Goal: Task Accomplishment & Management: Manage account settings

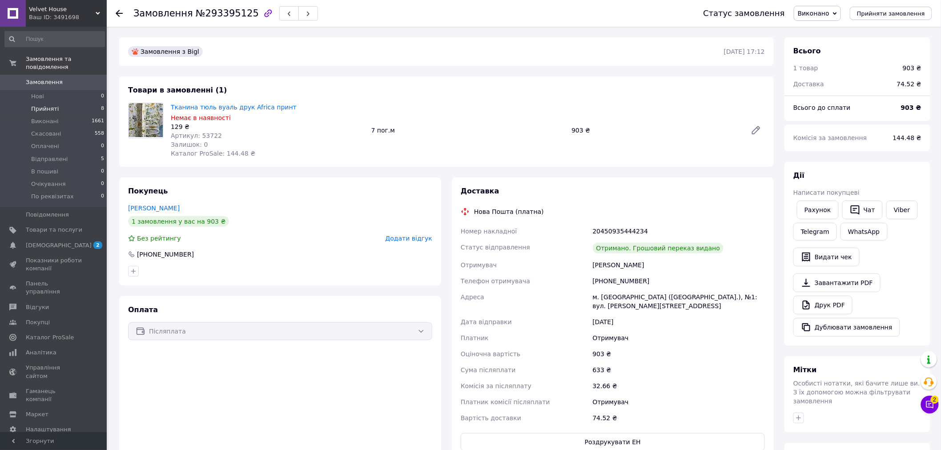
click at [49, 105] on span "Прийняті" at bounding box center [45, 109] width 28 height 8
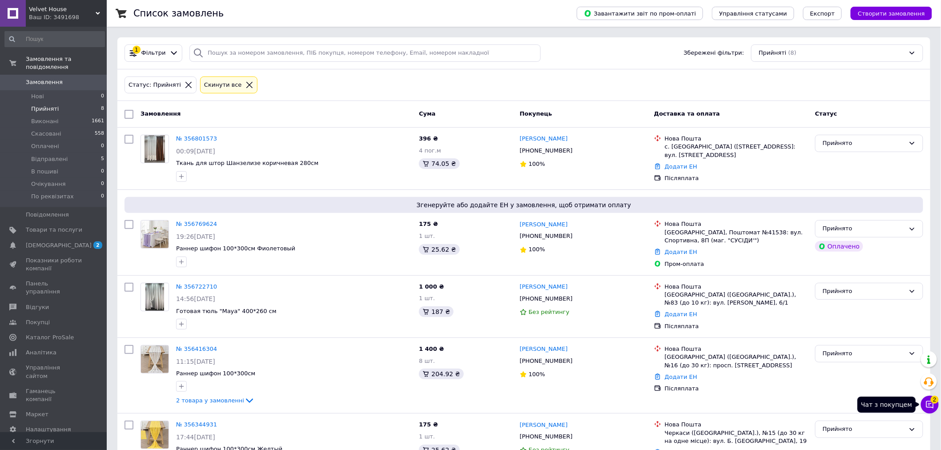
click at [926, 406] on icon at bounding box center [930, 404] width 9 height 9
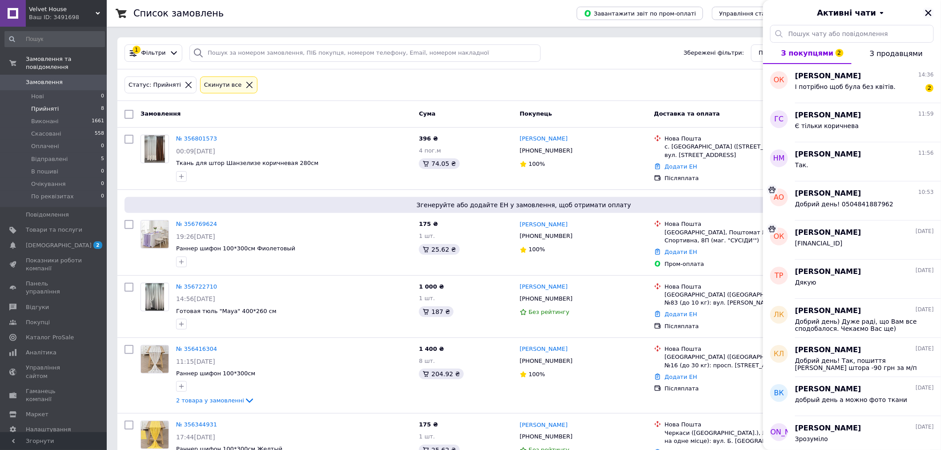
click at [930, 12] on icon "Закрити" at bounding box center [929, 13] width 6 height 6
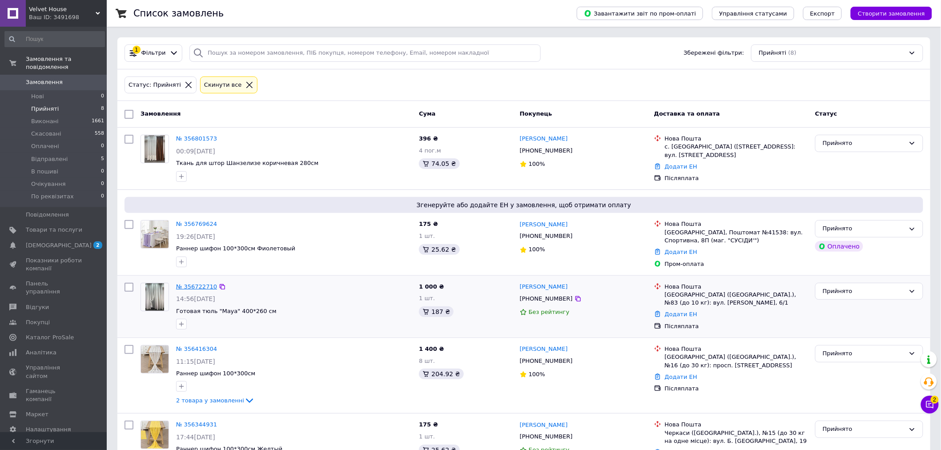
click at [203, 286] on link "№ 356722710" at bounding box center [196, 286] width 41 height 7
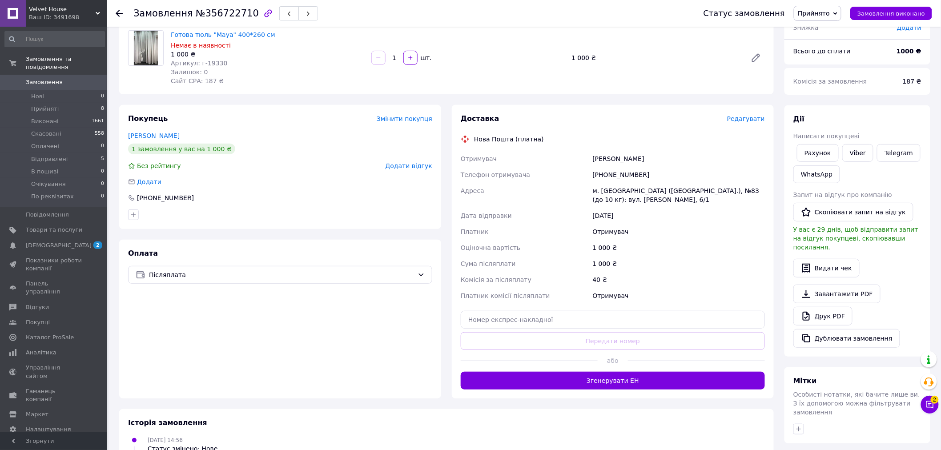
scroll to position [99, 0]
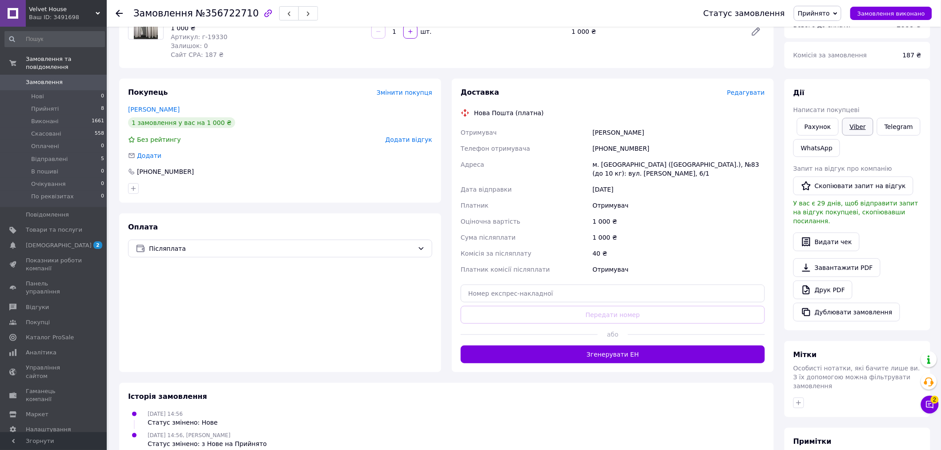
click at [862, 122] on link "Viber" at bounding box center [857, 127] width 31 height 18
click at [51, 226] on span "Товари та послуги" at bounding box center [54, 230] width 56 height 8
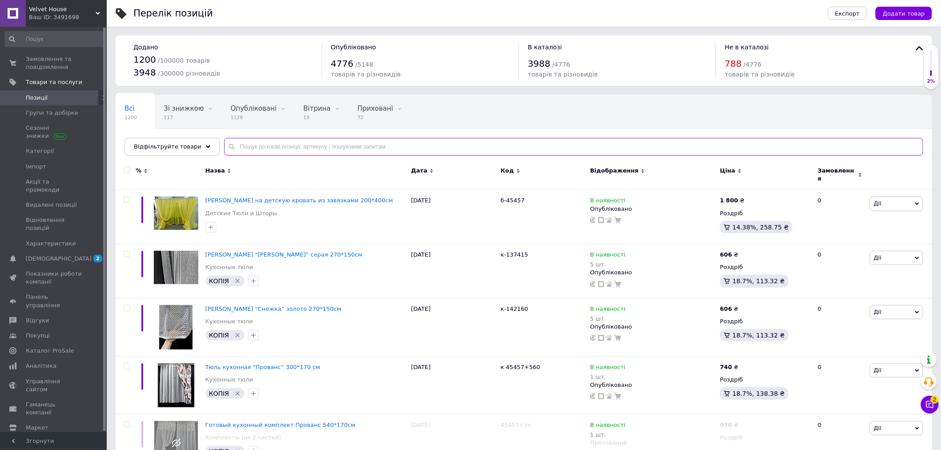
click at [227, 148] on input "text" at bounding box center [573, 147] width 699 height 18
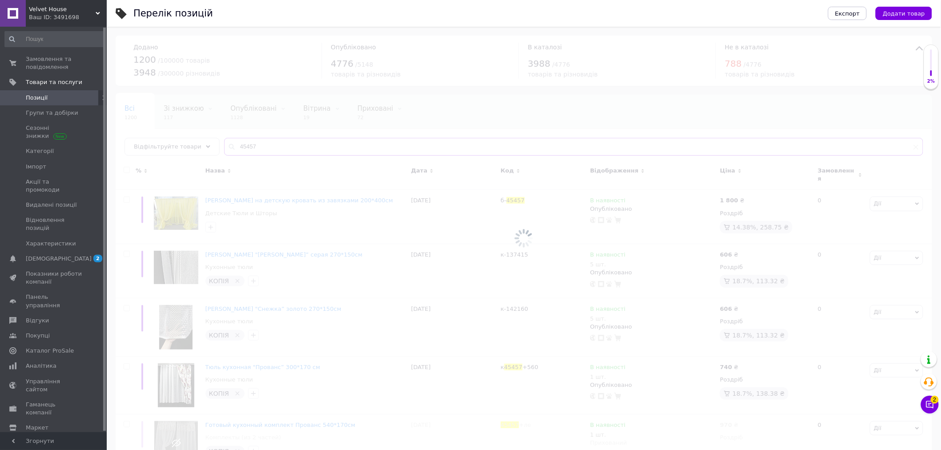
type input "45457"
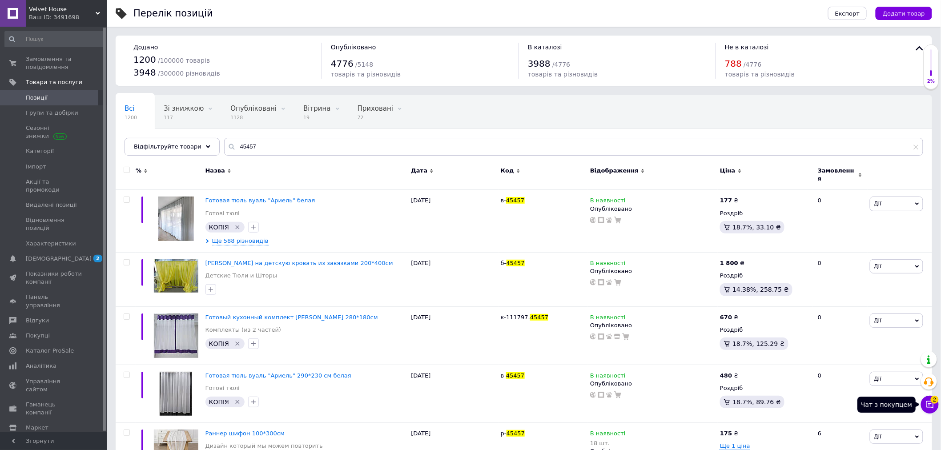
click at [935, 411] on button "Чат з покупцем 2" at bounding box center [930, 405] width 18 height 18
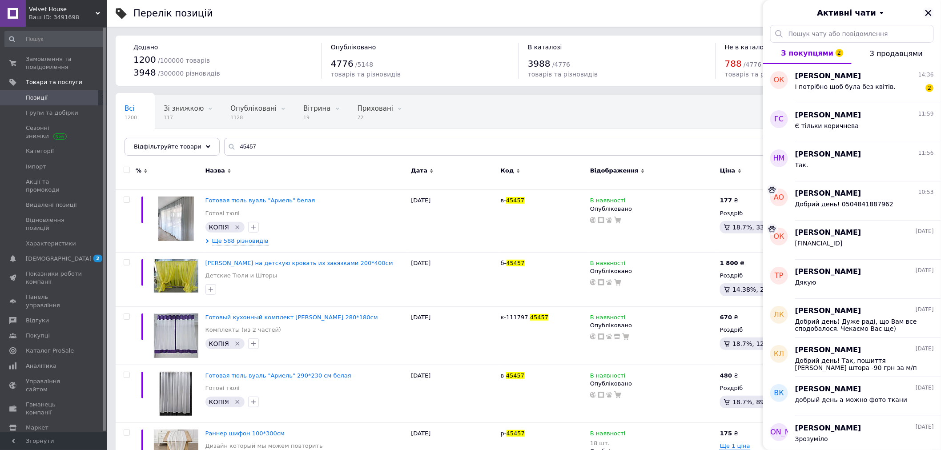
click at [933, 16] on button "Закрити" at bounding box center [928, 13] width 11 height 11
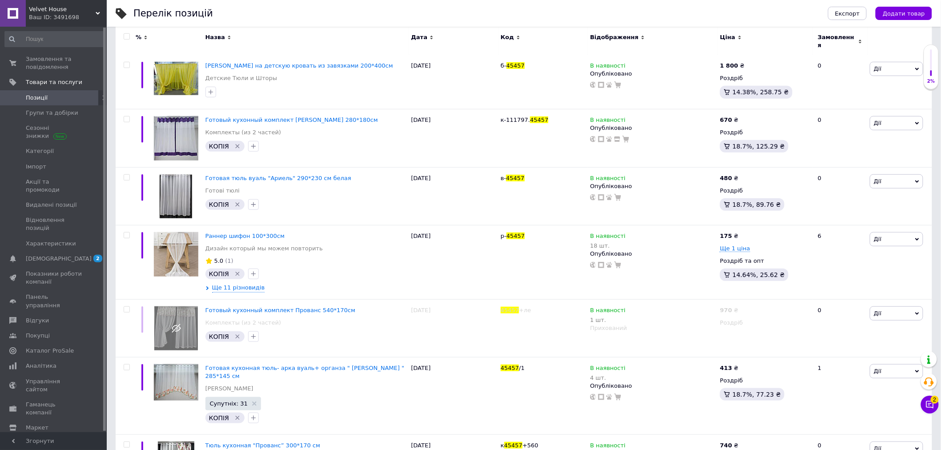
scroll to position [247, 0]
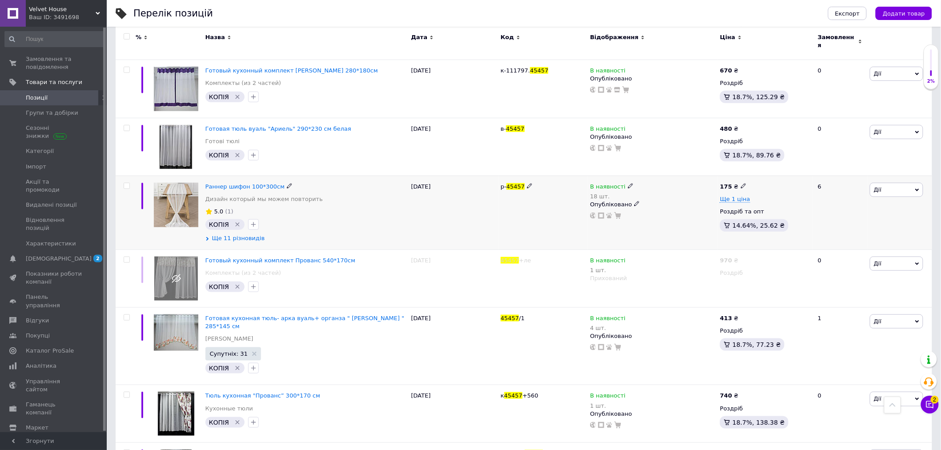
click at [243, 236] on span "Ще 11 різновидів" at bounding box center [238, 238] width 53 height 8
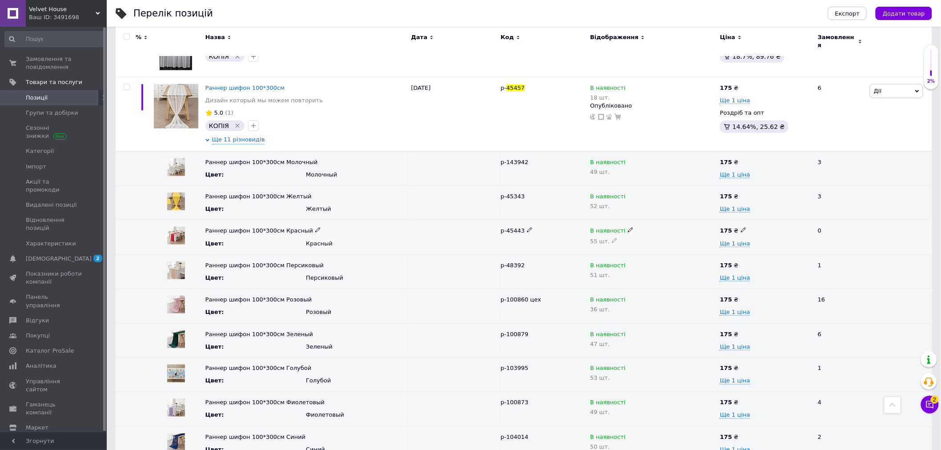
scroll to position [395, 0]
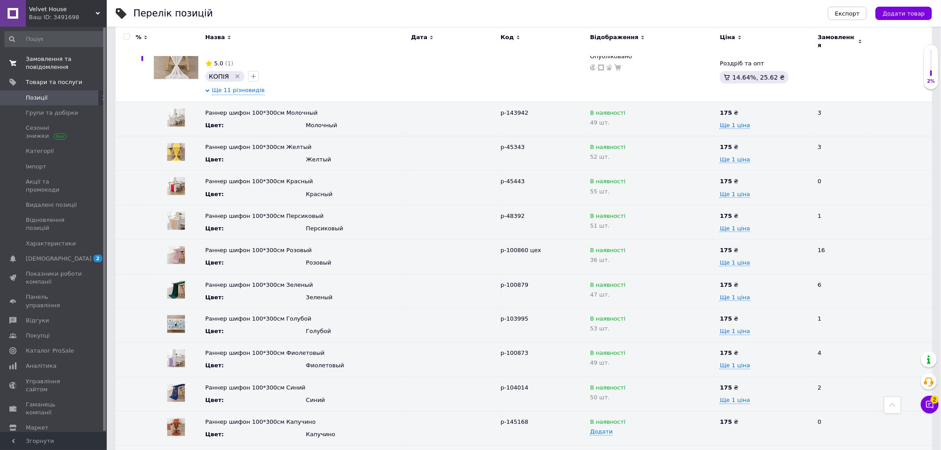
click at [48, 64] on span "Замовлення та повідомлення" at bounding box center [54, 63] width 56 height 16
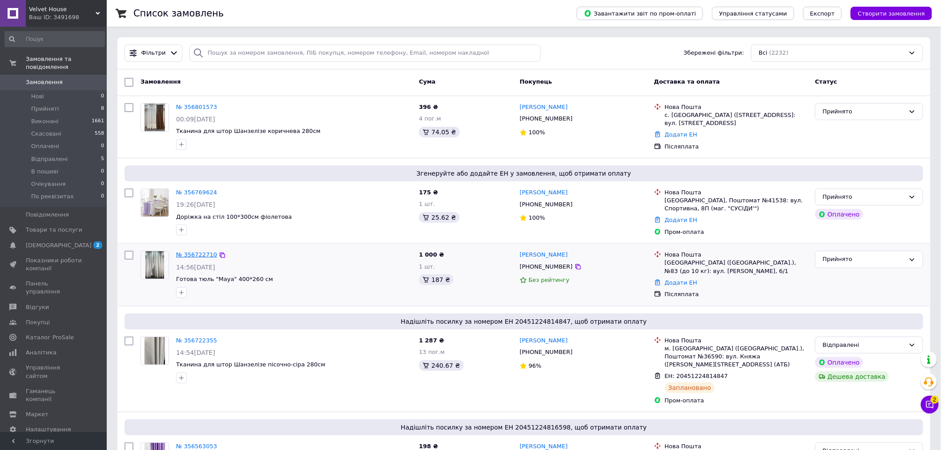
click at [191, 254] on link "№ 356722710" at bounding box center [196, 254] width 41 height 7
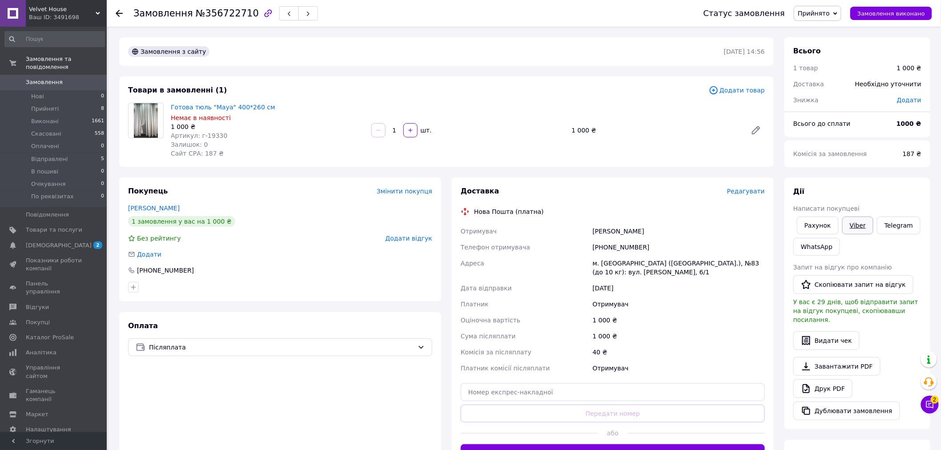
click at [857, 224] on link "Viber" at bounding box center [857, 226] width 31 height 18
click at [236, 15] on span "№356722710" at bounding box center [227, 13] width 63 height 11
drag, startPoint x: 243, startPoint y: 15, endPoint x: 198, endPoint y: 13, distance: 44.5
click at [198, 13] on span "№356722710" at bounding box center [227, 13] width 63 height 11
copy span "356722710"
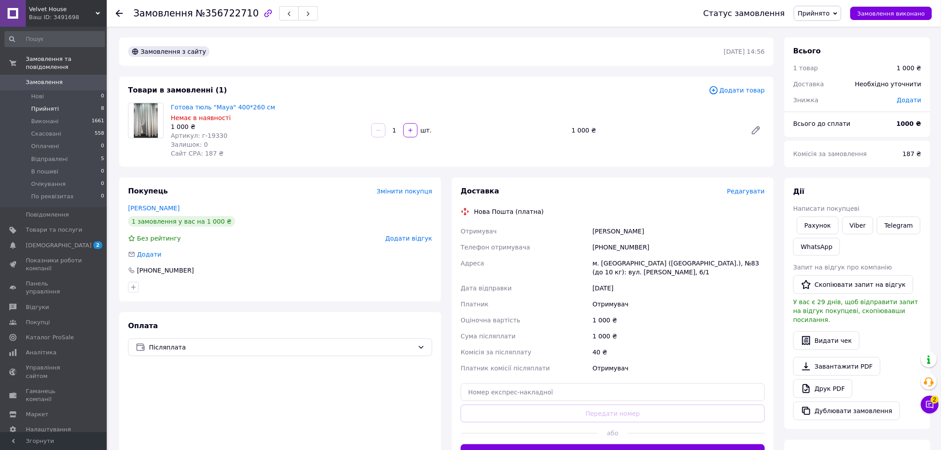
click at [41, 105] on span "Прийняті" at bounding box center [45, 109] width 28 height 8
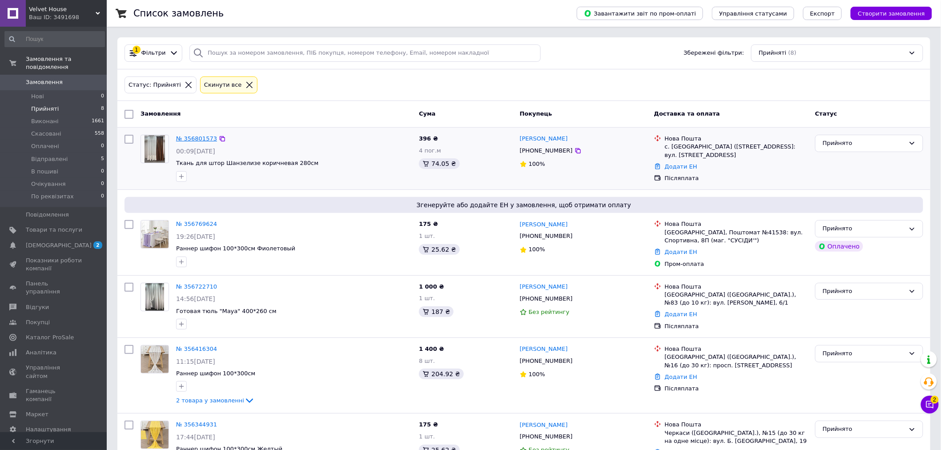
click at [192, 135] on link "№ 356801573" at bounding box center [196, 138] width 41 height 7
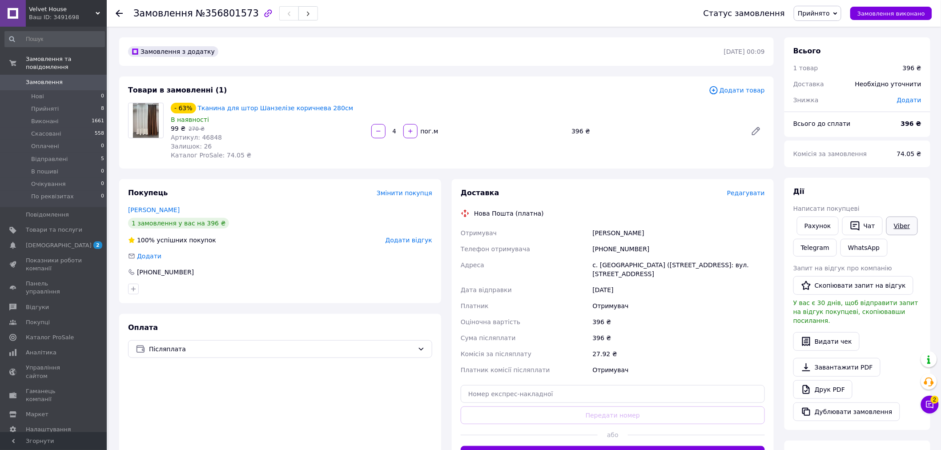
click at [895, 225] on link "Viber" at bounding box center [901, 226] width 31 height 19
drag, startPoint x: 240, startPoint y: 15, endPoint x: 228, endPoint y: 12, distance: 12.8
click at [225, 14] on span "№356801573" at bounding box center [227, 13] width 63 height 11
click at [261, 12] on button "button" at bounding box center [268, 13] width 15 height 15
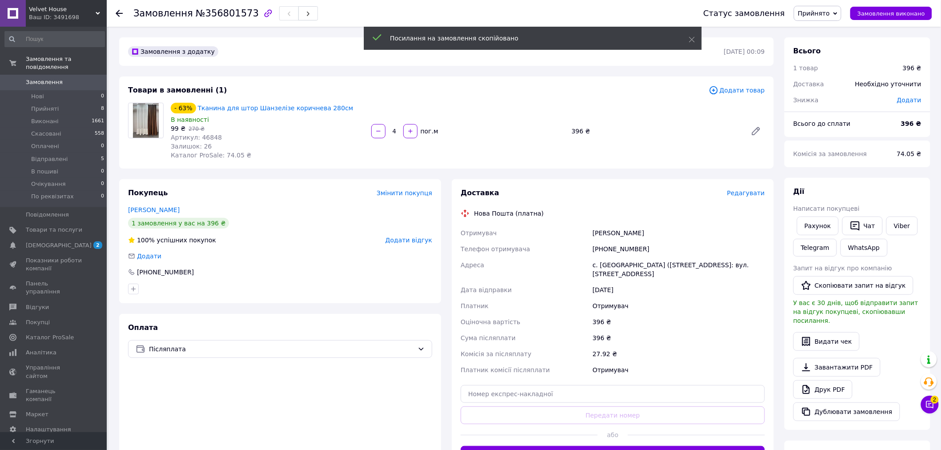
click at [242, 12] on span "№356801573" at bounding box center [227, 13] width 63 height 11
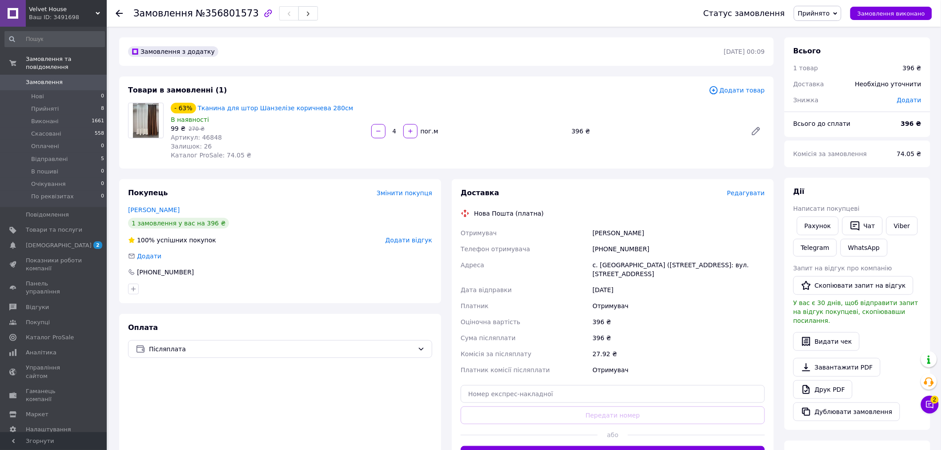
click at [235, 14] on span "№356801573" at bounding box center [227, 13] width 63 height 11
copy span "356801573"
drag, startPoint x: 272, startPoint y: 148, endPoint x: 264, endPoint y: 148, distance: 7.6
click at [272, 148] on div "Залишок: 26" at bounding box center [267, 146] width 193 height 9
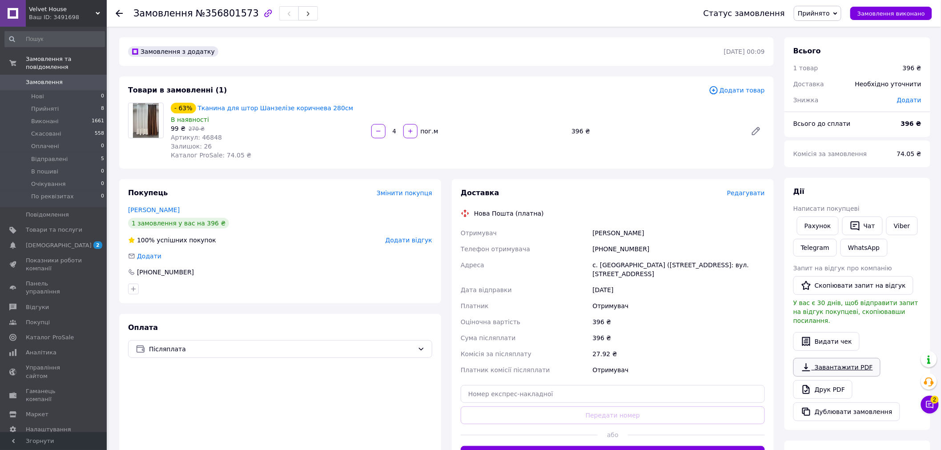
scroll to position [148, 0]
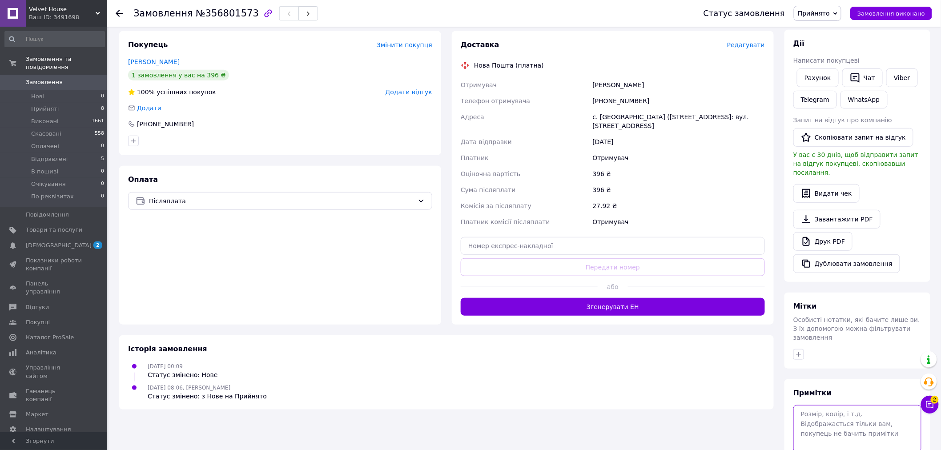
click at [835, 405] on textarea at bounding box center [858, 428] width 128 height 47
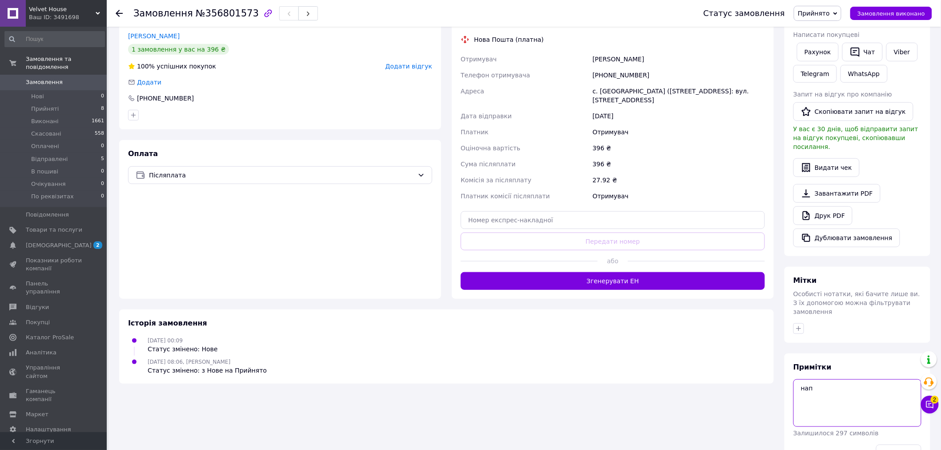
scroll to position [188, 0]
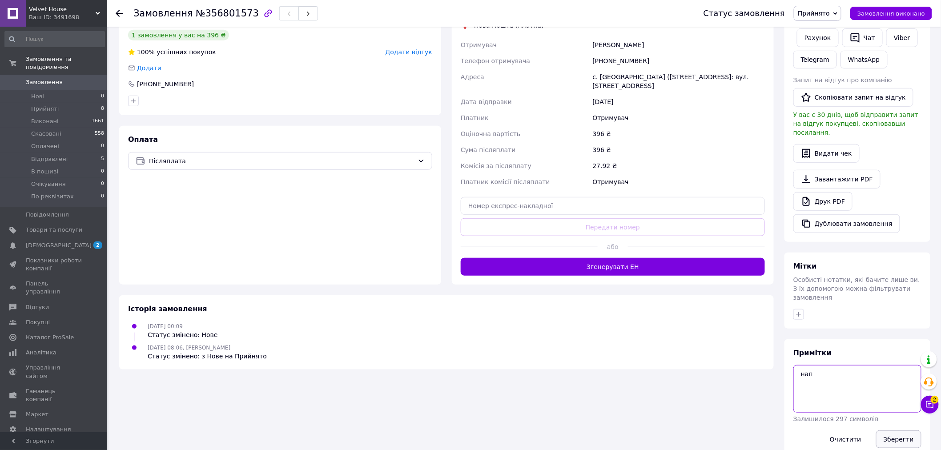
type textarea "нап"
click at [900, 431] on button "Зберегти" at bounding box center [898, 440] width 45 height 18
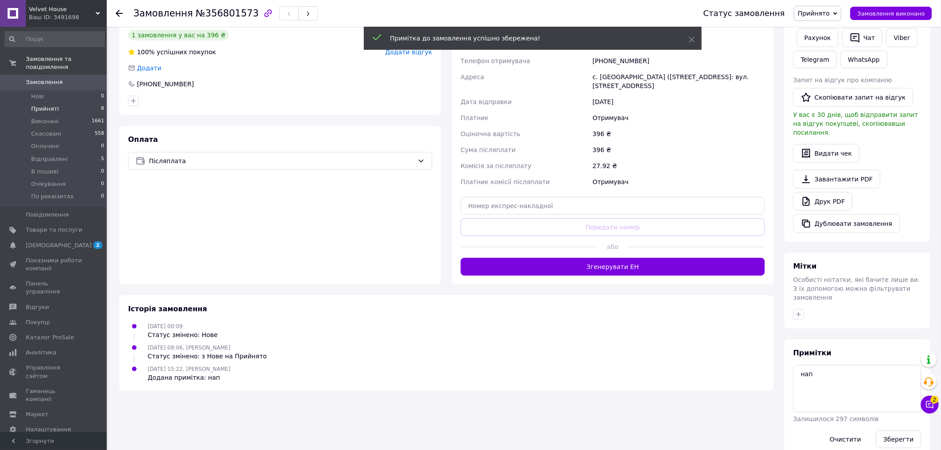
click at [48, 105] on span "Прийняті" at bounding box center [45, 109] width 28 height 8
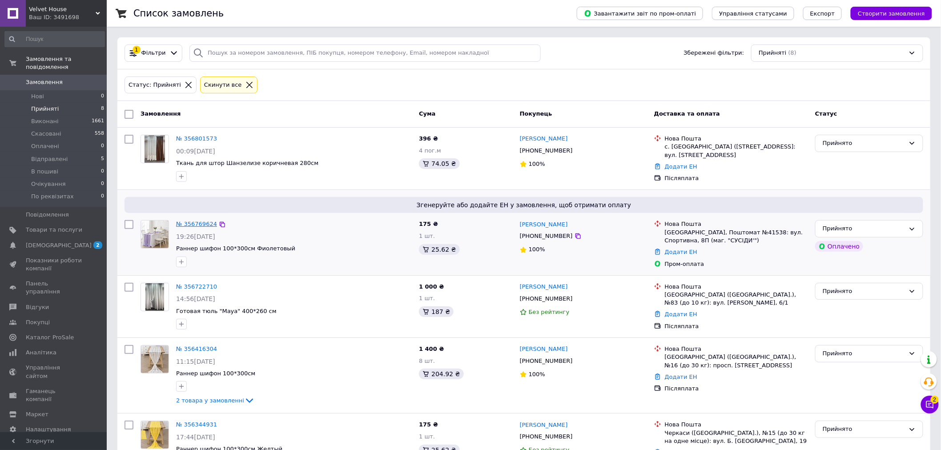
click at [188, 225] on link "№ 356769624" at bounding box center [196, 224] width 41 height 7
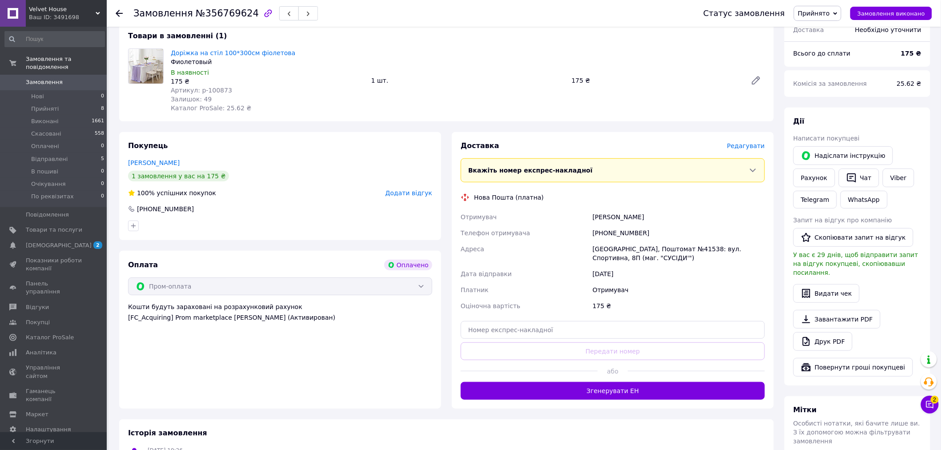
scroll to position [99, 0]
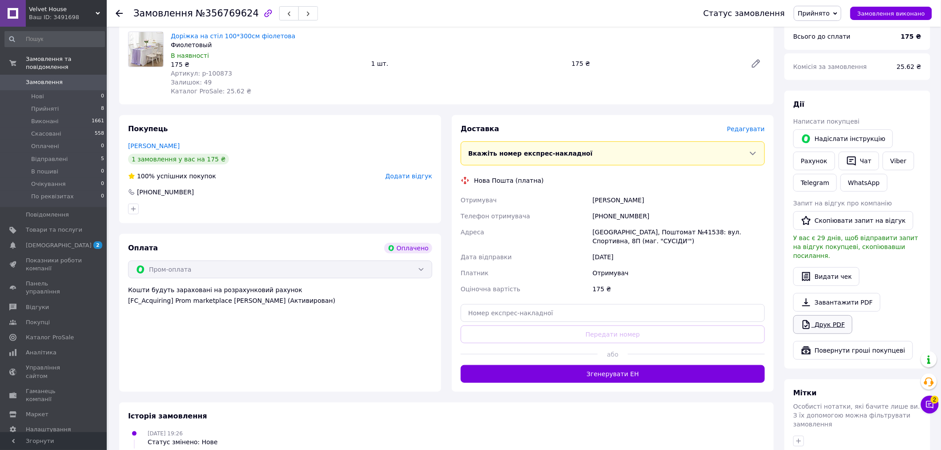
click at [834, 318] on link "Друк PDF" at bounding box center [823, 324] width 59 height 19
click at [46, 105] on span "Прийняті" at bounding box center [45, 109] width 28 height 8
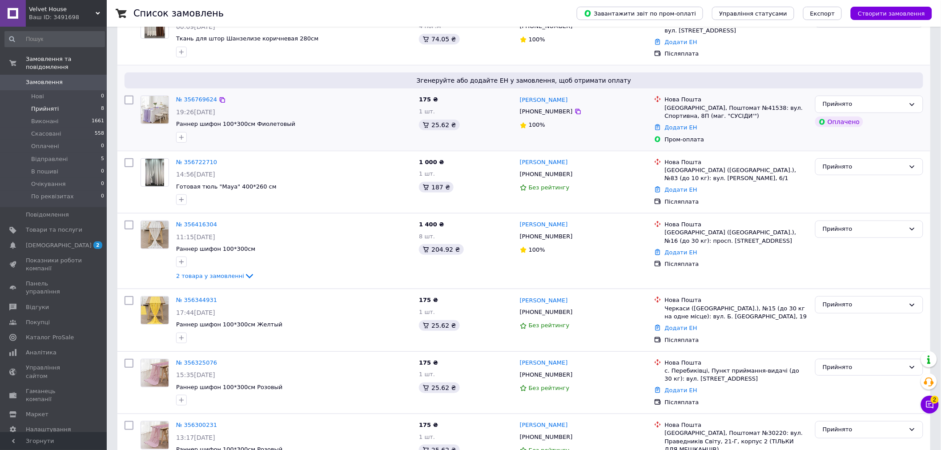
scroll to position [148, 0]
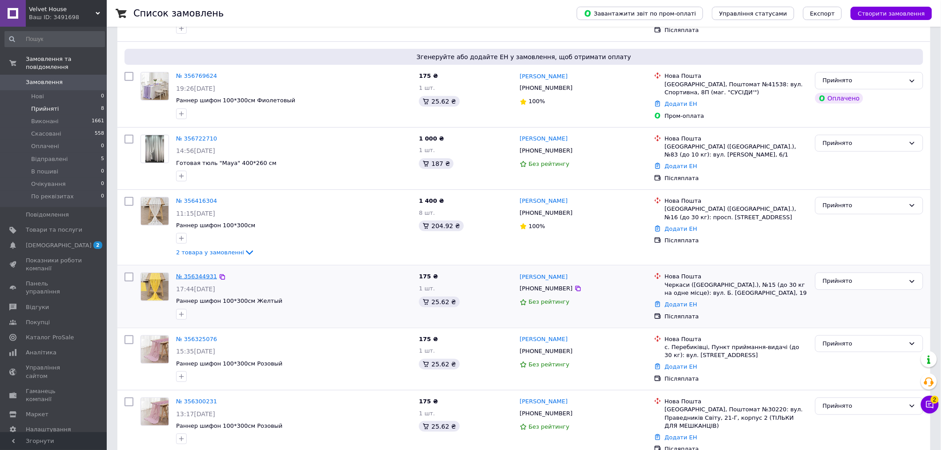
click at [198, 274] on link "№ 356344931" at bounding box center [196, 276] width 41 height 7
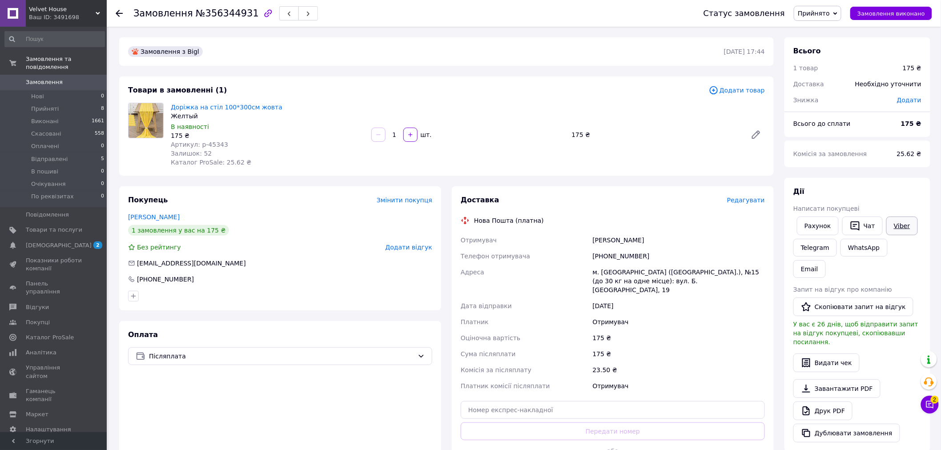
click at [893, 225] on link "Viber" at bounding box center [901, 226] width 31 height 19
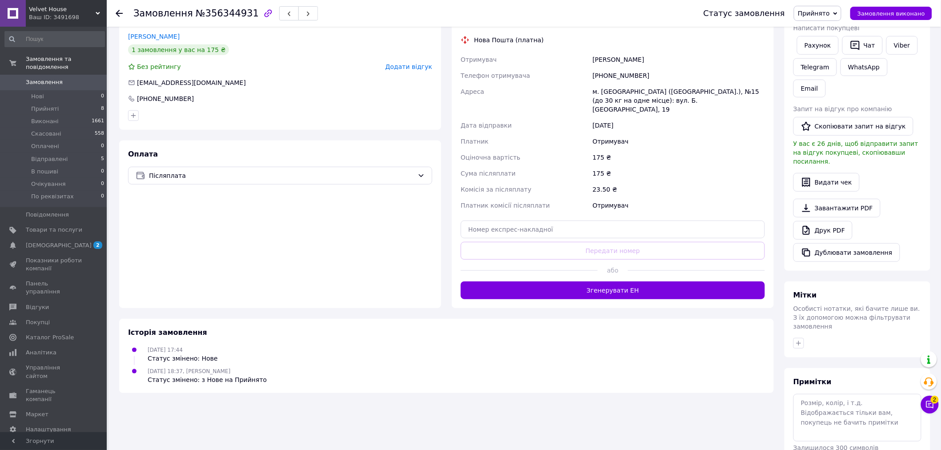
scroll to position [188, 0]
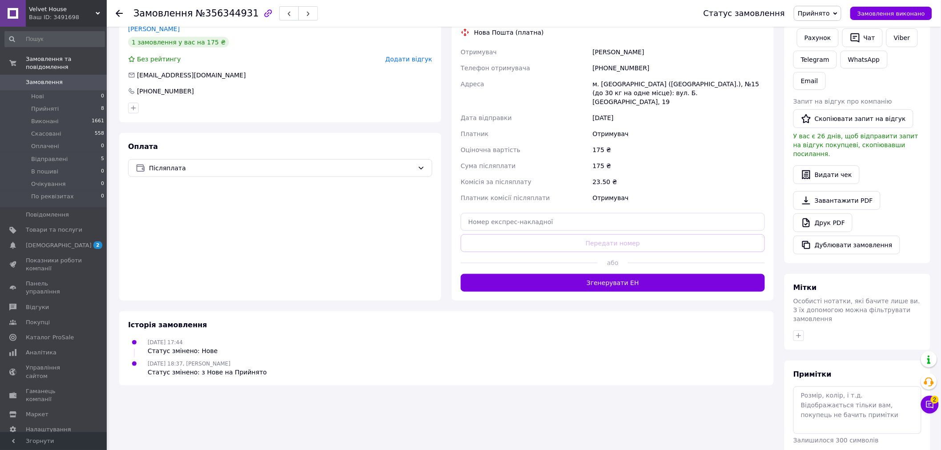
click at [192, 242] on div "Оплата Післяплата" at bounding box center [280, 217] width 322 height 168
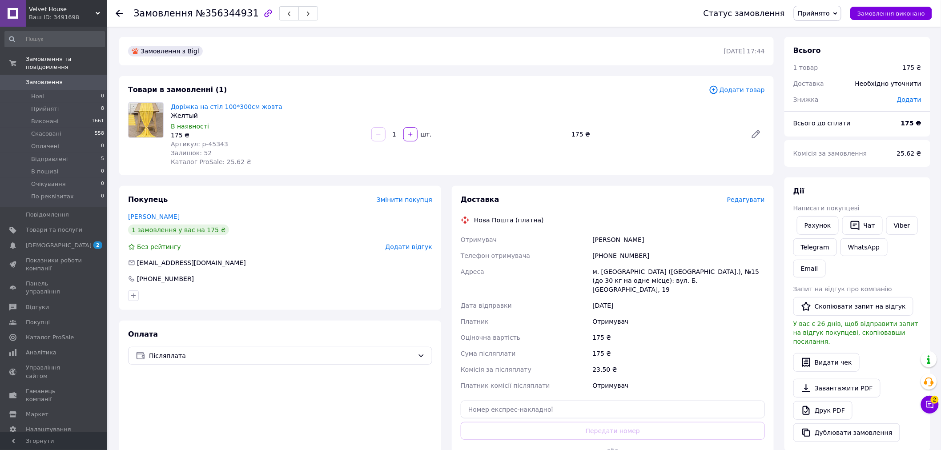
scroll to position [0, 0]
drag, startPoint x: 242, startPoint y: 12, endPoint x: 199, endPoint y: 14, distance: 43.6
click at [199, 14] on span "№356344931" at bounding box center [227, 13] width 63 height 11
copy span "356344931"
click at [260, 246] on div "Без рейтингу Додати відгук" at bounding box center [280, 247] width 304 height 9
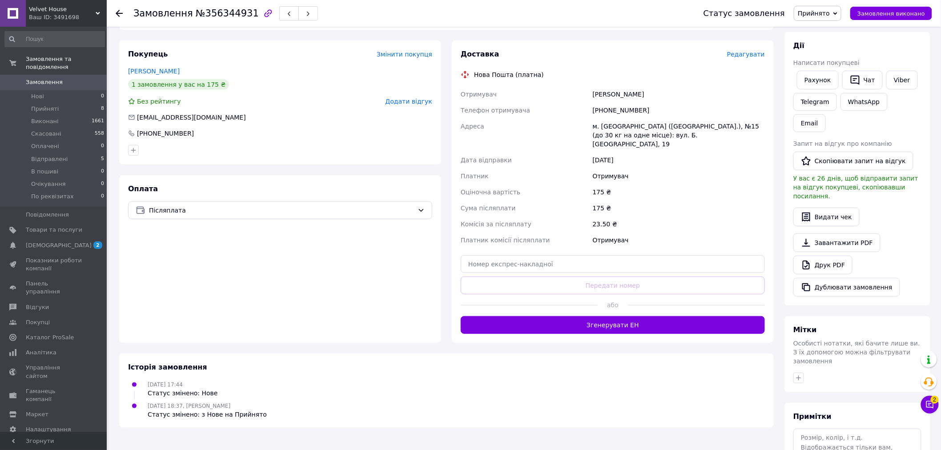
scroll to position [148, 0]
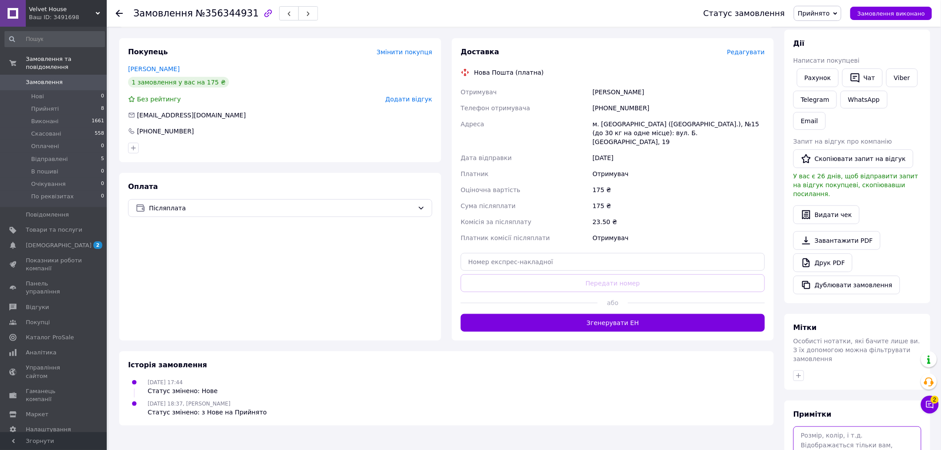
click at [844, 427] on textarea at bounding box center [858, 450] width 128 height 47
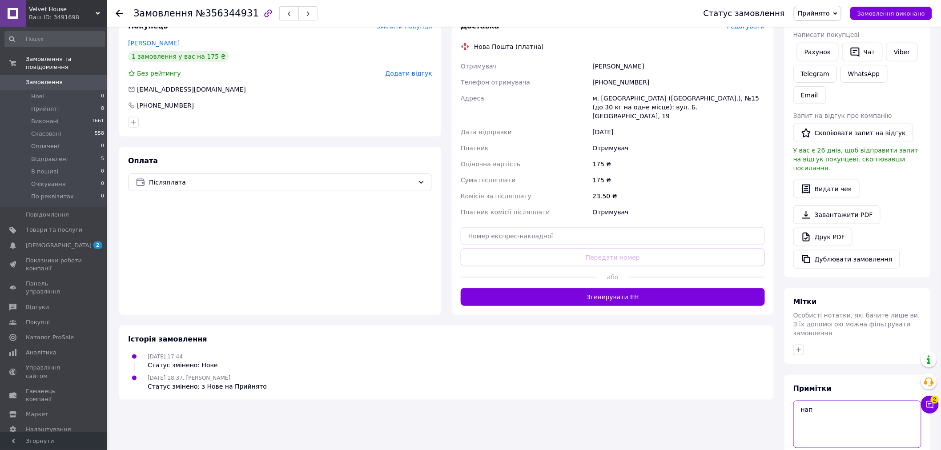
scroll to position [188, 0]
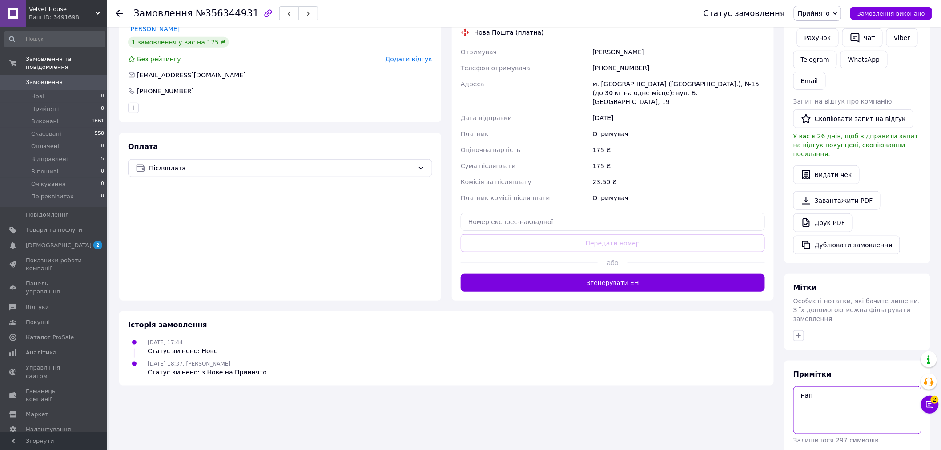
type textarea "нап"
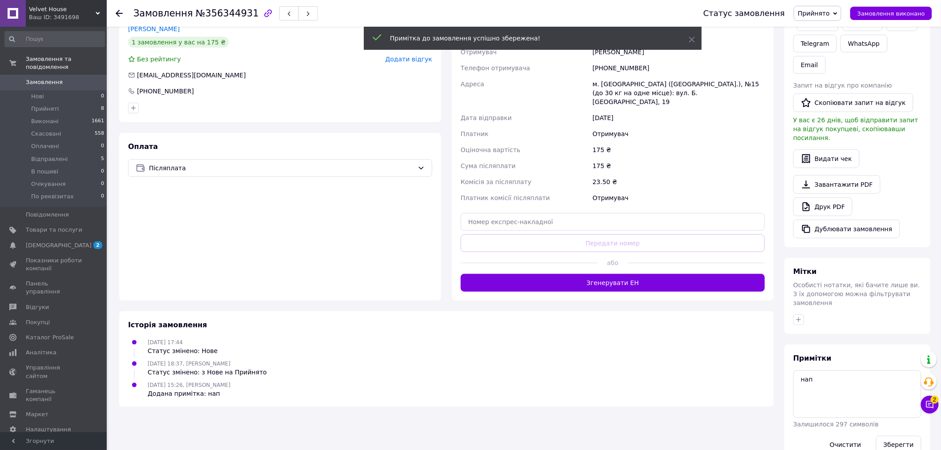
scroll to position [172, 0]
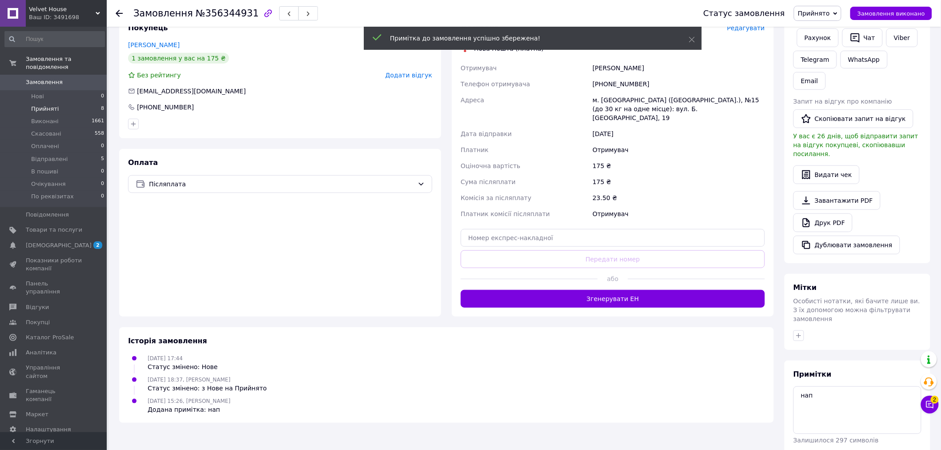
click at [49, 105] on span "Прийняті" at bounding box center [45, 109] width 28 height 8
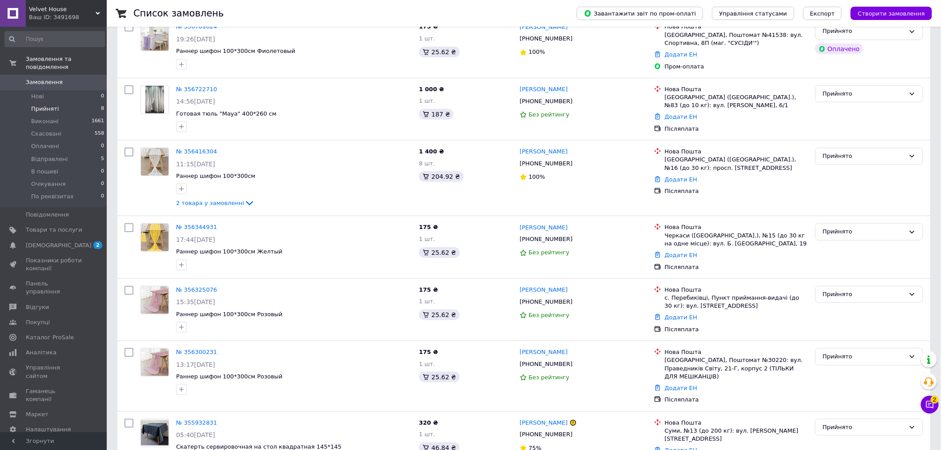
scroll to position [223, 0]
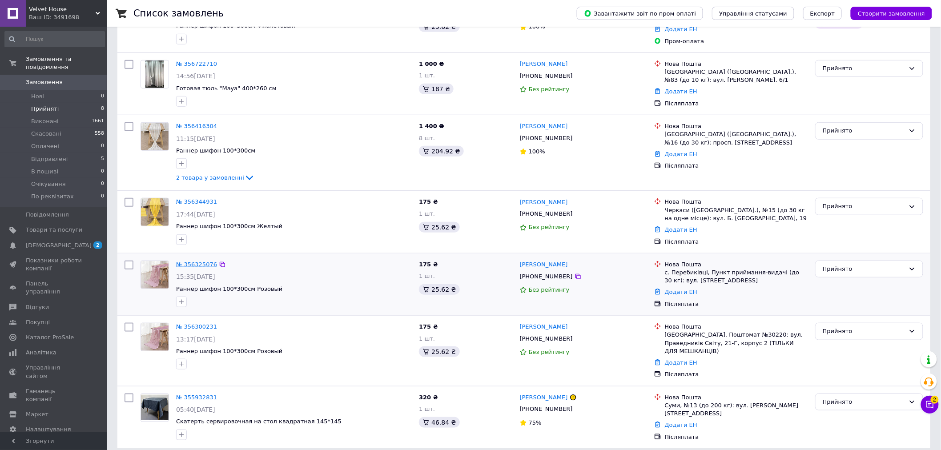
click at [191, 268] on link "№ 356325076" at bounding box center [196, 264] width 41 height 7
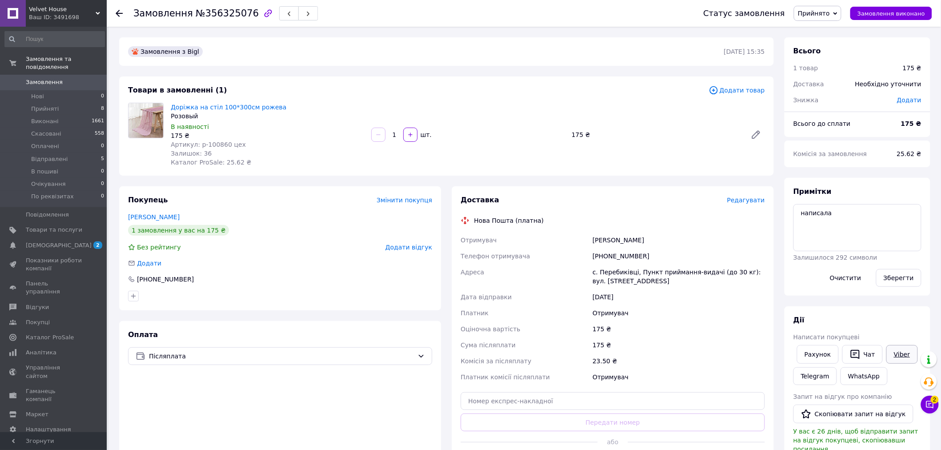
click at [887, 357] on link "Viber" at bounding box center [901, 354] width 31 height 19
click at [869, 350] on button "Чат" at bounding box center [862, 354] width 40 height 19
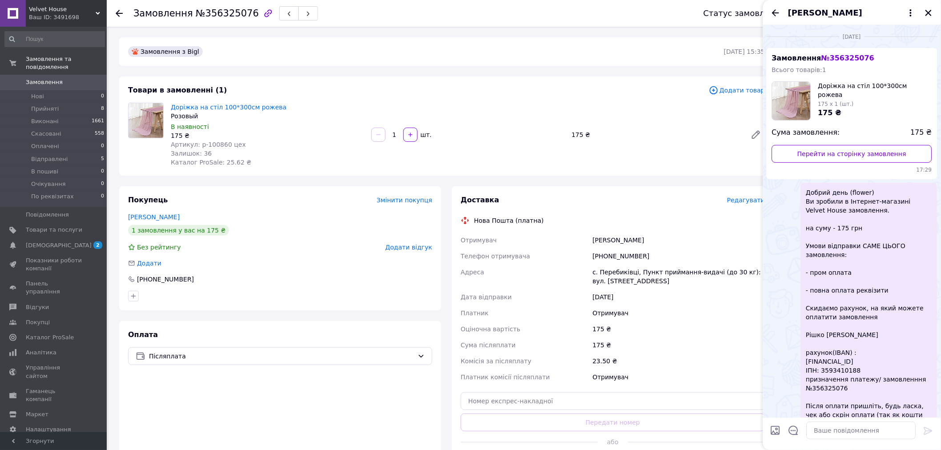
scroll to position [52, 0]
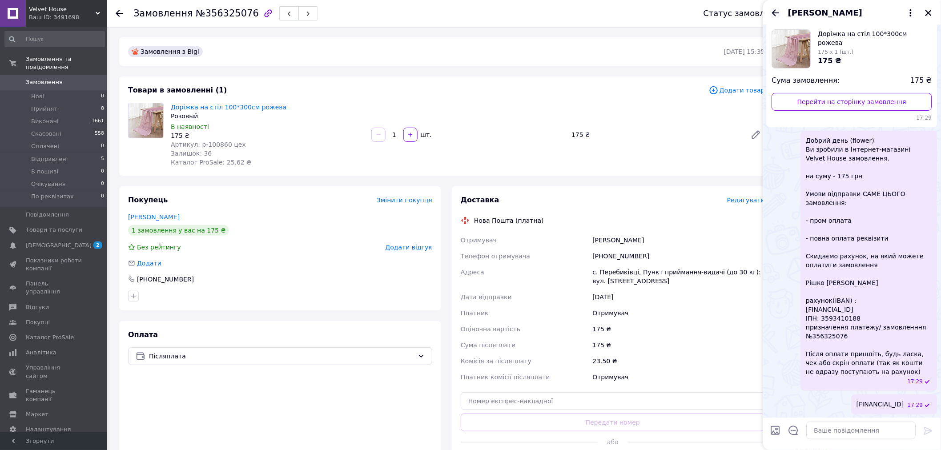
click at [776, 15] on icon "Назад" at bounding box center [775, 13] width 11 height 11
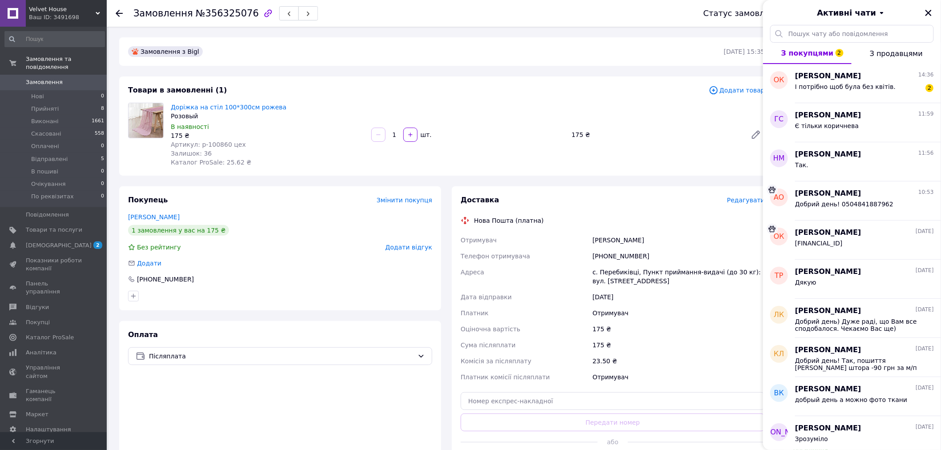
click at [620, 92] on div "Товари в замовленні (1)" at bounding box center [418, 90] width 581 height 10
click at [928, 12] on icon "Закрити" at bounding box center [929, 13] width 6 height 6
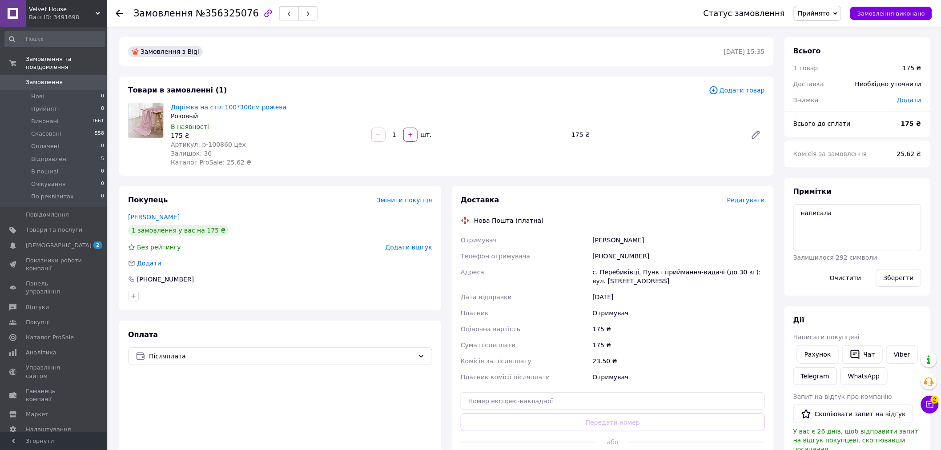
click at [121, 13] on use at bounding box center [119, 13] width 7 height 7
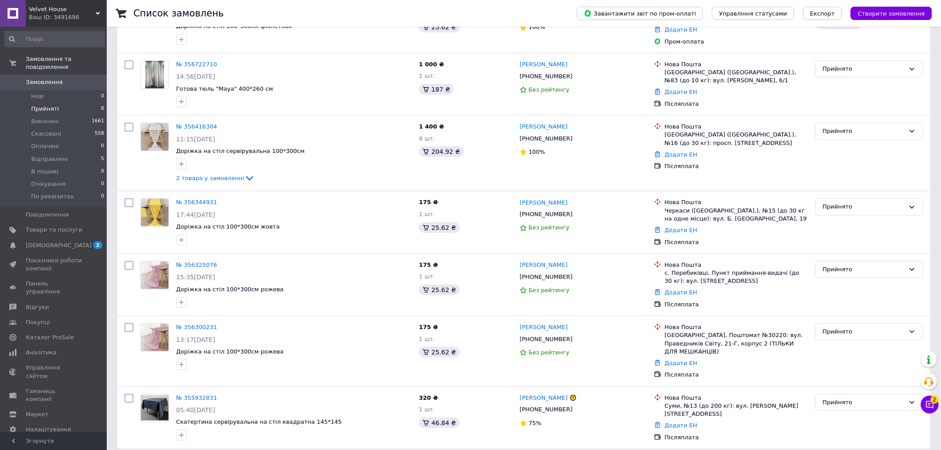
scroll to position [223, 0]
click at [194, 324] on link "№ 356300231" at bounding box center [196, 326] width 41 height 7
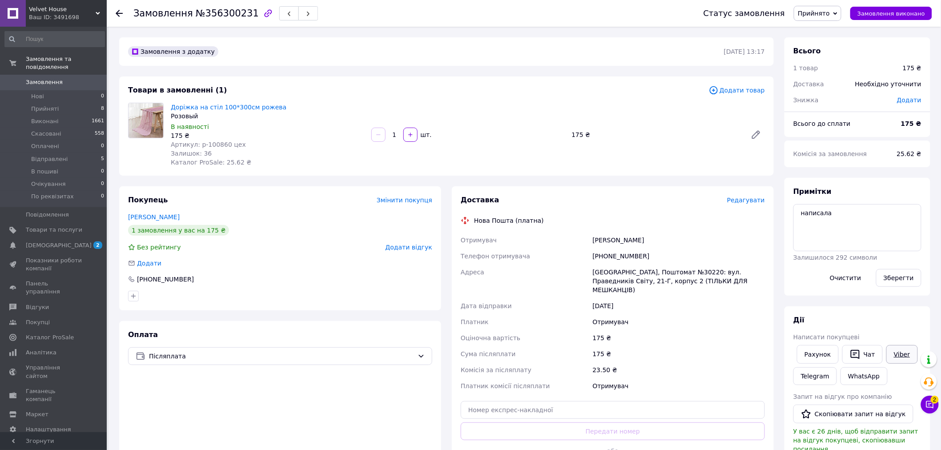
click at [900, 355] on link "Viber" at bounding box center [901, 354] width 31 height 19
click at [51, 105] on span "Прийняті" at bounding box center [45, 109] width 28 height 8
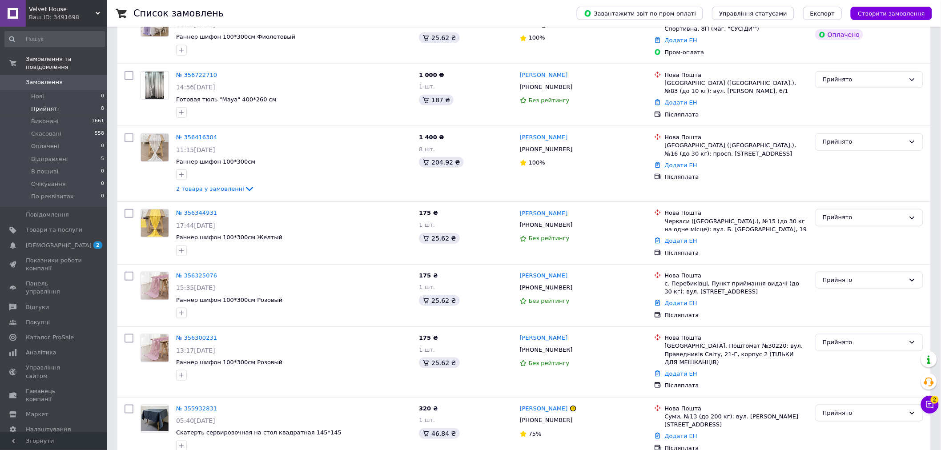
scroll to position [223, 0]
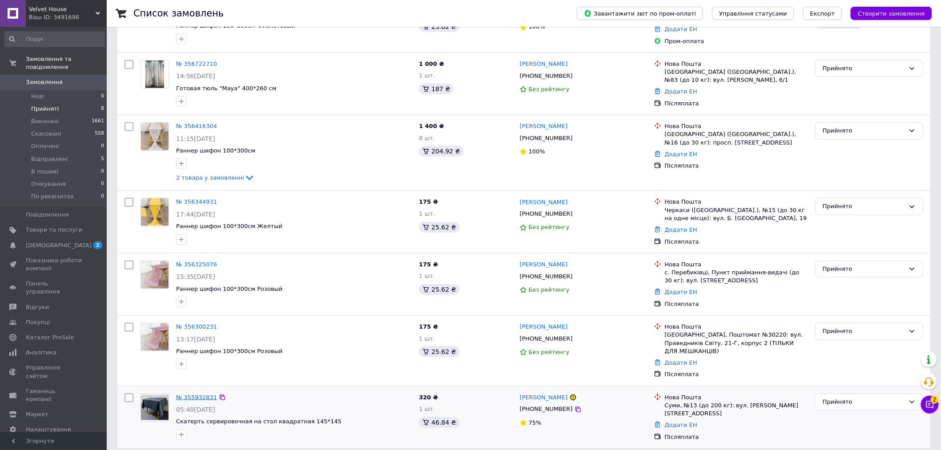
click at [198, 394] on link "№ 355932831" at bounding box center [196, 397] width 41 height 7
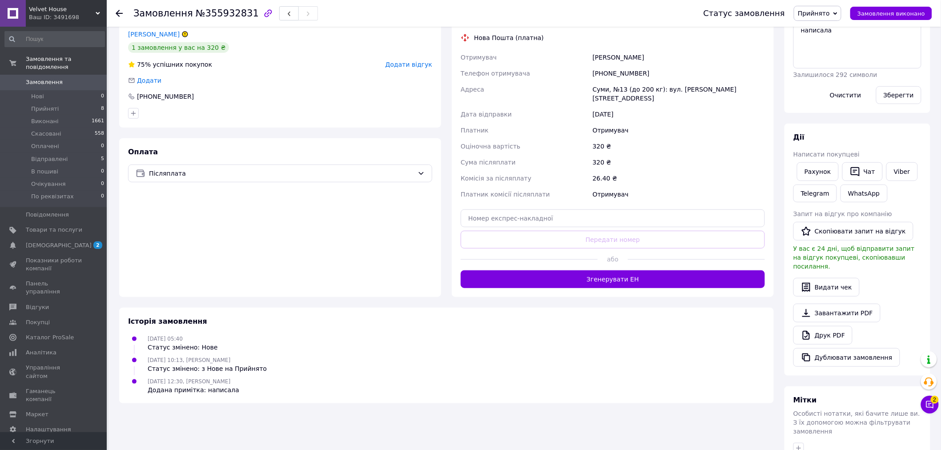
scroll to position [188, 0]
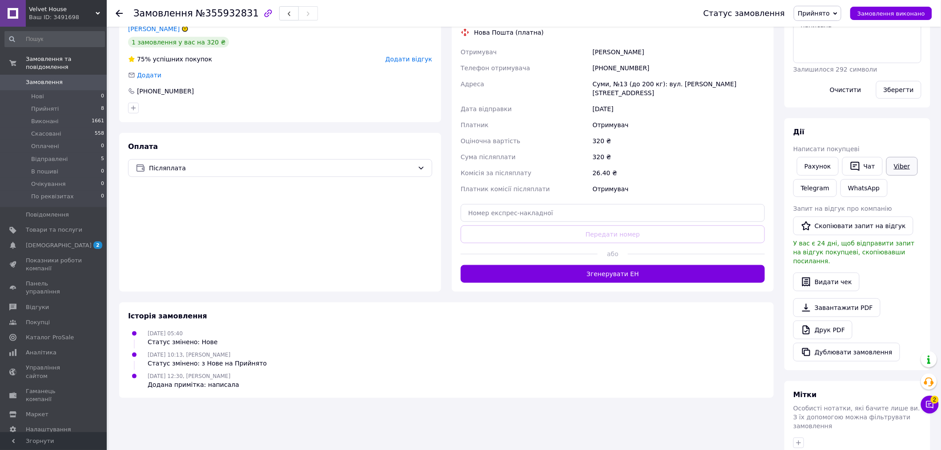
click at [897, 173] on link "Viber" at bounding box center [901, 166] width 31 height 19
click at [197, 246] on div "Оплата Післяплата" at bounding box center [280, 212] width 322 height 159
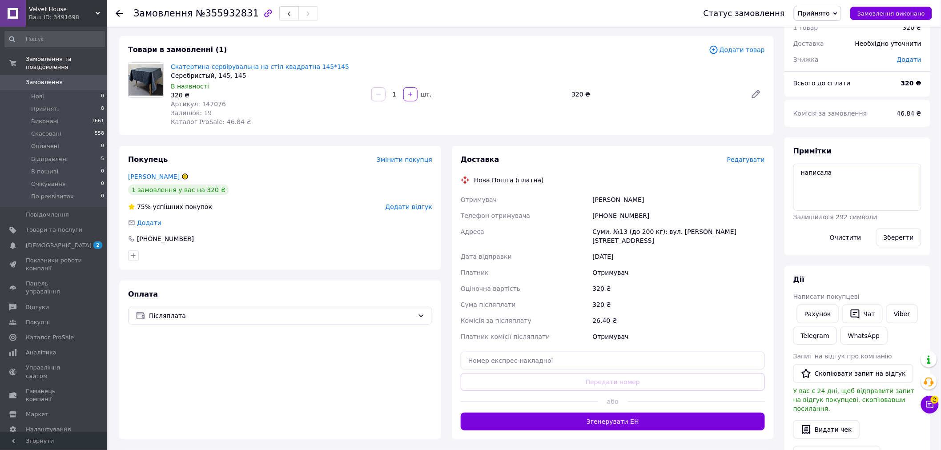
scroll to position [40, 0]
click at [182, 177] on icon at bounding box center [184, 176] width 5 height 5
click at [167, 173] on link "[PERSON_NAME]" at bounding box center [154, 176] width 52 height 7
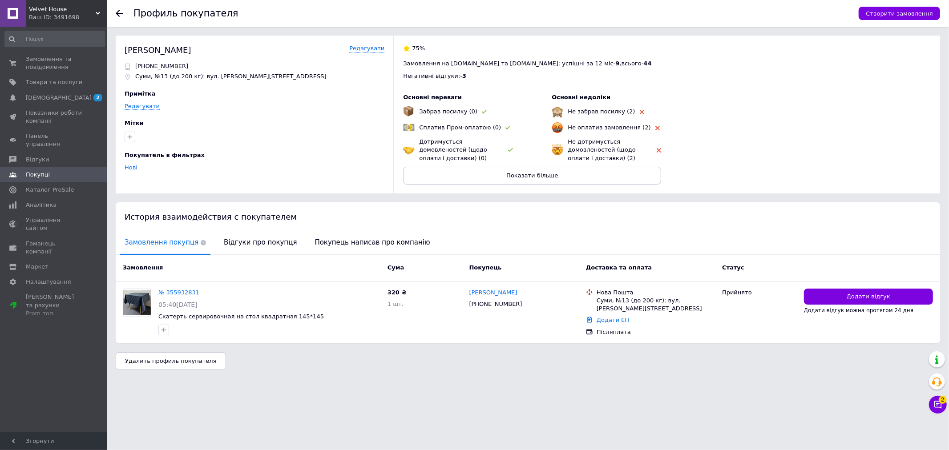
click at [121, 12] on icon at bounding box center [119, 13] width 7 height 7
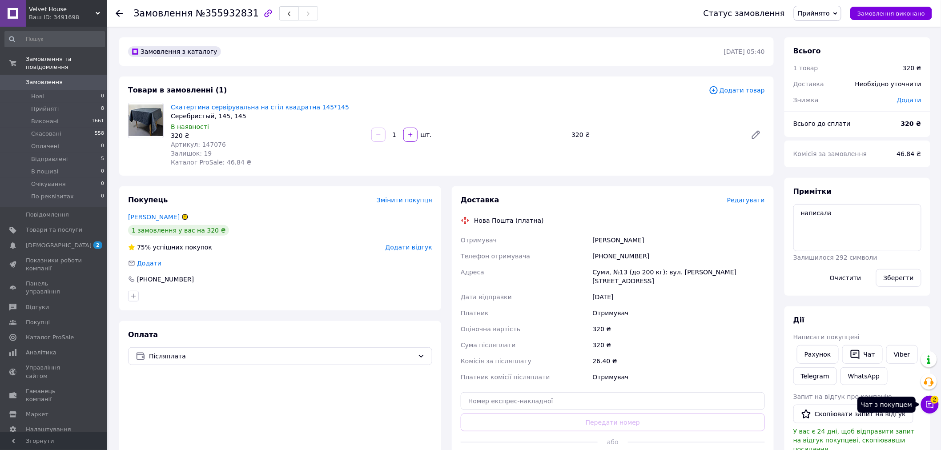
click at [935, 406] on button "Чат з покупцем 2" at bounding box center [930, 405] width 18 height 18
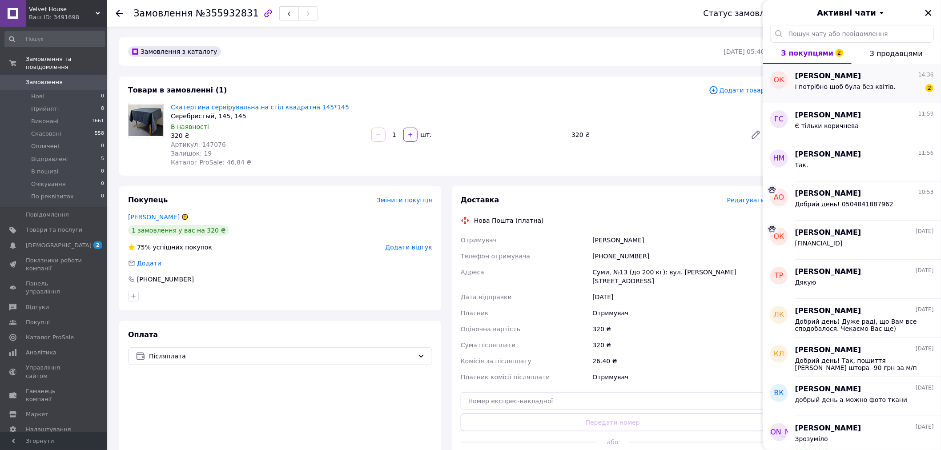
click at [877, 89] on span "І потрібно щоб була без квітів." at bounding box center [845, 86] width 101 height 7
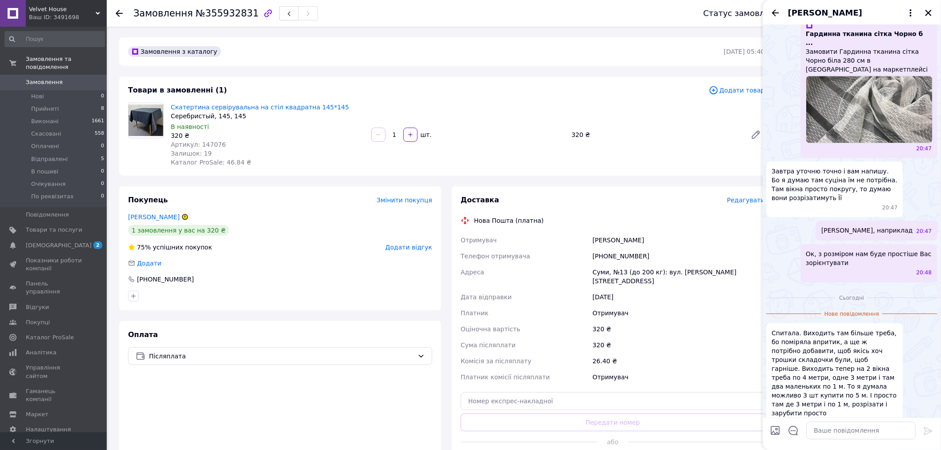
scroll to position [986, 0]
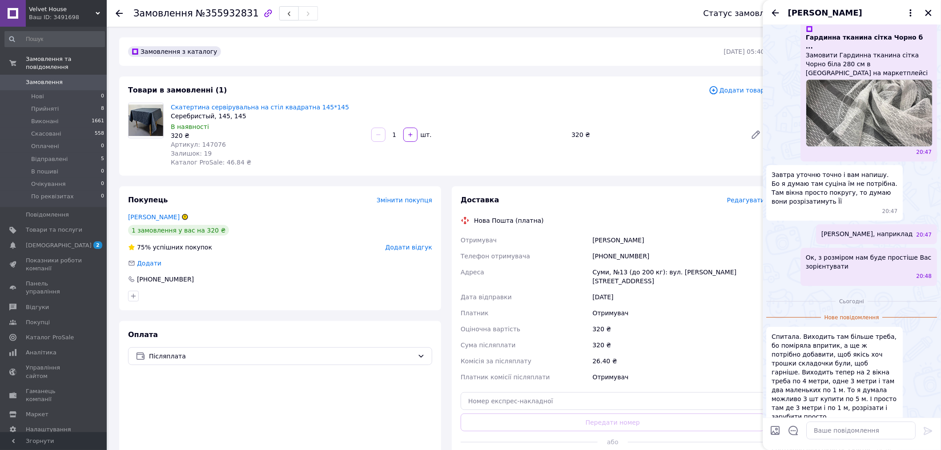
click at [867, 332] on span "Спитала. Виходить там більше треба, бо поміряла впритик, а ще ж потрібно добави…" at bounding box center [835, 376] width 126 height 89
click at [870, 290] on div "Сьогодні Нове повідомлення Спитала. Виходить там більше треба, бо поміряла впри…" at bounding box center [852, 377] width 178 height 174
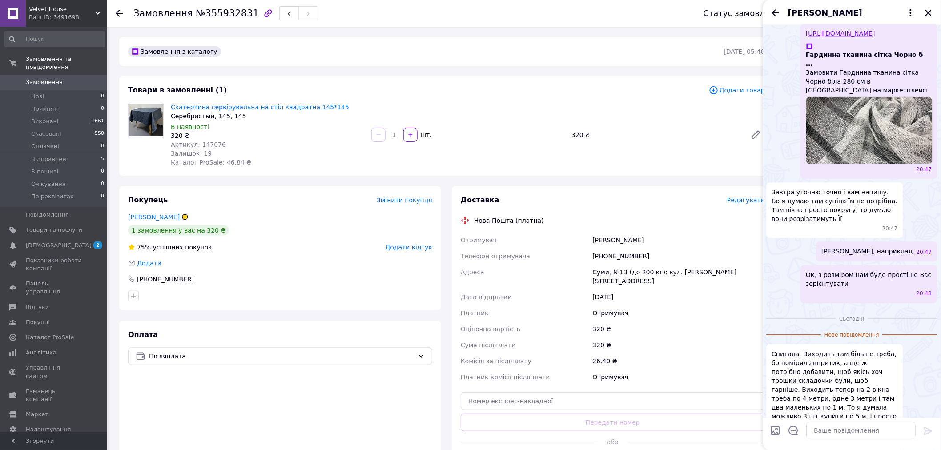
click at [899, 380] on div "Спитала. Виходить там більше треба, бо поміряла впритик, а ще ж потрібно добави…" at bounding box center [835, 398] width 137 height 109
click at [818, 371] on span "Спитала. Виходить там більше треба, бо поміряла впритик, а ще ж потрібно добави…" at bounding box center [835, 394] width 126 height 89
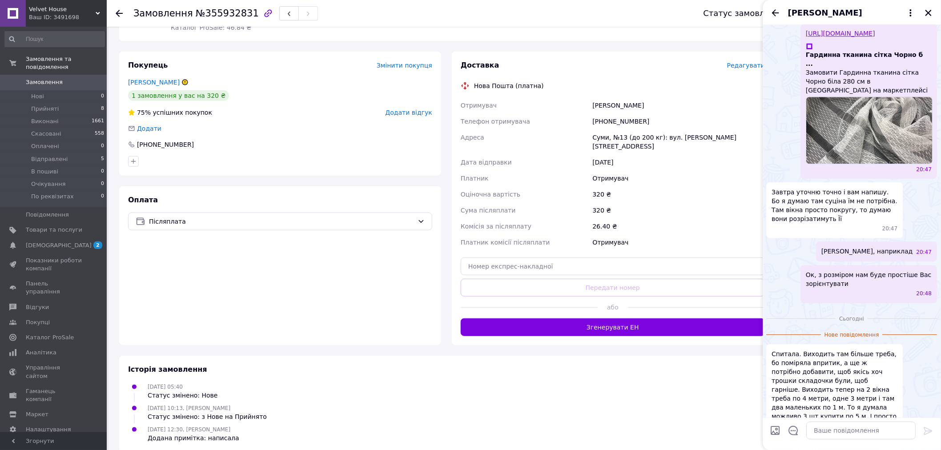
scroll to position [132, 0]
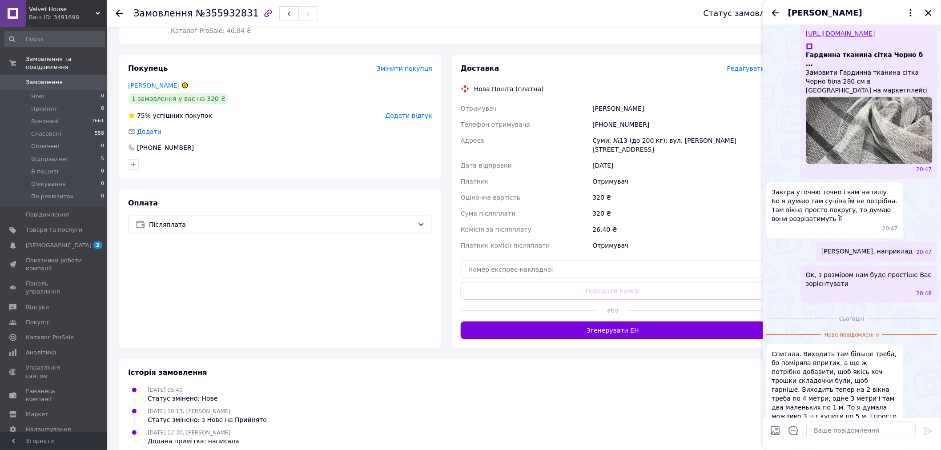
click at [831, 307] on div "Сьогодні Нове повідомлення Спитала. Виходить там більше треба, бо поміряла впри…" at bounding box center [852, 394] width 178 height 174
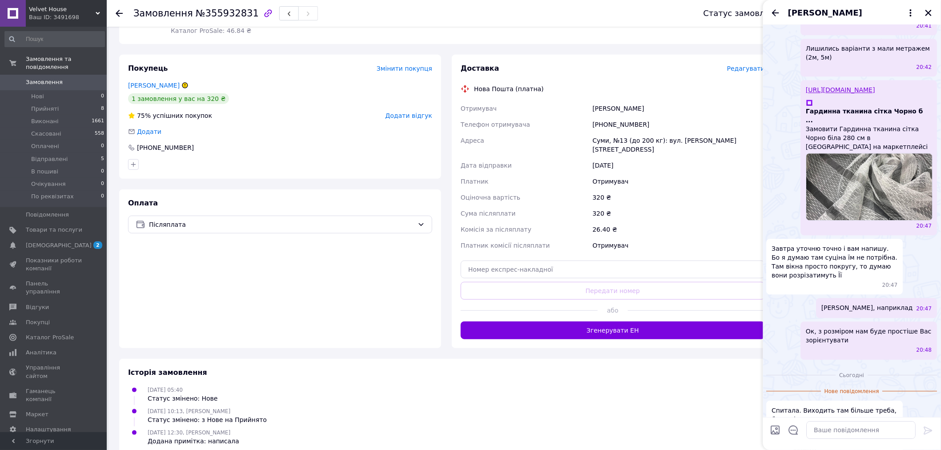
scroll to position [984, 0]
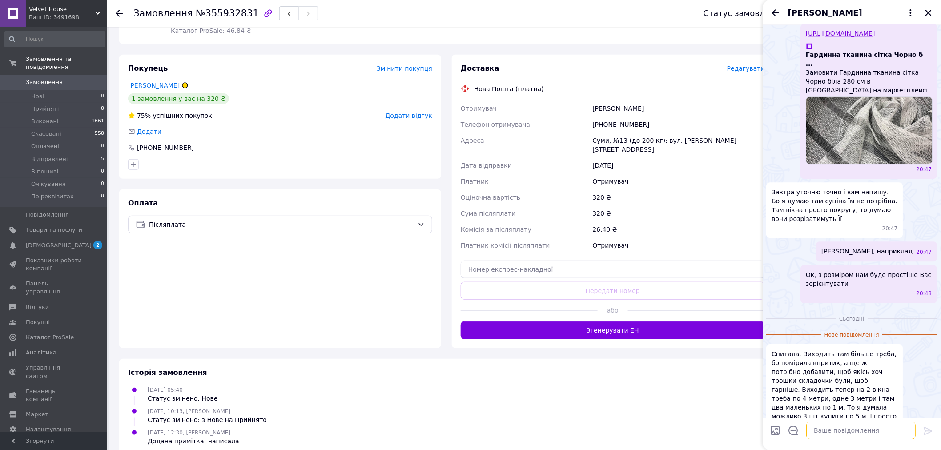
click at [848, 433] on textarea at bounding box center [861, 431] width 109 height 18
click at [870, 432] on textarea "якщо так брати, то краще 2 по 5м (на вікна 4м), один шматок" at bounding box center [852, 426] width 127 height 27
drag, startPoint x: 873, startPoint y: 420, endPoint x: 761, endPoint y: 419, distance: 112.1
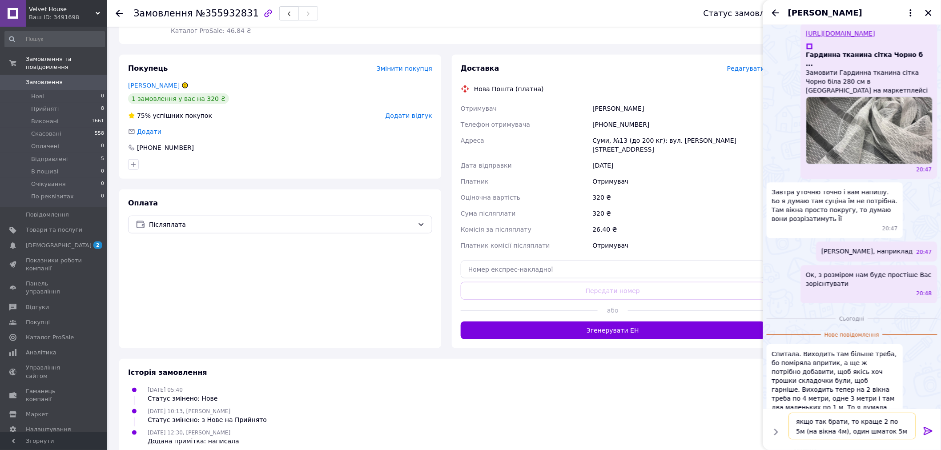
click at [761, 419] on body "Velvet House Ваш ID: 3491698 Сайт Velvet House Кабінет покупця Перевірити стан …" at bounding box center [470, 196] width 941 height 656
click at [858, 432] on textarea "2 по 5м (на вікна 4м), один шматок 5м" at bounding box center [852, 431] width 127 height 18
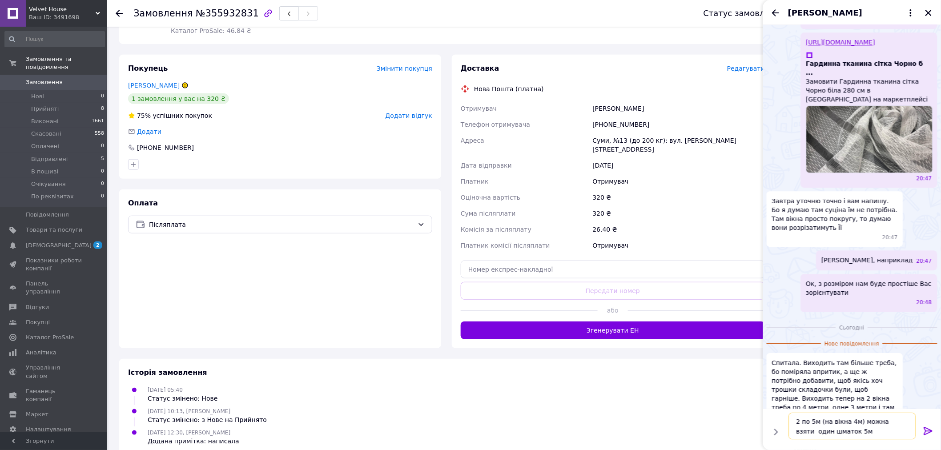
scroll to position [993, 0]
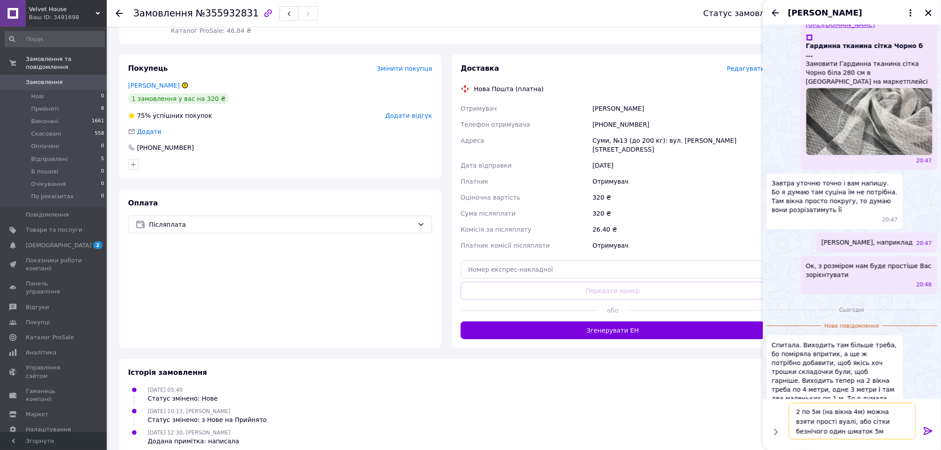
click at [868, 425] on textarea "2 по 5м (на вікна 4м) можна взяти прості вуалі, або сітки безнічого один шматок…" at bounding box center [852, 421] width 127 height 36
click at [872, 425] on textarea "2 по 5м (на вікна 4м) можна взяти прості вуалі, або сітки безнічого один шматок…" at bounding box center [852, 421] width 127 height 36
click at [848, 428] on textarea "2 по 5м (на вікна 4м) можна взяти прості вуалі, або сітки без нічого один шмато…" at bounding box center [852, 421] width 127 height 36
click at [830, 430] on textarea "2 по 5м (на вікна 4м) можна взяти прості вуалі, або сітки без нічого один шмато…" at bounding box center [852, 421] width 127 height 36
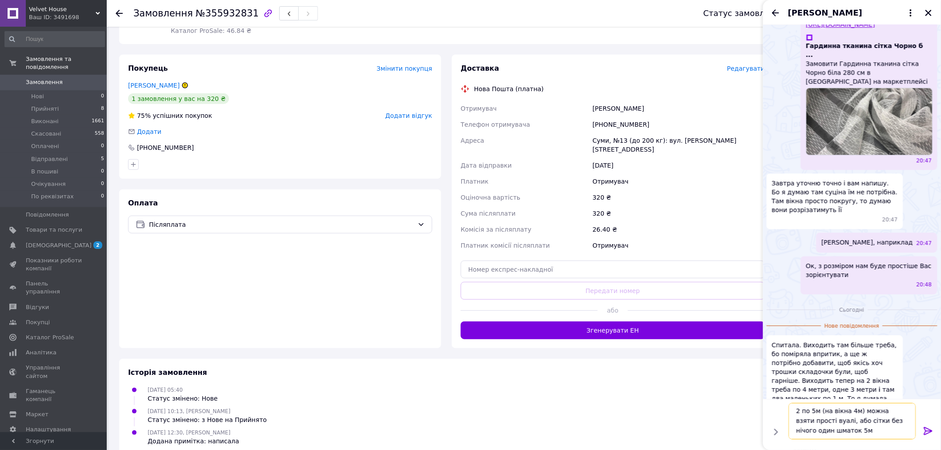
drag, startPoint x: 830, startPoint y: 431, endPoint x: 822, endPoint y: 431, distance: 8.9
click at [822, 431] on textarea "2 по 5м (на вікна 4м) можна взяти прості вуалі, або сітки без нічого один шмато…" at bounding box center [852, 421] width 127 height 36
click at [890, 420] on textarea "2 по 5м (на вікна 4м) можна взяти прості вуалі, або сітки без нічого один шмато…" at bounding box center [852, 421] width 127 height 36
click at [850, 428] on textarea "2 по 5м (на вікна 4м) можна взяти прості вуалі, або сітки без нічого. один шмат…" at bounding box center [852, 421] width 127 height 36
click at [898, 423] on textarea "2 по 5м (на вікна 4м) можна взяти прості вуалі, або сітки без нічого. один шмат…" at bounding box center [852, 421] width 127 height 36
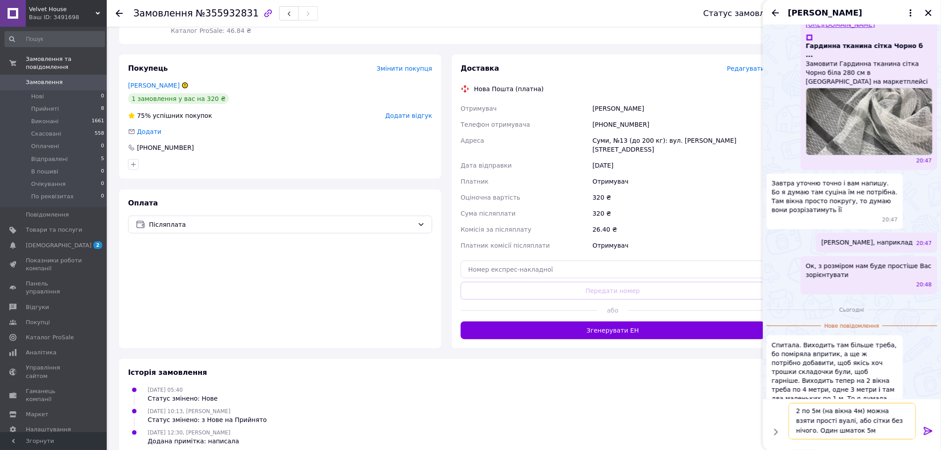
click at [854, 428] on textarea "2 по 5м (на вікна 4м) можна взяти прості вуалі, або сітки без нічого. Один шмат…" at bounding box center [852, 421] width 127 height 36
click at [905, 423] on textarea "2 по 5м (на вікна 4м) можна взяти прості вуалі, або сітки без нічого. Один шмат…" at bounding box center [852, 421] width 127 height 36
click at [824, 437] on textarea "2 по 5м (на вікна 4м) можна взяти прості вуалі, або сітки без нічого. Один шмат…" at bounding box center [852, 421] width 127 height 36
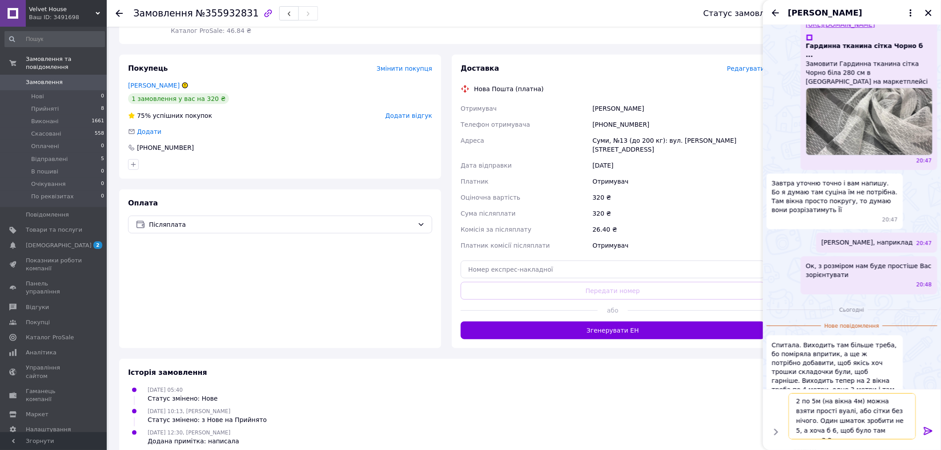
click at [861, 426] on textarea "2 по 5м (на вікна 4м) можна взяти прості вуалі, або сітки без нічого. Один шмат…" at bounding box center [852, 416] width 127 height 46
click at [908, 433] on textarea "2 по 5м (на вікна 4м) можна взяти прості вуалі, або сітки без нічого. Один шмат…" at bounding box center [852, 416] width 127 height 46
type textarea "2 по 5м (на вікна 4м) можна взяти прості вуалі, або сітки без нічого. Один шмат…"
click at [924, 434] on icon at bounding box center [928, 431] width 8 height 8
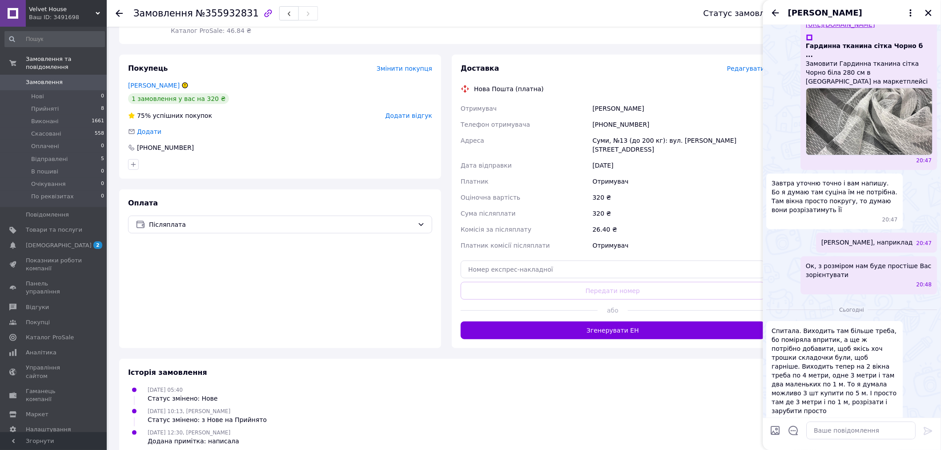
scroll to position [1038, 0]
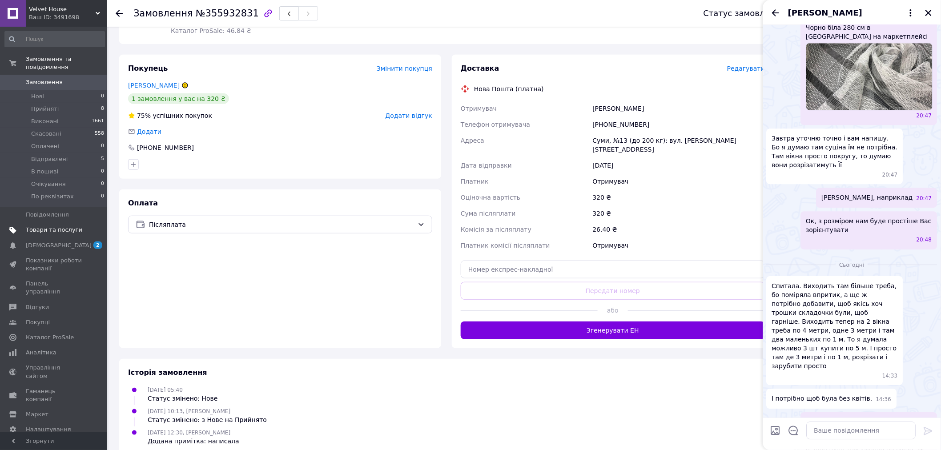
click at [45, 226] on span "Товари та послуги" at bounding box center [54, 230] width 56 height 8
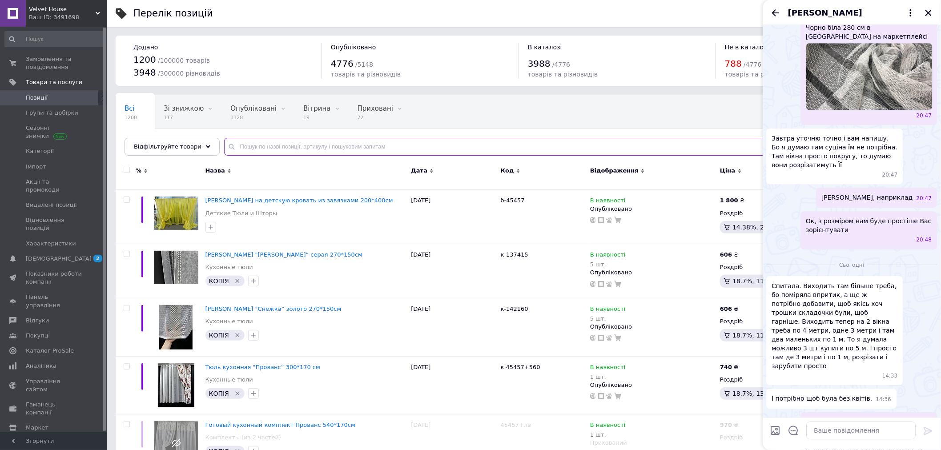
click at [247, 142] on input "text" at bounding box center [573, 147] width 699 height 18
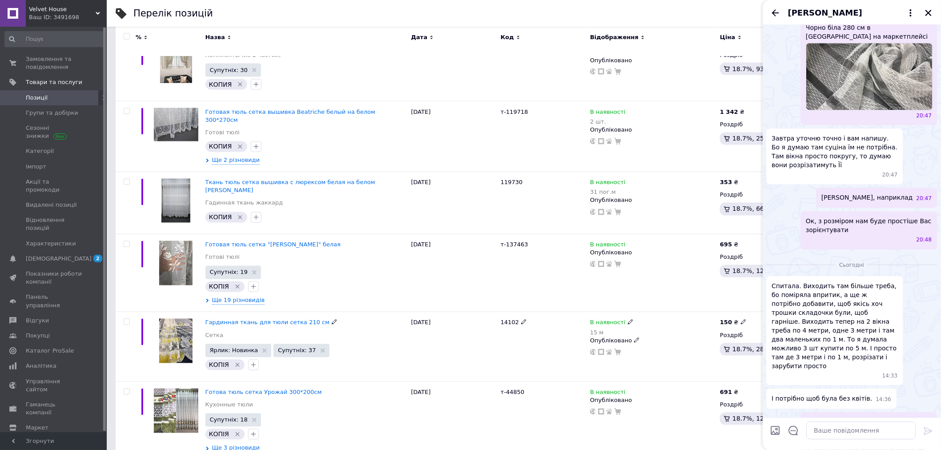
scroll to position [3410, 0]
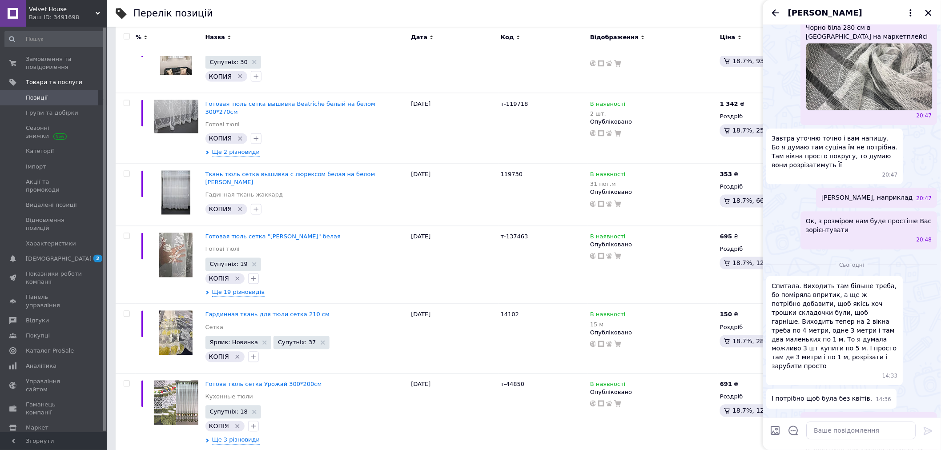
type input "сітка"
click at [864, 434] on textarea at bounding box center [861, 431] width 109 height 18
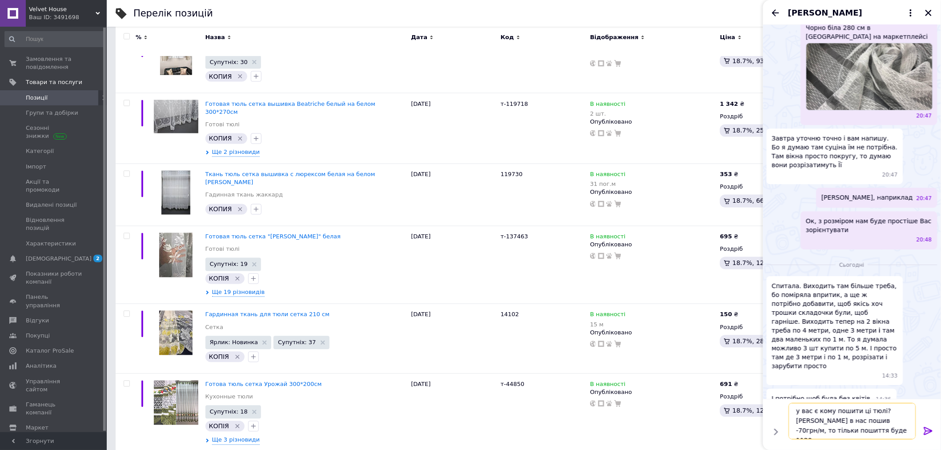
type textarea "у вас є кому пошити ці тюлі? [PERSON_NAME] в нас пошив -70грн/м, то тільки поши…"
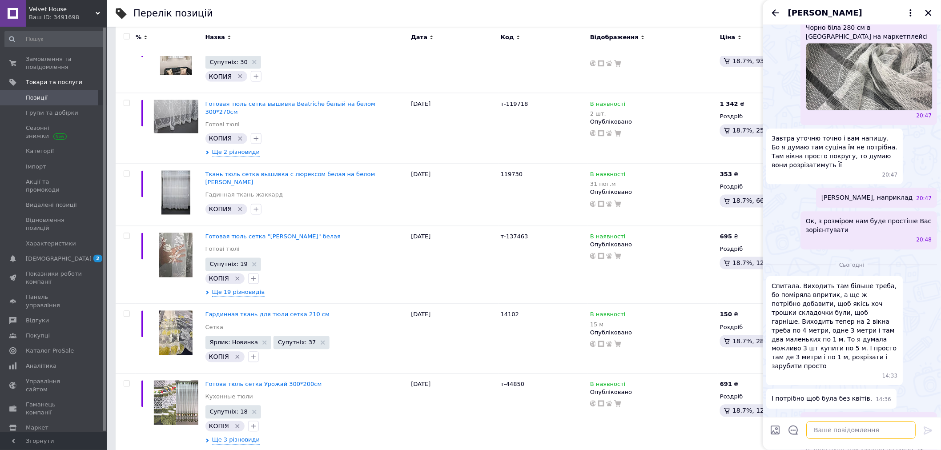
scroll to position [1088, 0]
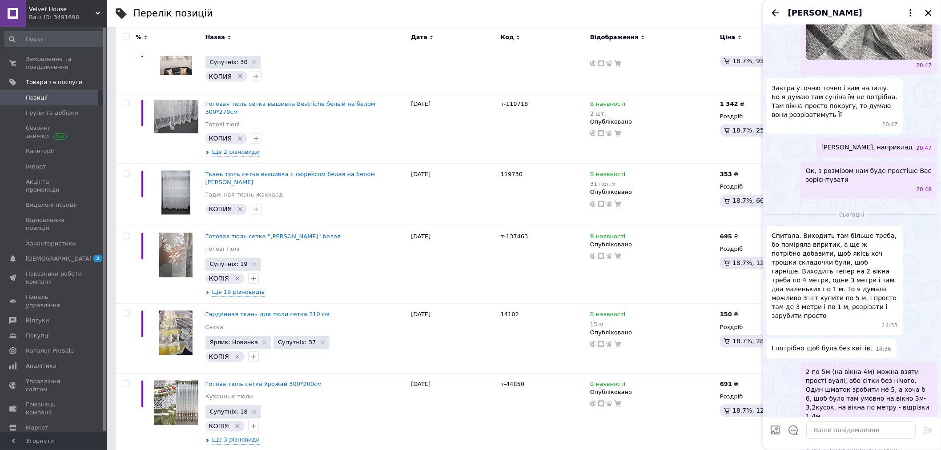
click at [114, 357] on div "Перелік позицій Експорт Додати товар Додано 1200 / 100000 товарів 3948 / 300000…" at bounding box center [524, 149] width 834 height 7119
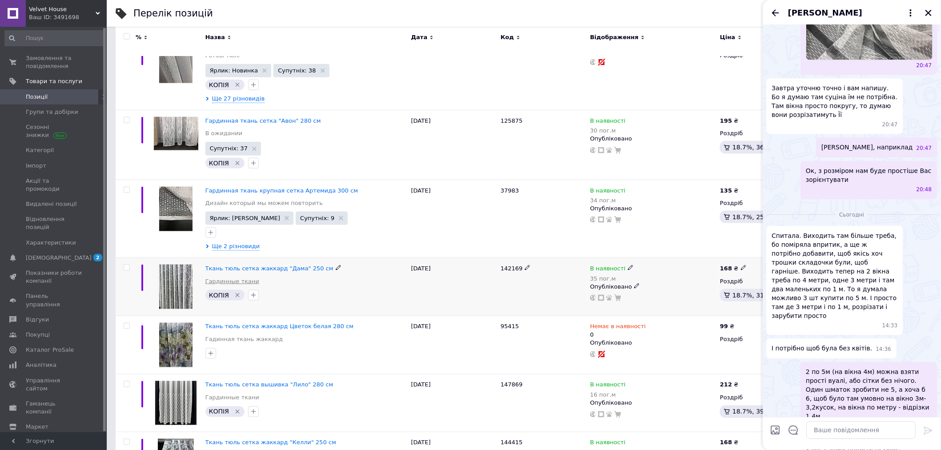
scroll to position [6029, 0]
click at [513, 202] on div "37983" at bounding box center [543, 218] width 89 height 78
click at [590, 216] on use at bounding box center [593, 219] width 6 height 6
click at [864, 431] on textarea at bounding box center [861, 431] width 109 height 18
paste textarea "[URL][DOMAIN_NAME]"
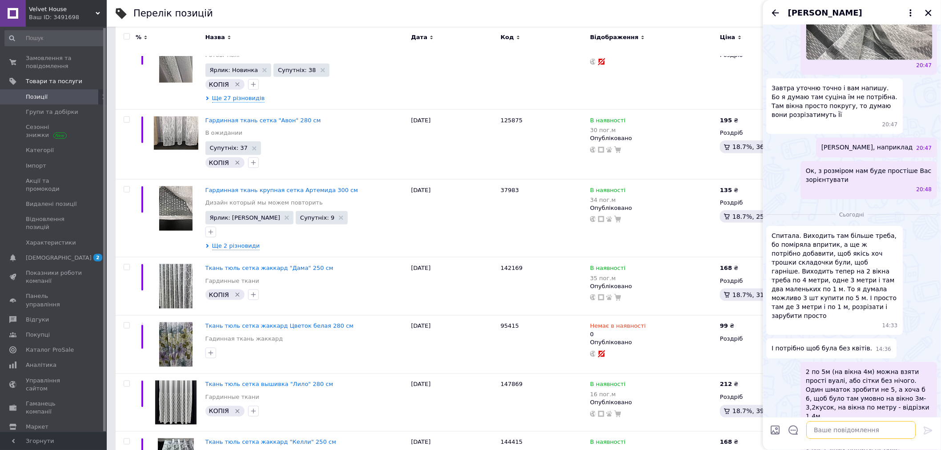
type textarea "[URL][DOMAIN_NAME]"
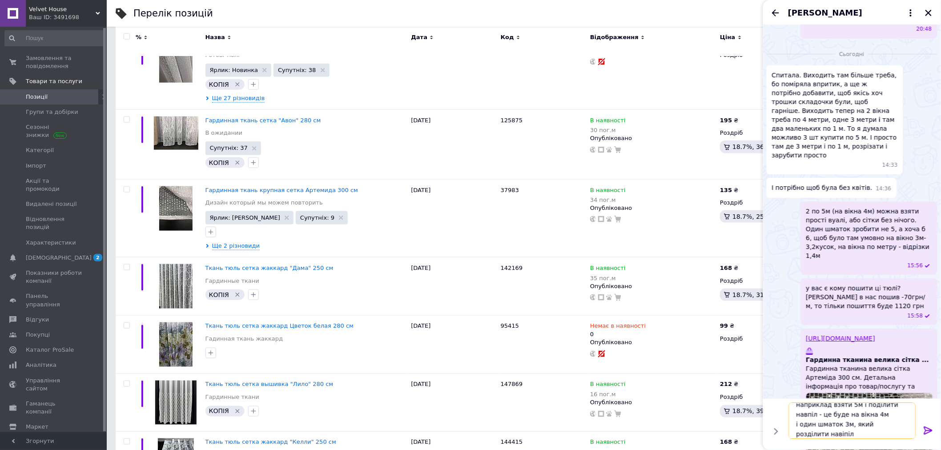
scroll to position [11, 0]
drag, startPoint x: 830, startPoint y: 428, endPoint x: 817, endPoint y: 435, distance: 15.1
click at [815, 435] on textarea "наприклад взяти 5м і поділити навпіл - це буде на вікна 4м і один шматок 3м, як…" at bounding box center [852, 421] width 127 height 36
click at [821, 435] on textarea "наприклад взяти 5м і поділити навпіл - це буде на вікна 4м і один шматок 3м, як…" at bounding box center [852, 421] width 127 height 36
click at [825, 435] on textarea "наприклад взяти 5м і поділити навпіл - це буде на вікна 4м і один шматок 3м, як…" at bounding box center [852, 421] width 127 height 36
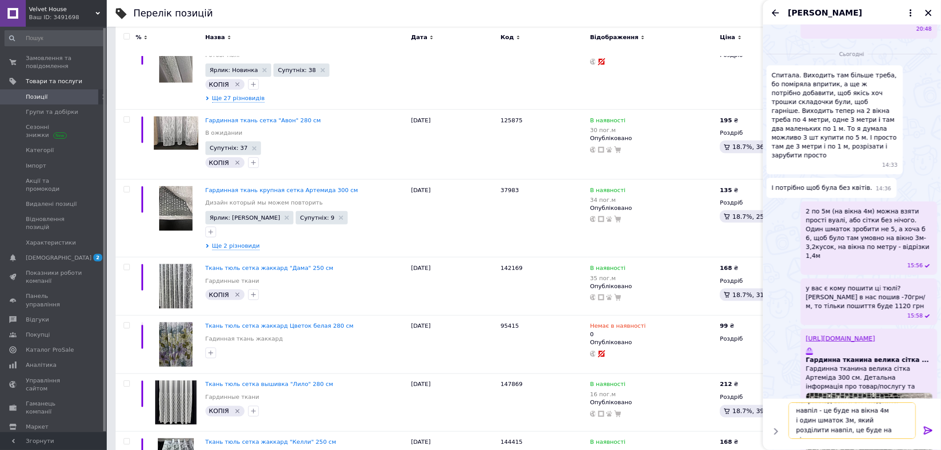
scroll to position [1, 0]
type textarea "наприклад взяти 5м і поділити навпіл - це буде на вікна 4м і один шматок 3м, як…"
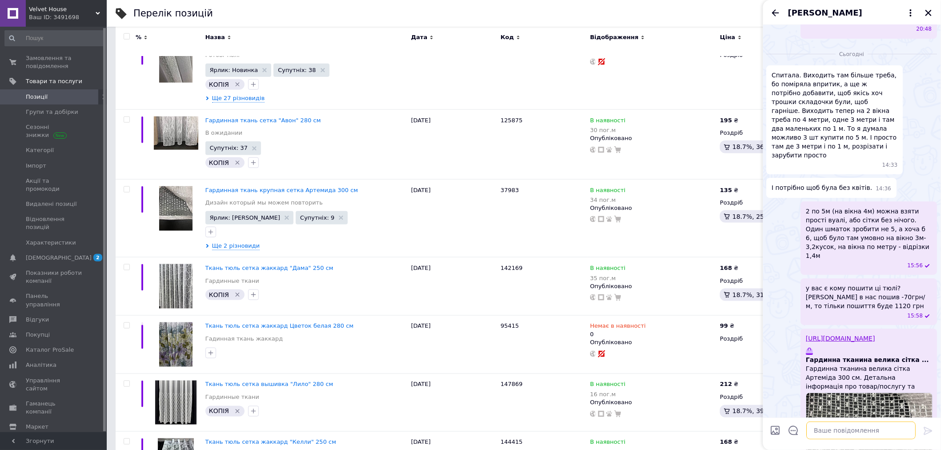
scroll to position [1306, 0]
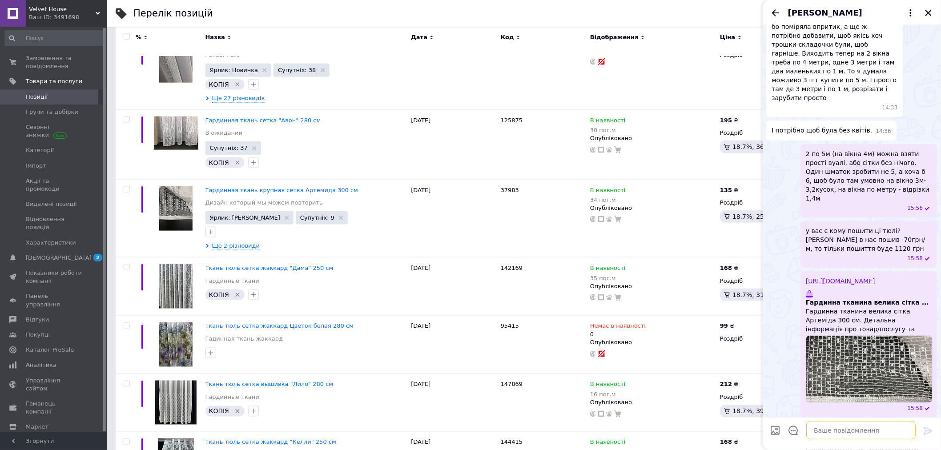
click at [844, 428] on textarea at bounding box center [861, 431] width 109 height 18
type textarea "ця сітка чисто матеріал-1080 грн"
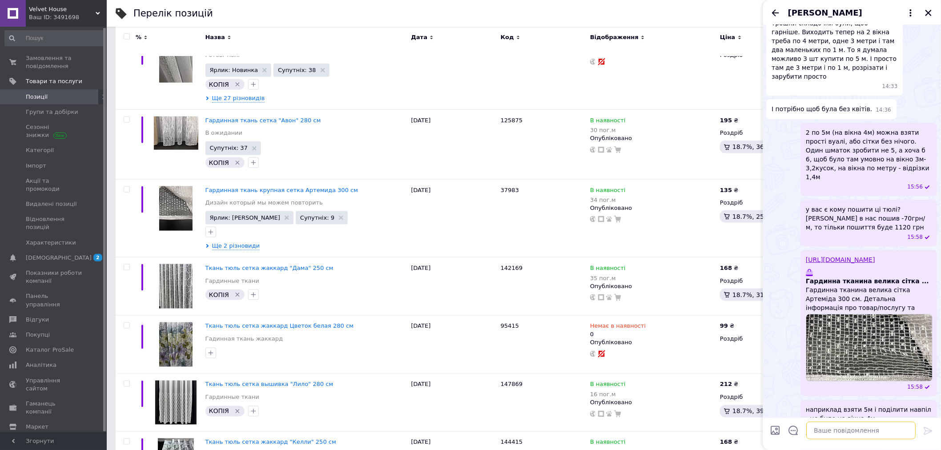
scroll to position [1330, 0]
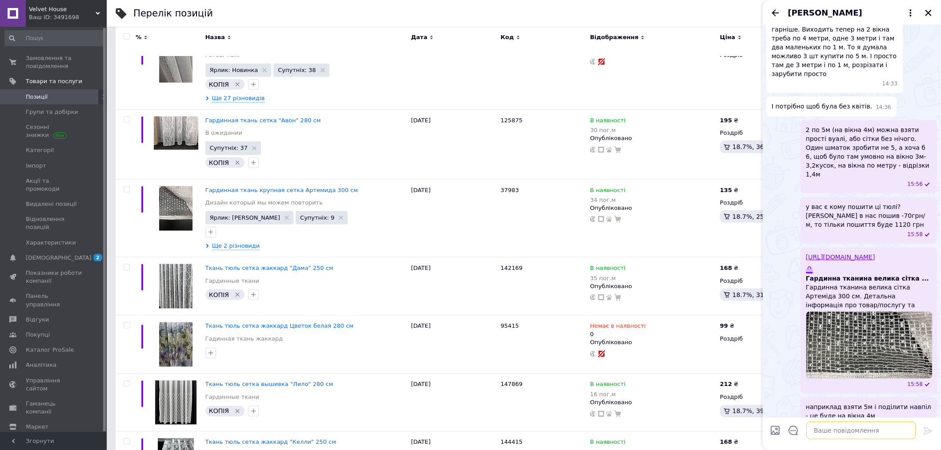
click at [844, 428] on textarea at bounding box center [861, 431] width 109 height 18
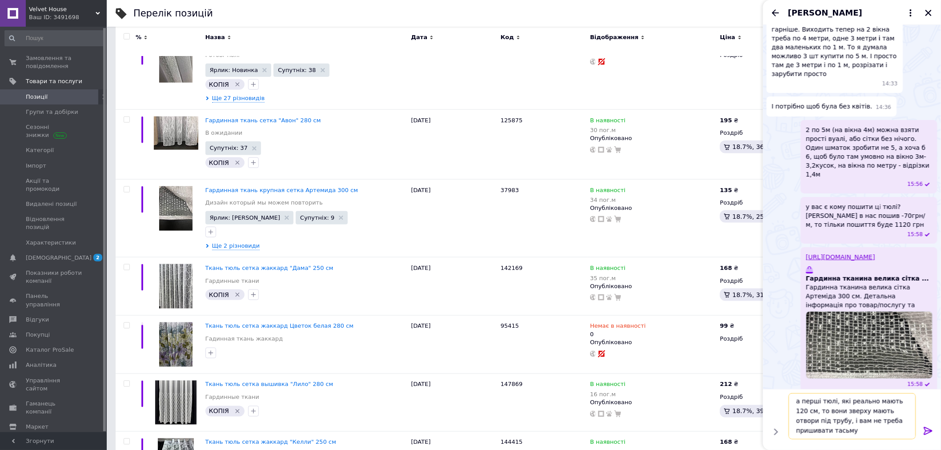
click at [811, 423] on textarea "а перші тюлі, які реально мають 120 см, то вони зверху мають отвори під трубу, …" at bounding box center [852, 416] width 127 height 46
click at [858, 433] on textarea "а перші тюлі, які реально мають 120 см, то вони зверху мають отвори під трубу(л…" at bounding box center [852, 416] width 127 height 46
type textarea "а перші тюлі, які реально мають 120 см, то вони зверху мають отвори під трубу(л…"
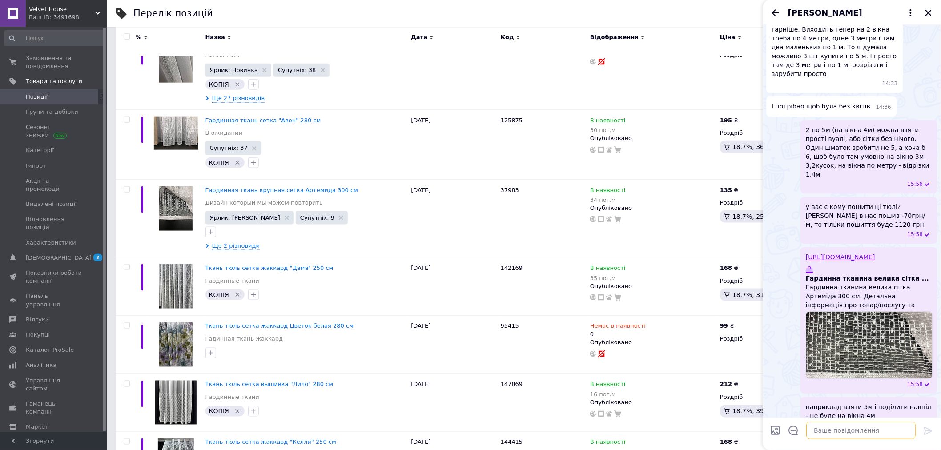
scroll to position [1390, 0]
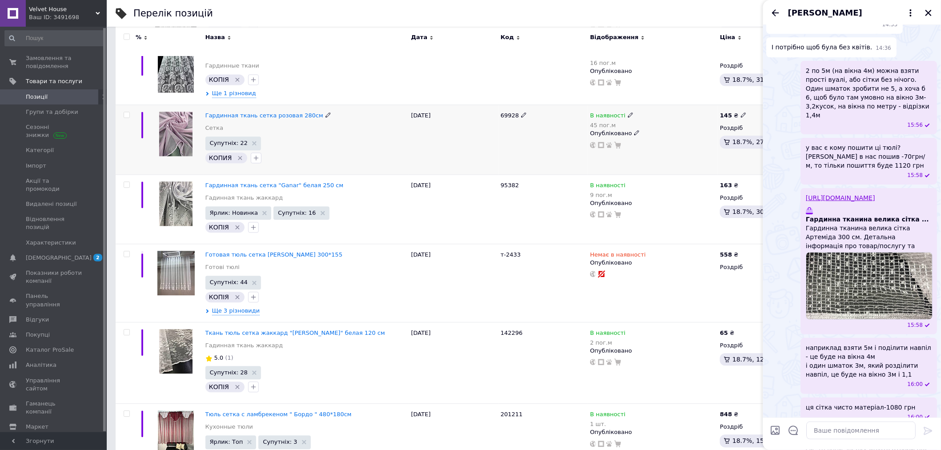
scroll to position [6573, 0]
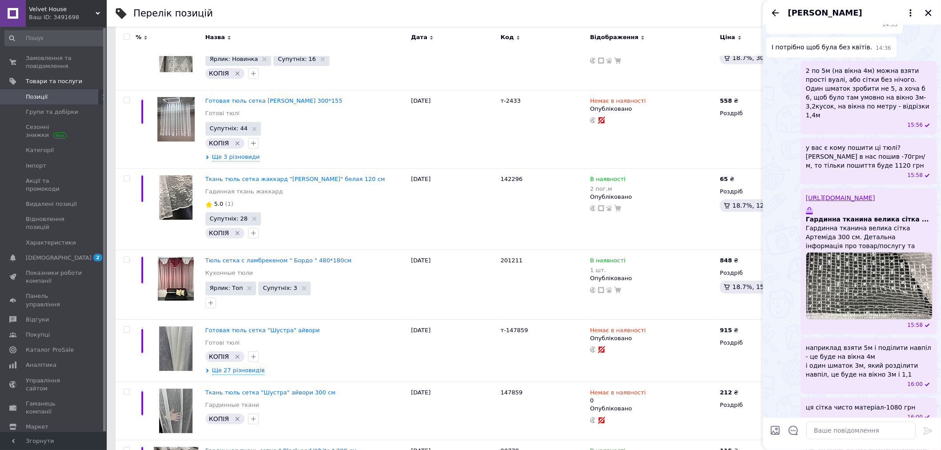
click at [56, 94] on span "Позиції" at bounding box center [54, 97] width 56 height 8
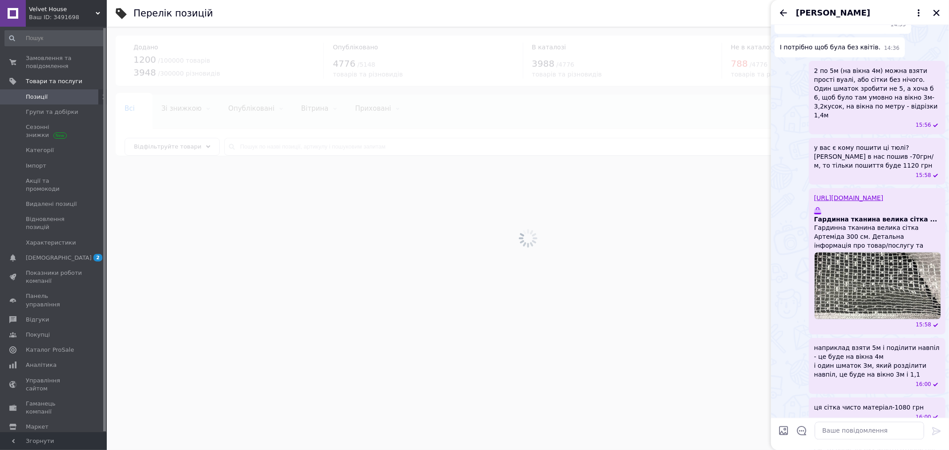
click at [777, 11] on div "[PERSON_NAME]" at bounding box center [860, 12] width 178 height 25
click at [934, 14] on button "Закрити" at bounding box center [936, 13] width 11 height 11
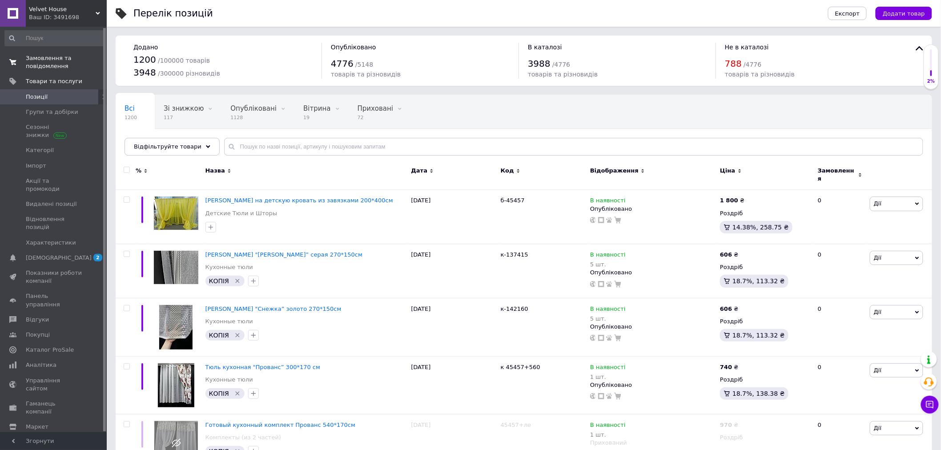
click at [67, 61] on span "Замовлення та повідомлення" at bounding box center [54, 62] width 56 height 16
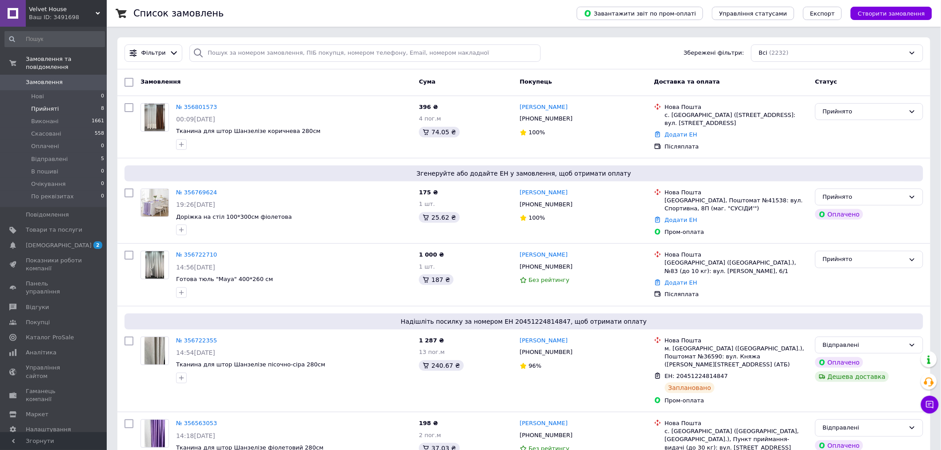
click at [63, 103] on li "Прийняті 8" at bounding box center [54, 109] width 109 height 12
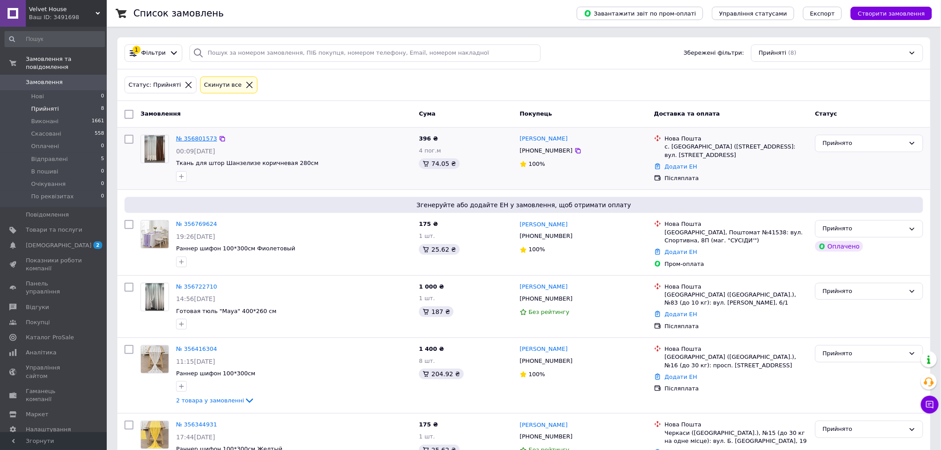
click at [199, 140] on link "№ 356801573" at bounding box center [196, 138] width 41 height 7
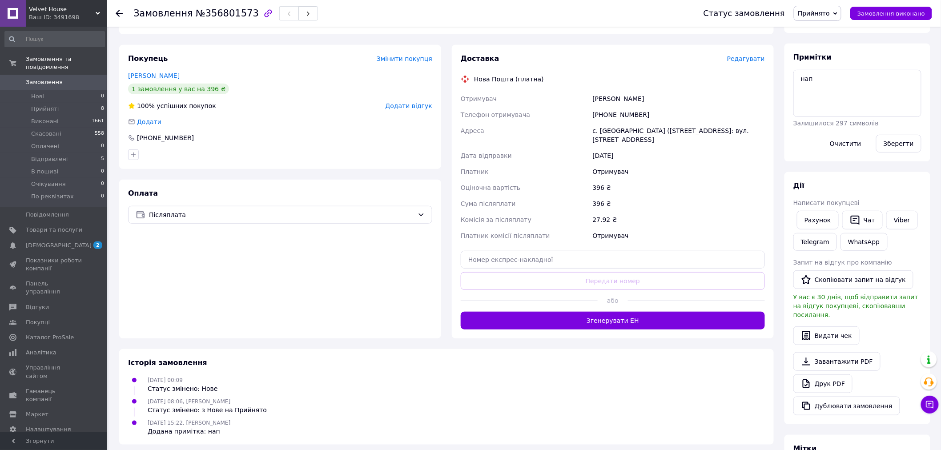
scroll to position [148, 0]
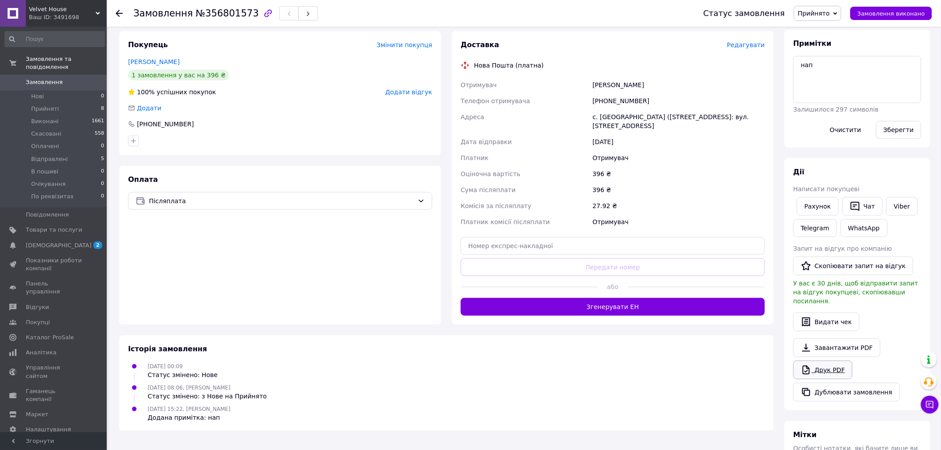
click at [823, 363] on link "Друк PDF" at bounding box center [823, 370] width 59 height 19
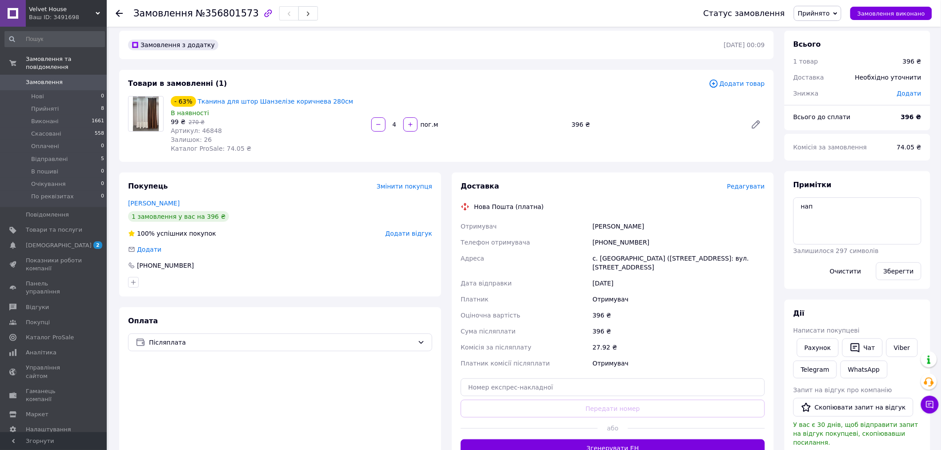
scroll to position [0, 0]
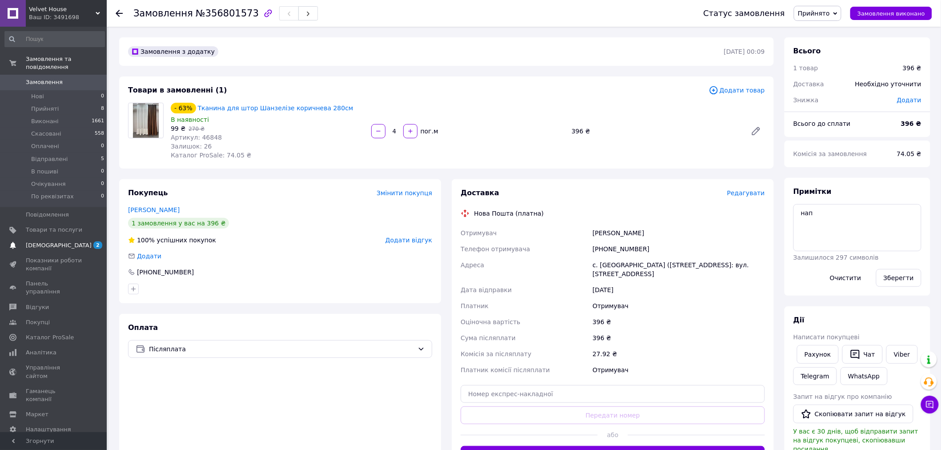
click at [52, 242] on span "[DEMOGRAPHIC_DATA]" at bounding box center [59, 246] width 66 height 8
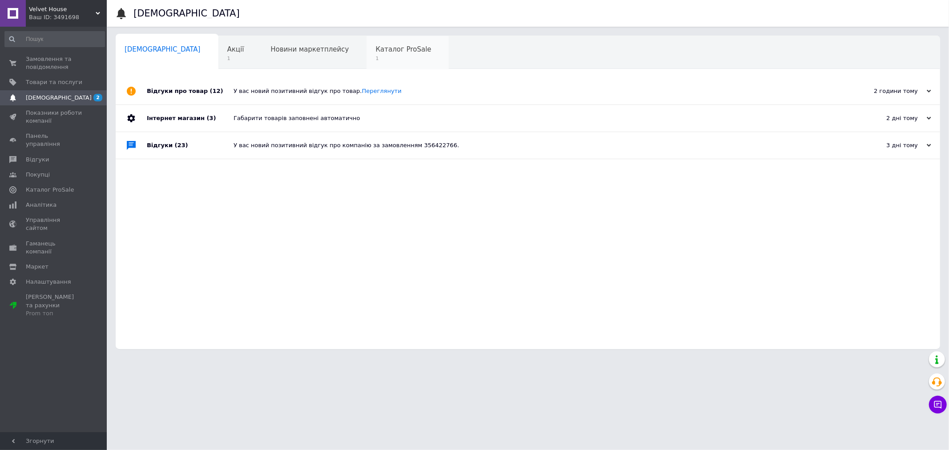
click at [367, 63] on div "Каталог ProSale 1" at bounding box center [408, 53] width 82 height 34
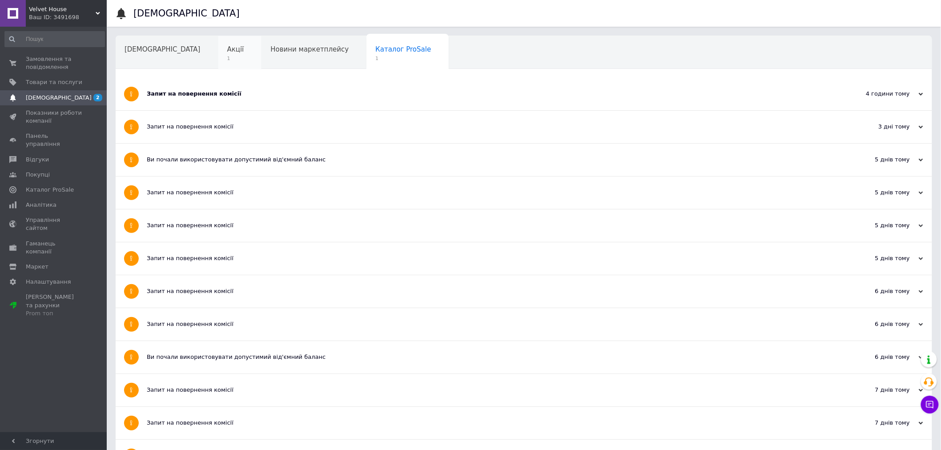
click at [227, 49] on span "Акції" at bounding box center [235, 49] width 17 height 8
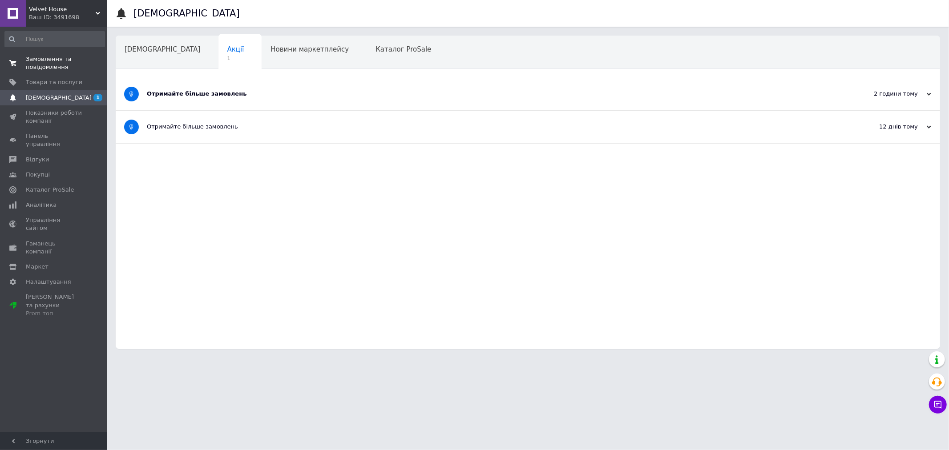
click at [59, 70] on span "Замовлення та повідомлення" at bounding box center [54, 63] width 56 height 16
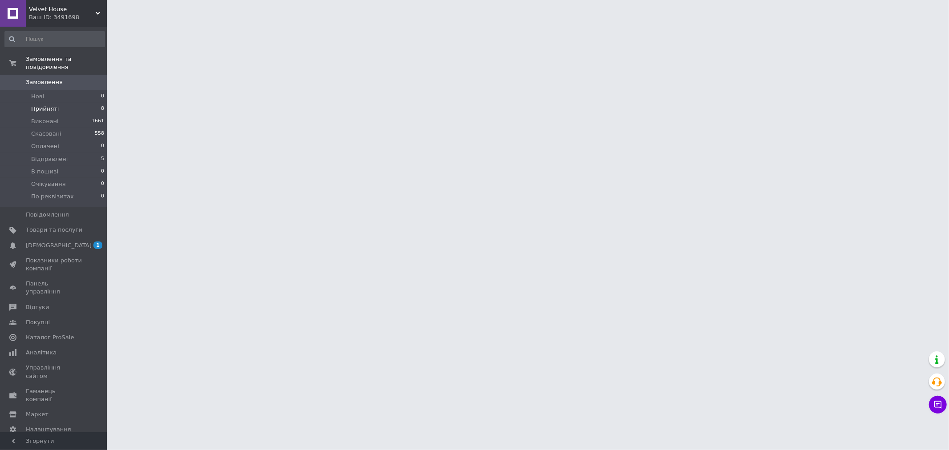
click at [64, 103] on li "Прийняті 8" at bounding box center [54, 109] width 109 height 12
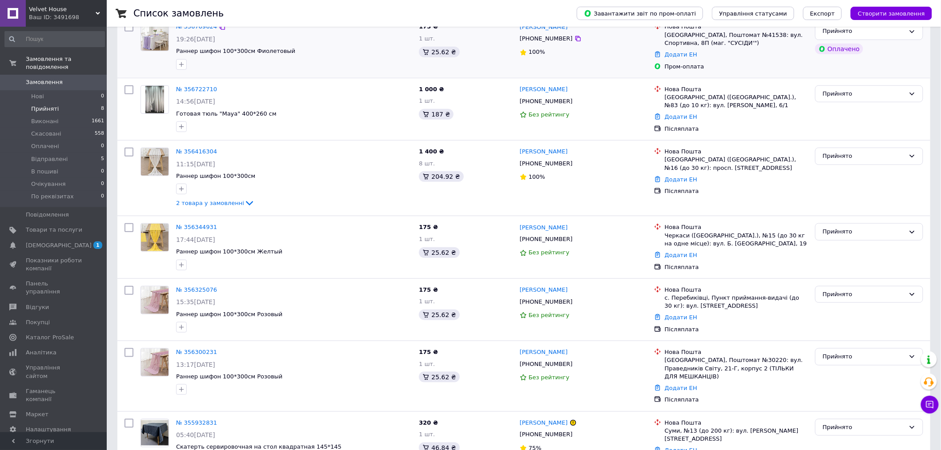
scroll to position [99, 0]
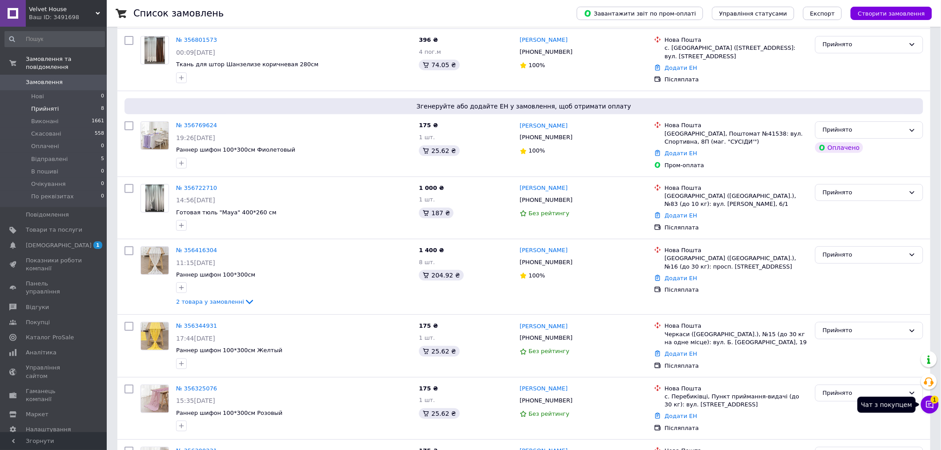
click at [935, 405] on button "Чат з покупцем 1" at bounding box center [930, 405] width 18 height 18
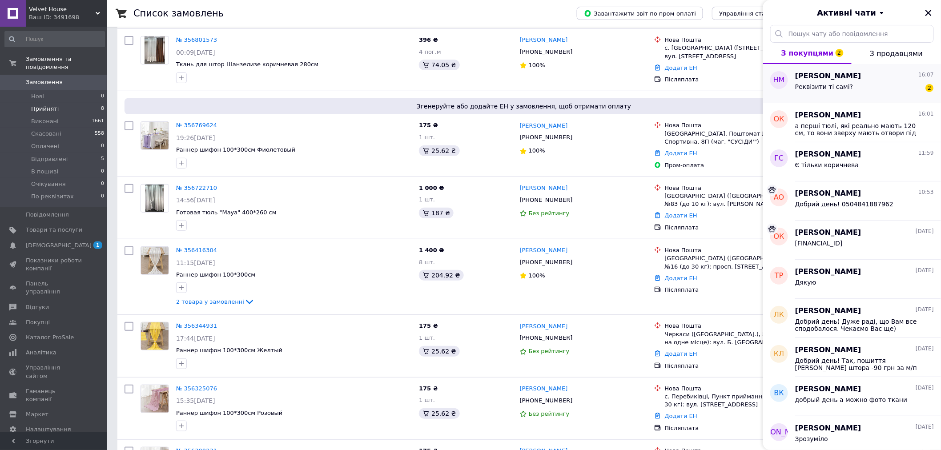
click at [918, 95] on div "Реквізити ті самі? 2" at bounding box center [864, 88] width 139 height 14
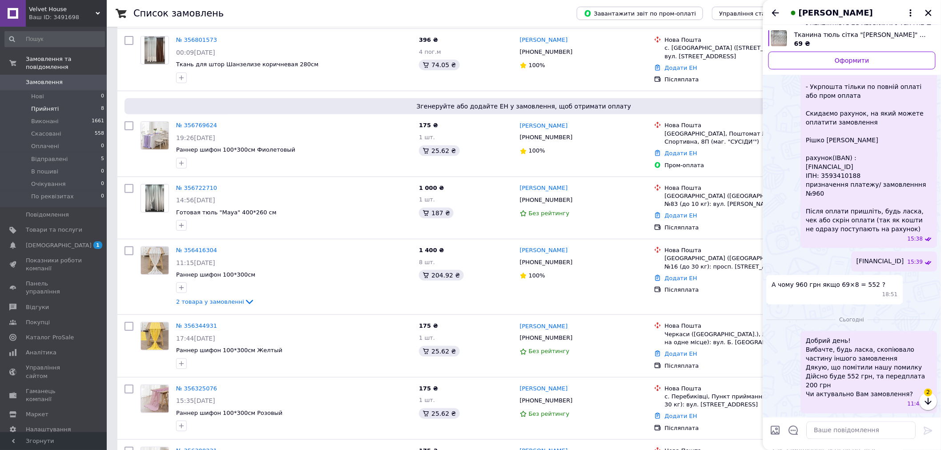
scroll to position [508, 0]
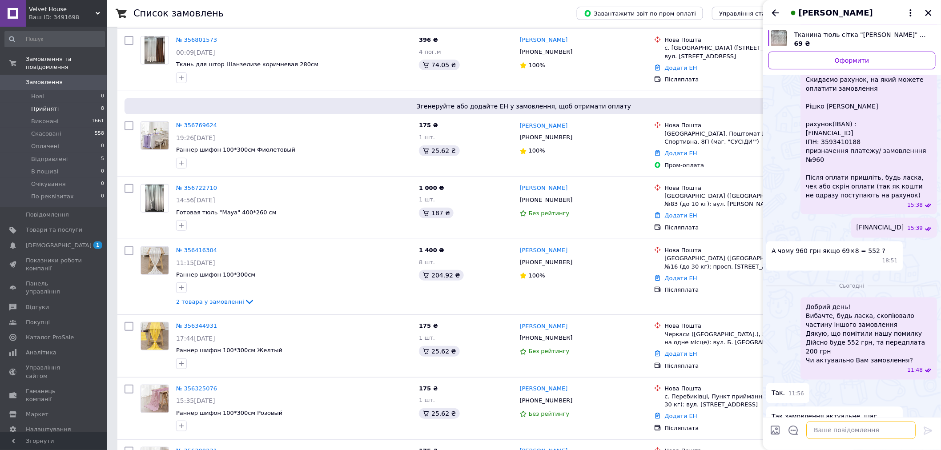
click at [832, 434] on textarea at bounding box center [861, 431] width 109 height 18
type textarea "так, реквізити такі ж"
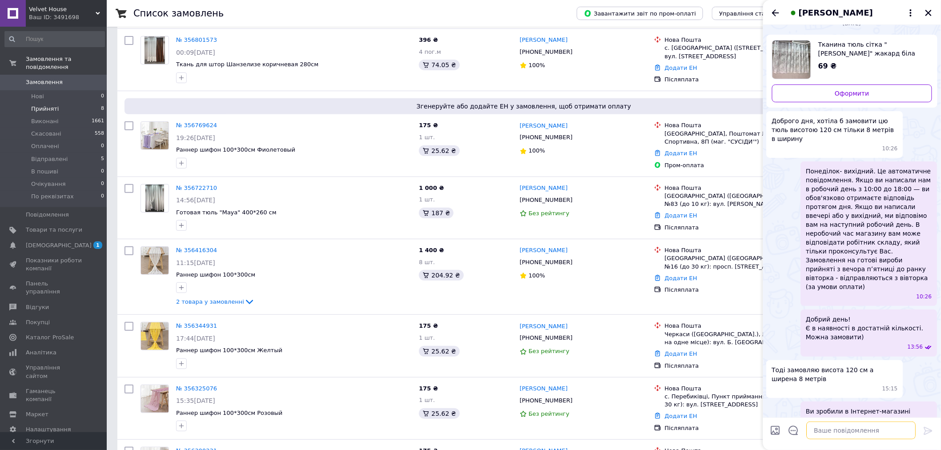
scroll to position [0, 0]
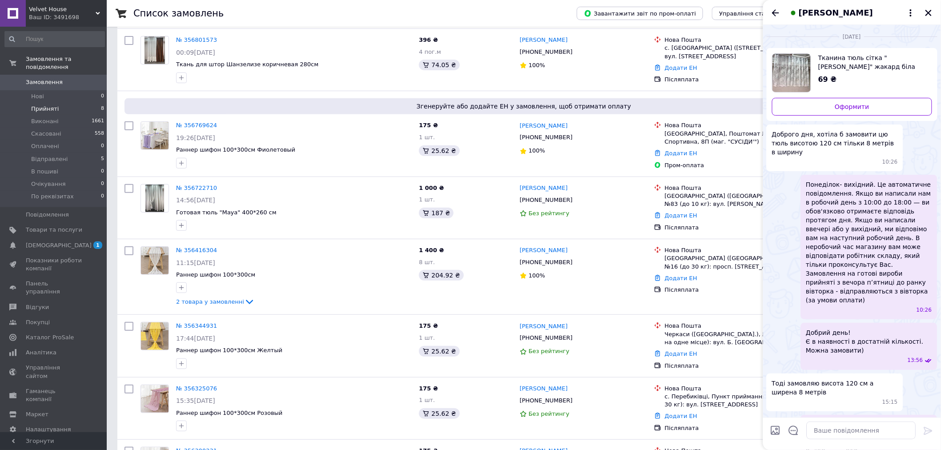
click at [842, 58] on span "Тканина тюль сітка "[PERSON_NAME]" жакард біла 120 см" at bounding box center [871, 62] width 107 height 18
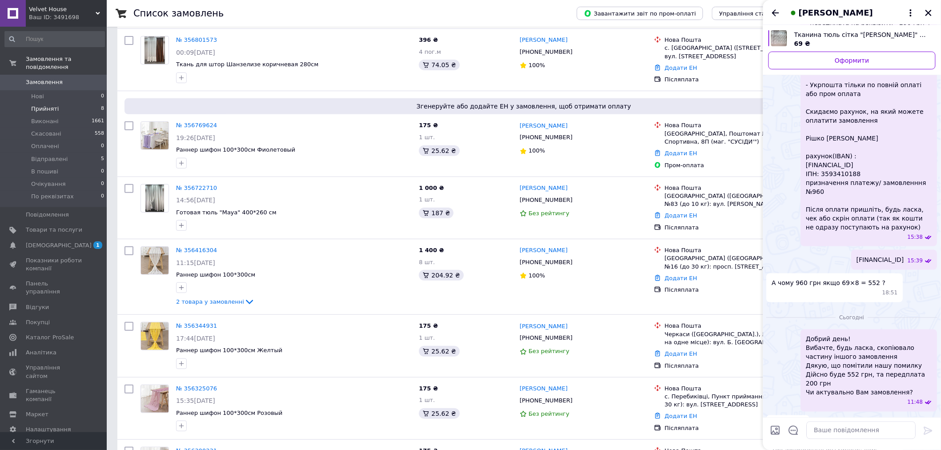
scroll to position [515, 0]
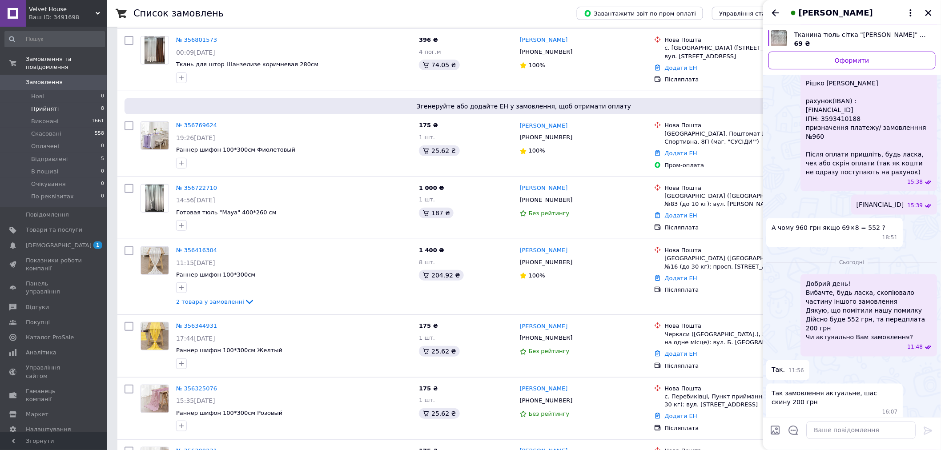
click at [895, 425] on div "Реквізити ті самі? 16:07" at bounding box center [852, 435] width 171 height 20
click at [64, 226] on span "Товари та послуги" at bounding box center [54, 230] width 56 height 8
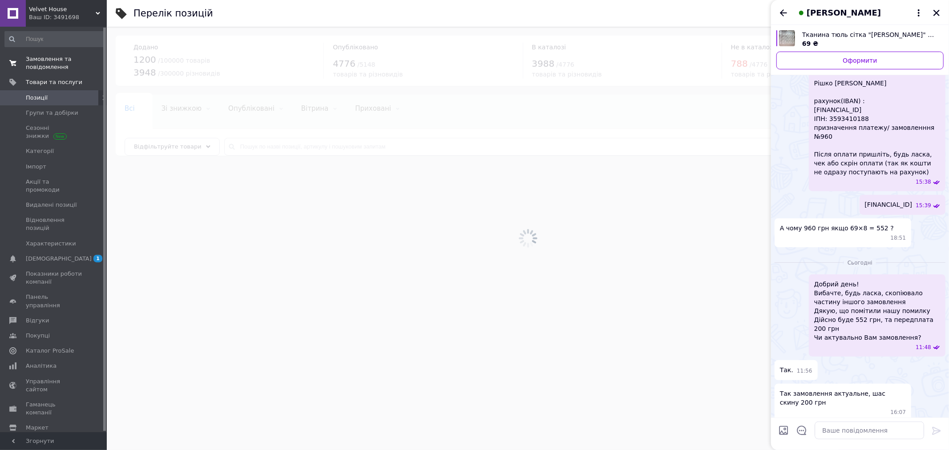
click at [57, 64] on span "Замовлення та повідомлення" at bounding box center [54, 63] width 56 height 16
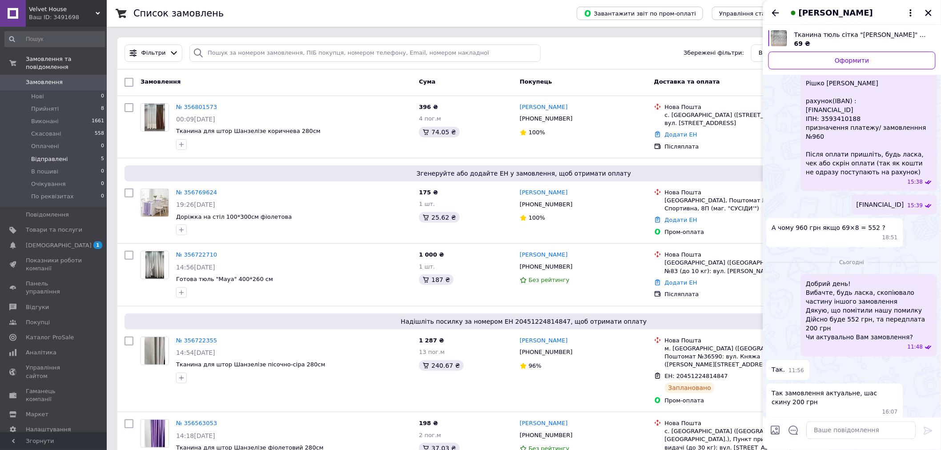
click at [36, 155] on span "Відправлені" at bounding box center [49, 159] width 36 height 8
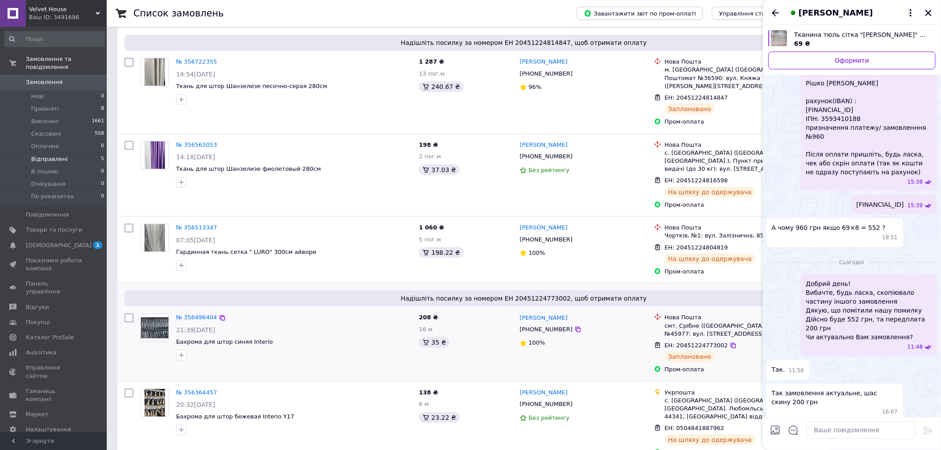
scroll to position [101, 0]
click at [183, 314] on link "№ 356496404" at bounding box center [196, 317] width 41 height 7
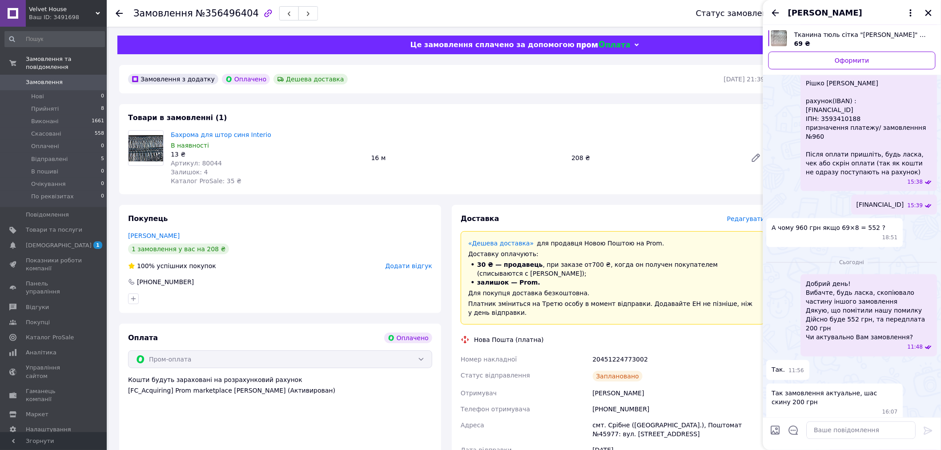
click at [117, 14] on icon at bounding box center [119, 13] width 7 height 7
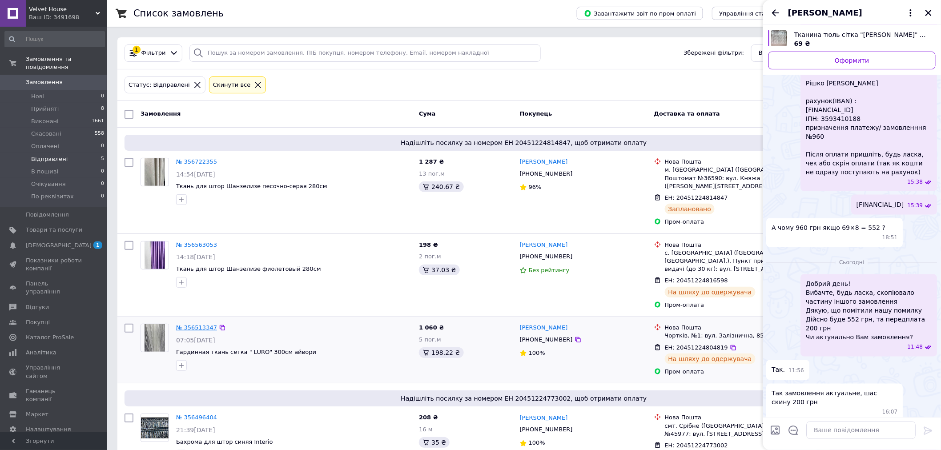
click at [199, 324] on link "№ 356513347" at bounding box center [196, 327] width 41 height 7
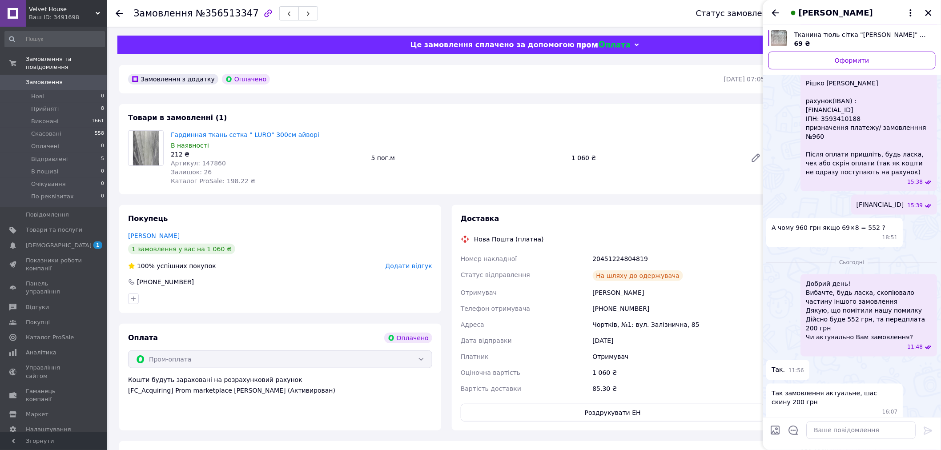
click at [114, 12] on div "Замовлення №356513347 Статус замовлення Відправлені Прийнято Виконано Скасовано…" at bounding box center [524, 13] width 834 height 27
click at [125, 12] on div at bounding box center [125, 13] width 18 height 27
click at [117, 11] on icon at bounding box center [119, 13] width 7 height 7
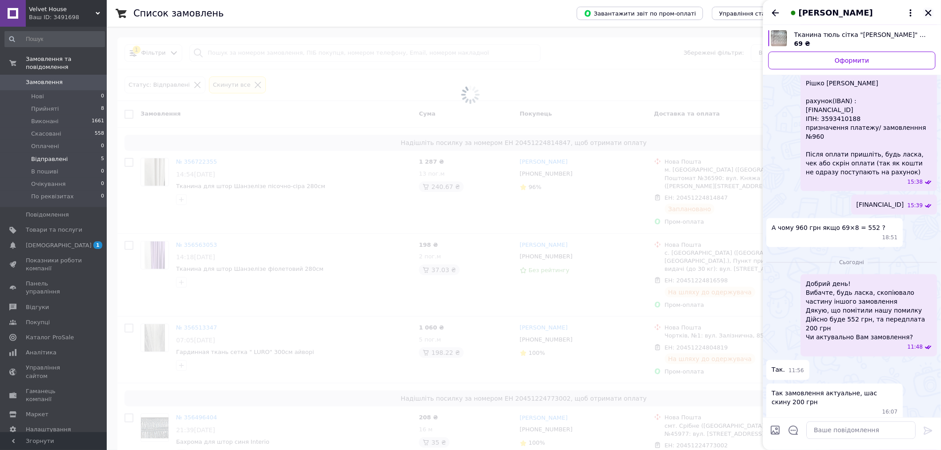
click at [933, 16] on button "Закрити" at bounding box center [928, 13] width 11 height 11
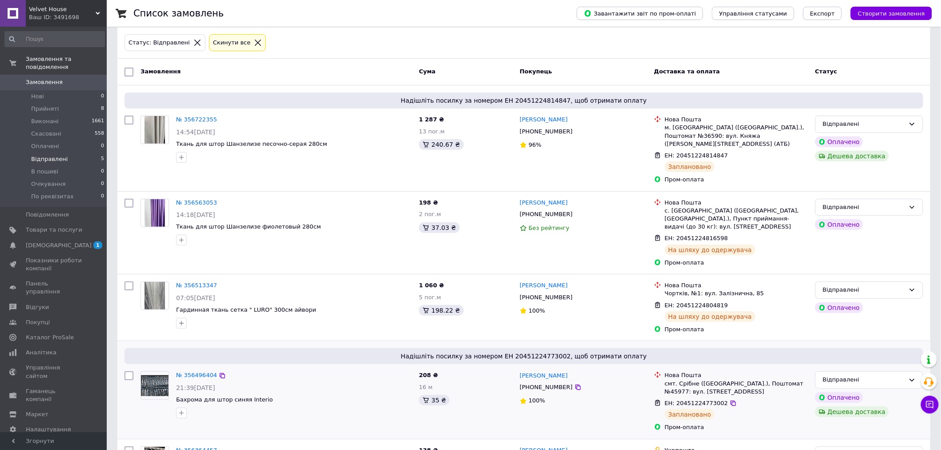
scroll to position [101, 0]
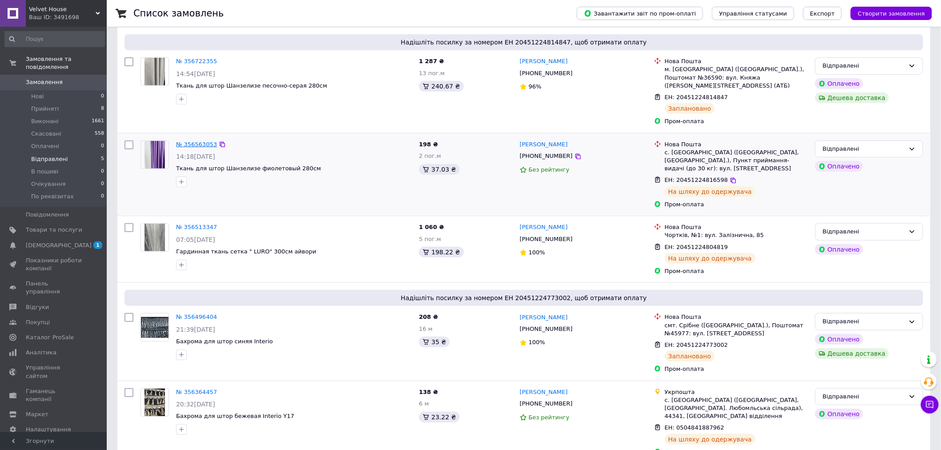
click at [194, 141] on link "№ 356563053" at bounding box center [196, 144] width 41 height 7
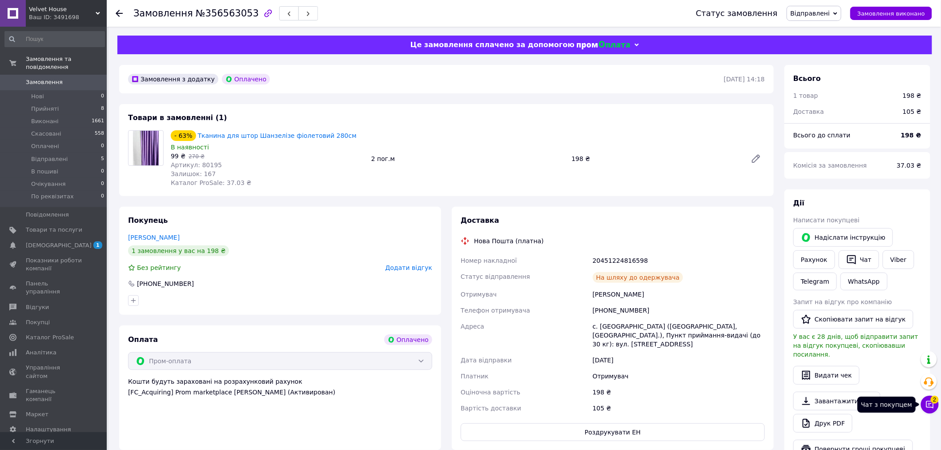
click at [932, 410] on button "Чат з покупцем 2" at bounding box center [930, 405] width 18 height 18
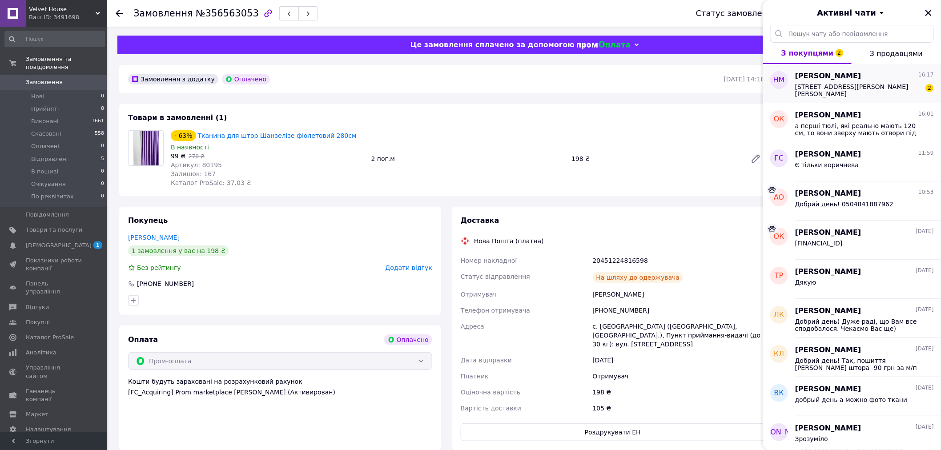
click at [851, 91] on span "[STREET_ADDRESS][PERSON_NAME][PERSON_NAME]" at bounding box center [858, 90] width 126 height 14
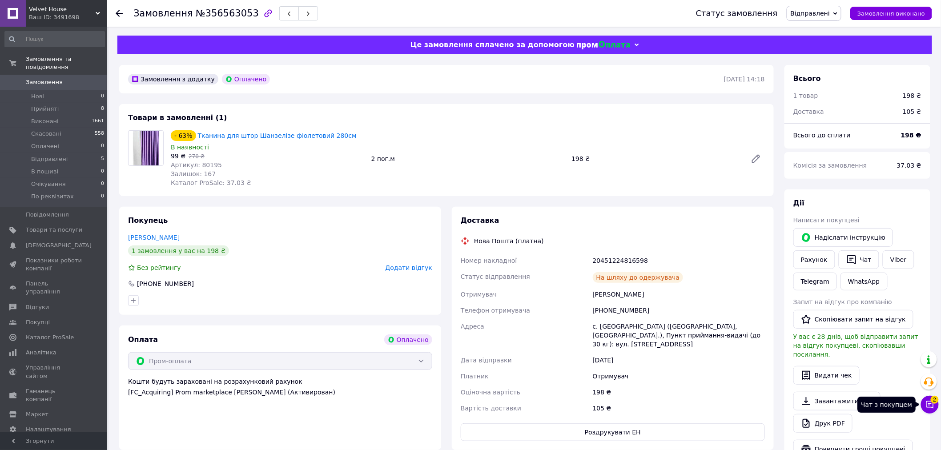
click at [932, 411] on button "Чат з покупцем 2" at bounding box center [930, 405] width 18 height 18
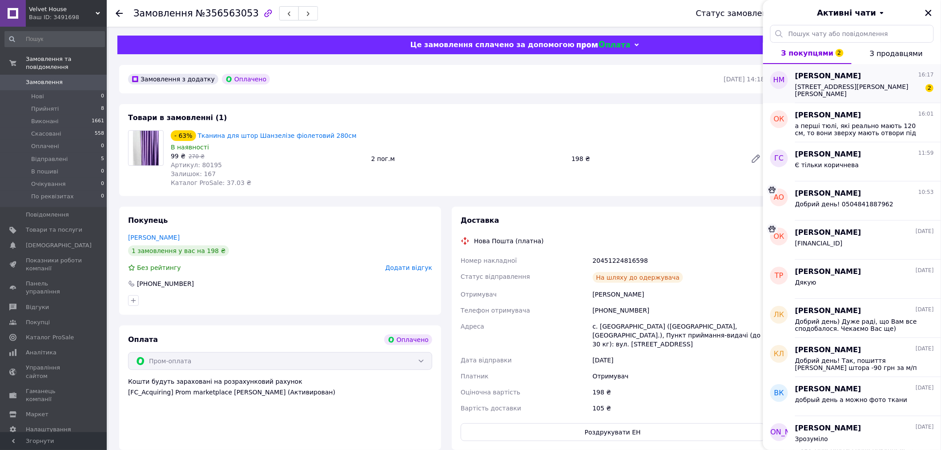
click at [842, 85] on span "[STREET_ADDRESS][PERSON_NAME][PERSON_NAME]" at bounding box center [858, 90] width 126 height 14
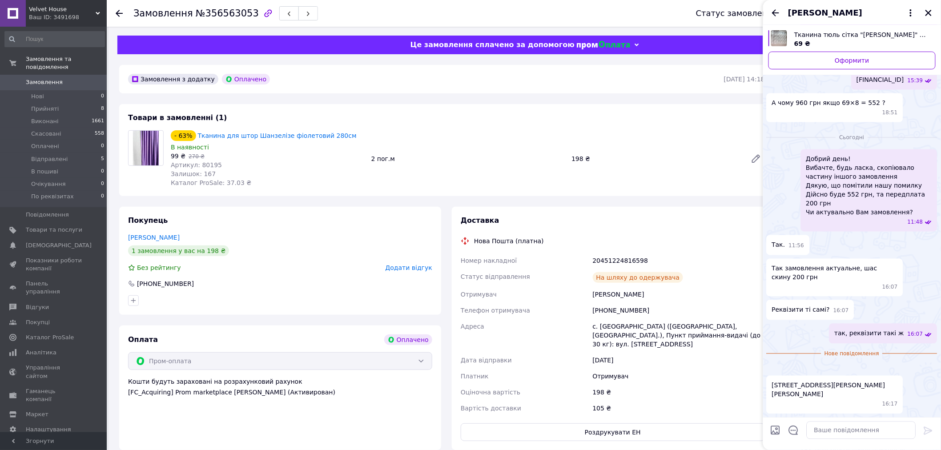
scroll to position [709, 0]
drag, startPoint x: 854, startPoint y: 393, endPoint x: 761, endPoint y: 387, distance: 94.0
click at [761, 387] on body "Velvet House Ваш ID: 3491698 Сайт Velvet House Кабінет покупця Перевірити стан …" at bounding box center [470, 372] width 941 height 744
click at [816, 389] on span "[STREET_ADDRESS][PERSON_NAME][PERSON_NAME]" at bounding box center [835, 390] width 126 height 18
drag, startPoint x: 845, startPoint y: 397, endPoint x: 773, endPoint y: 383, distance: 73.9
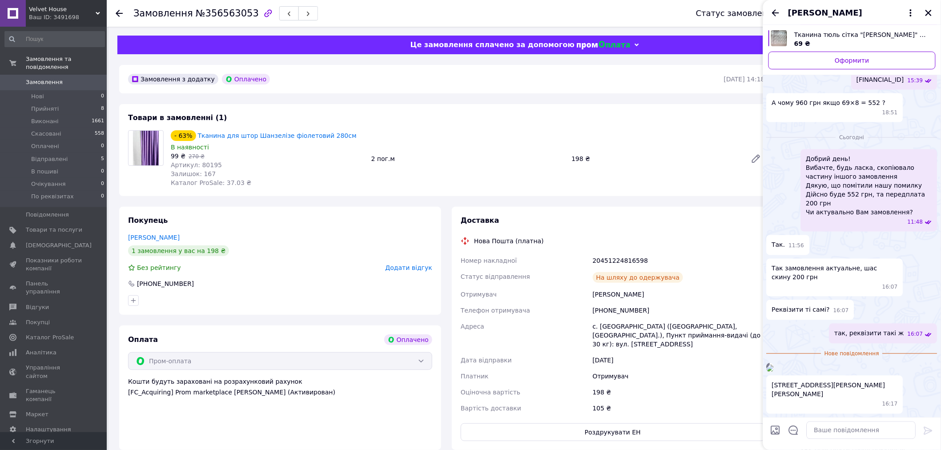
click at [773, 383] on span "[STREET_ADDRESS][PERSON_NAME][PERSON_NAME]" at bounding box center [835, 390] width 126 height 18
copy span "[STREET_ADDRESS][PERSON_NAME][PERSON_NAME]"
click at [862, 411] on div "Нова пошта,черкаський район, черкаська область, вул пархоменка 133 16:17" at bounding box center [835, 395] width 137 height 38
click at [868, 429] on textarea at bounding box center [861, 431] width 109 height 18
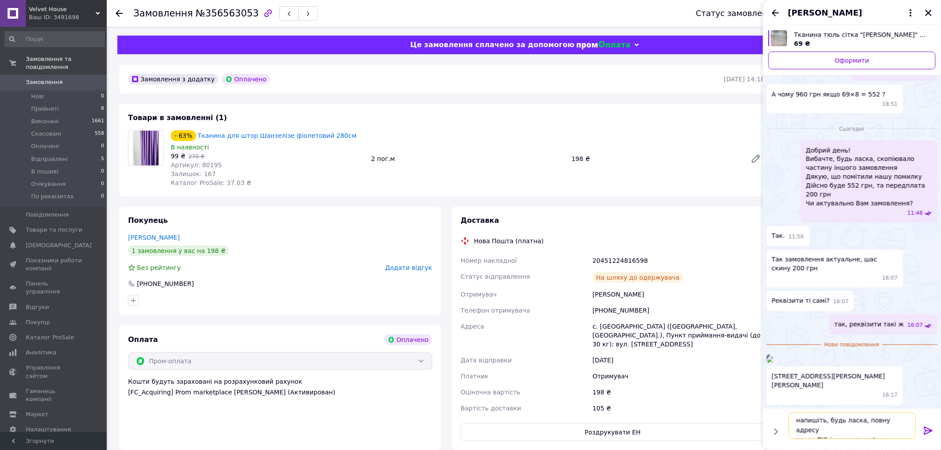
scroll to position [7, 0]
type textarea "напишіть, будь ласка, повну адресу та ще ПІБ і номер телефону отримувача"
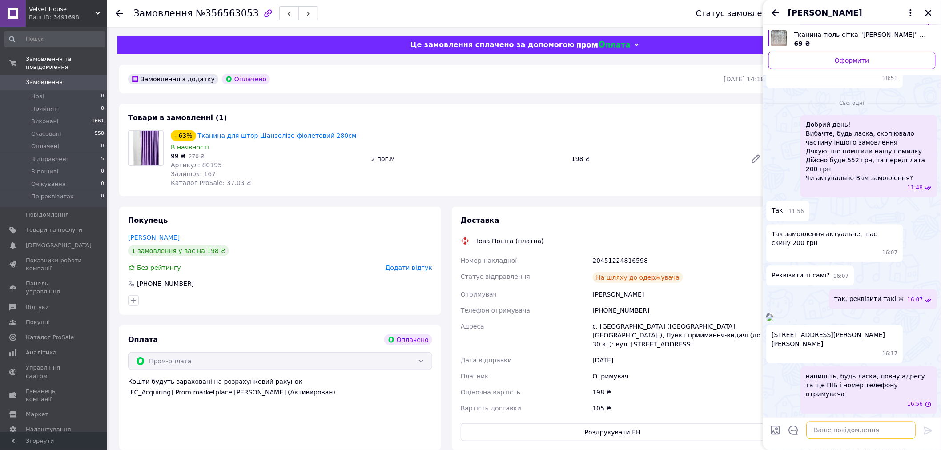
scroll to position [735, 0]
click at [777, 16] on icon "Назад" at bounding box center [775, 13] width 11 height 11
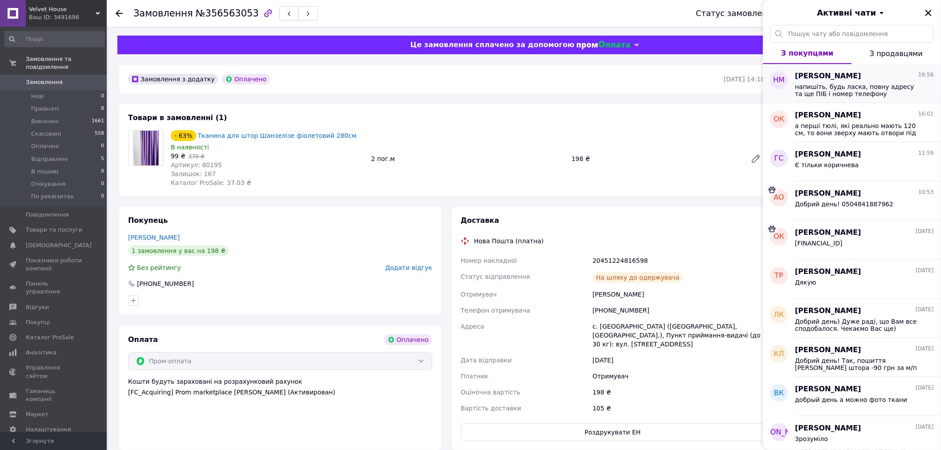
click at [838, 78] on span "[PERSON_NAME]" at bounding box center [828, 76] width 66 height 10
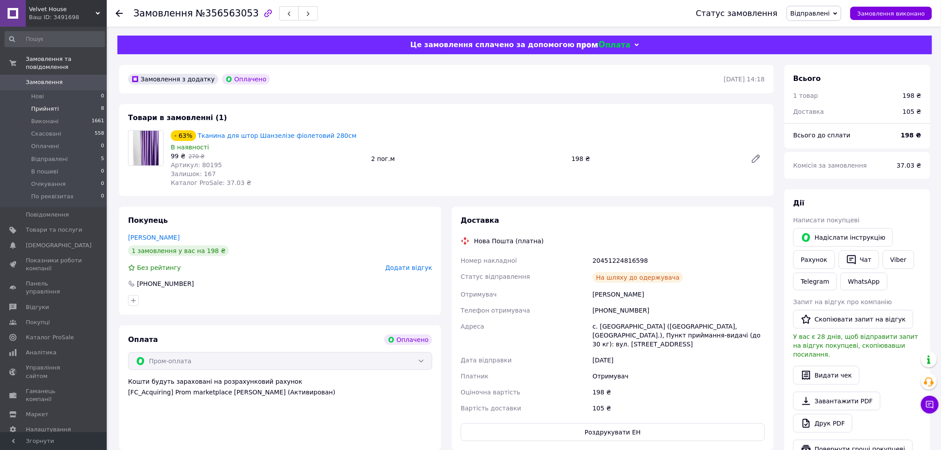
click at [43, 105] on span "Прийняті" at bounding box center [45, 109] width 28 height 8
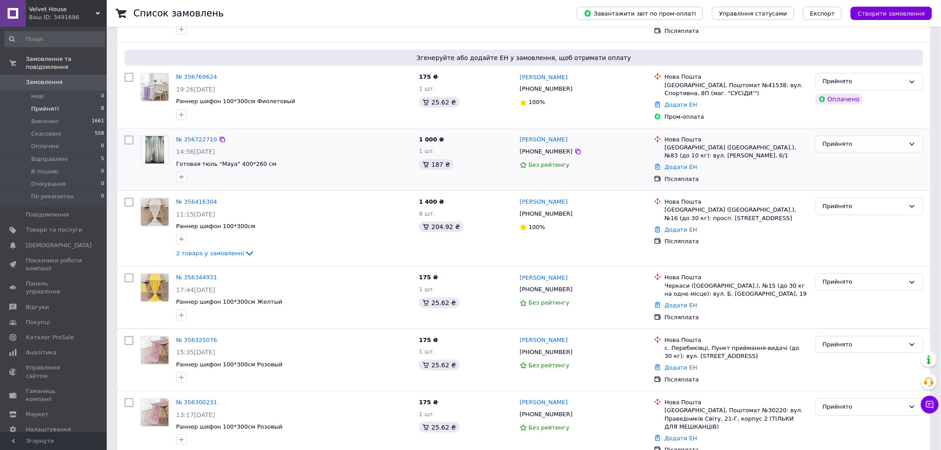
scroll to position [148, 0]
click at [46, 105] on span "Прийняті" at bounding box center [45, 109] width 28 height 8
click at [241, 141] on div "№ 356722710" at bounding box center [294, 139] width 238 height 10
click at [279, 144] on div "№ 356722710" at bounding box center [294, 139] width 238 height 10
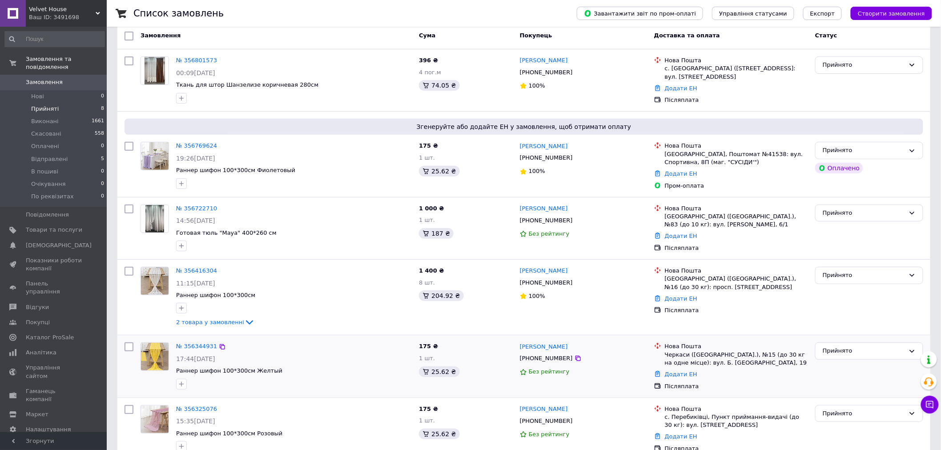
scroll to position [25, 0]
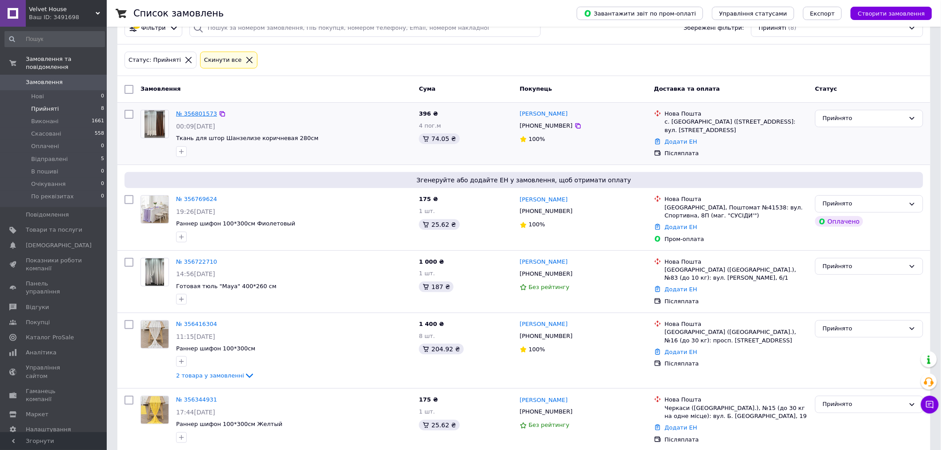
click at [205, 113] on link "№ 356801573" at bounding box center [196, 113] width 41 height 7
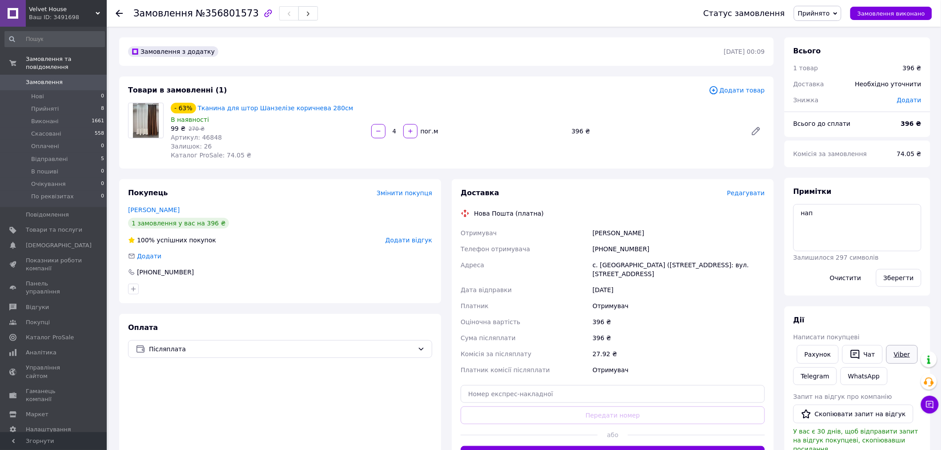
click at [892, 356] on link "Viber" at bounding box center [901, 354] width 31 height 19
click at [849, 189] on div "Примітки нап Залишилося 297 символів Очистити Зберегти" at bounding box center [858, 237] width 128 height 100
click at [408, 352] on span "Післяплата" at bounding box center [281, 349] width 265 height 10
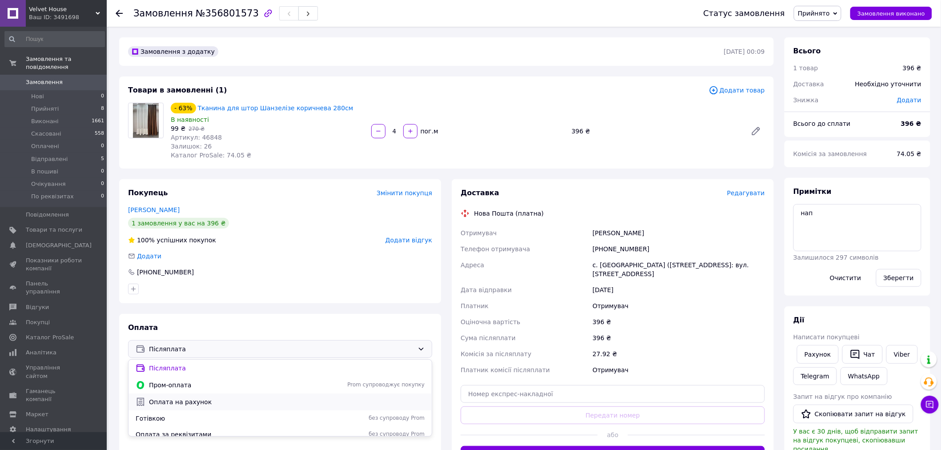
click at [345, 401] on span "Оплата на рахунок" at bounding box center [287, 402] width 276 height 9
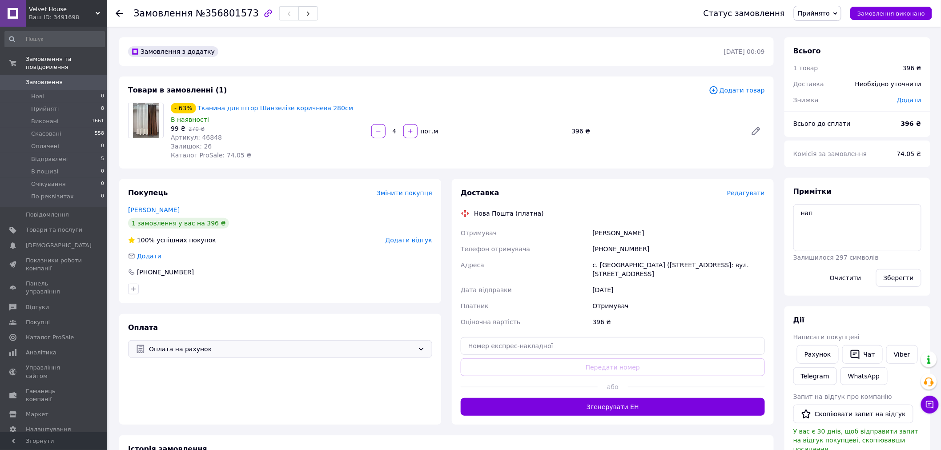
click at [755, 187] on div "Доставка Редагувати Нова Пошта (платна) Отримувач Пелих Людмила Телефон отримув…" at bounding box center [613, 302] width 322 height 246
click at [755, 197] on div "Редагувати" at bounding box center [746, 193] width 38 height 9
click at [753, 192] on span "Редагувати" at bounding box center [746, 192] width 38 height 7
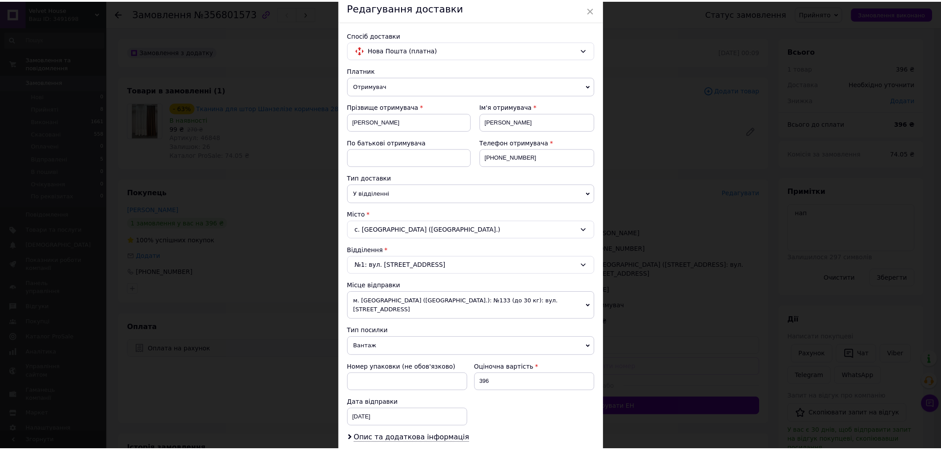
scroll to position [148, 0]
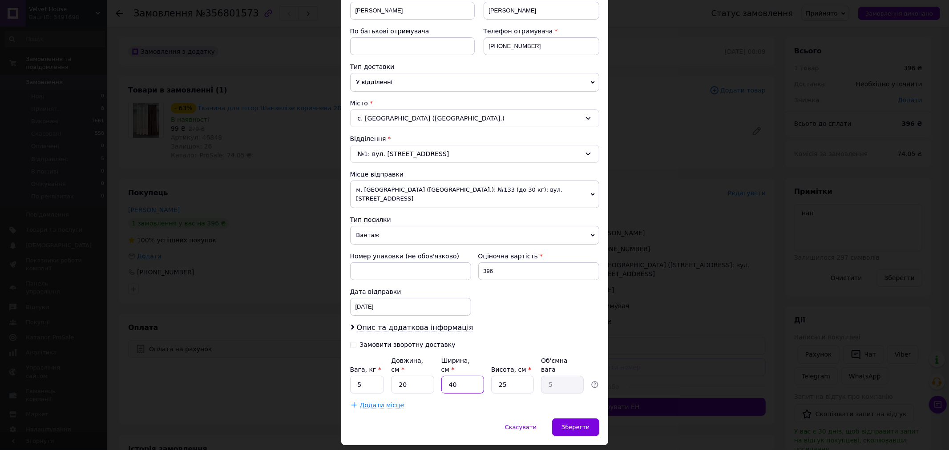
click at [465, 376] on input "40" at bounding box center [462, 385] width 43 height 18
type input "2"
type input "0.25"
type input "20"
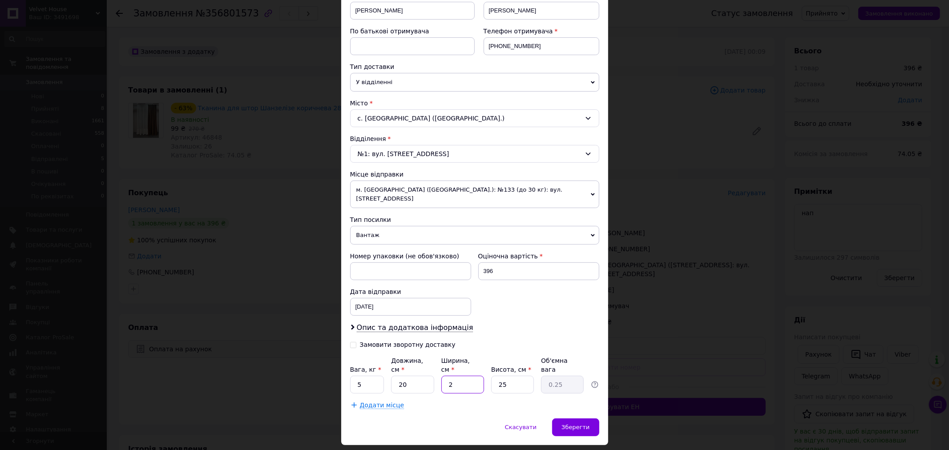
type input "2.5"
type input "20"
click at [505, 376] on input "25" at bounding box center [512, 385] width 43 height 18
type input "2"
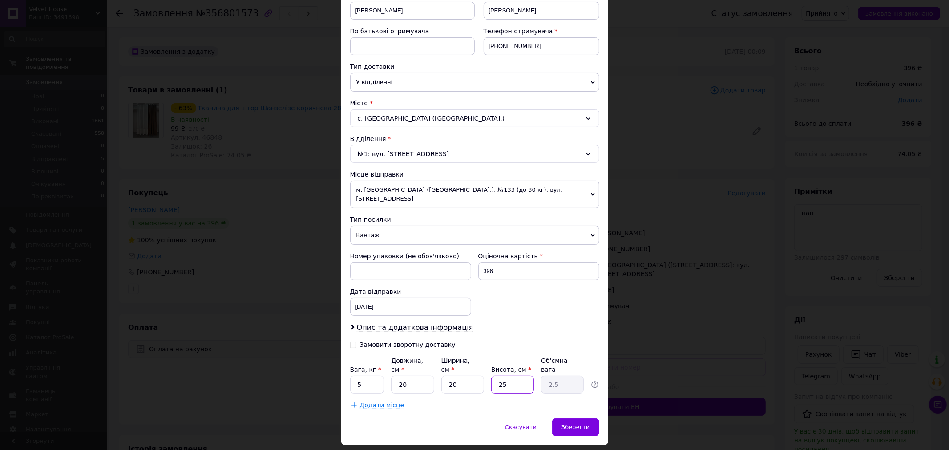
type input "0.2"
type input "20"
type input "2"
type input "20"
click at [363, 376] on input "5" at bounding box center [367, 385] width 34 height 18
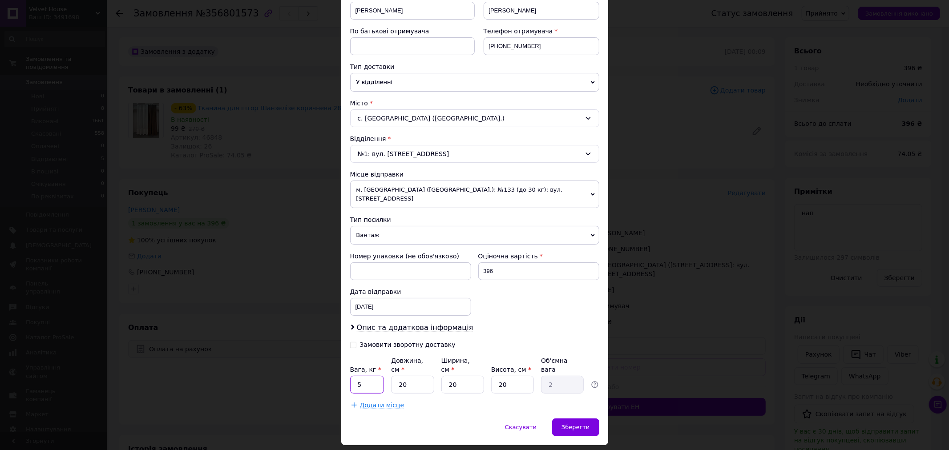
click at [363, 376] on input "5" at bounding box center [367, 385] width 34 height 18
type input "2"
click at [583, 419] on div "Зберегти" at bounding box center [575, 428] width 47 height 18
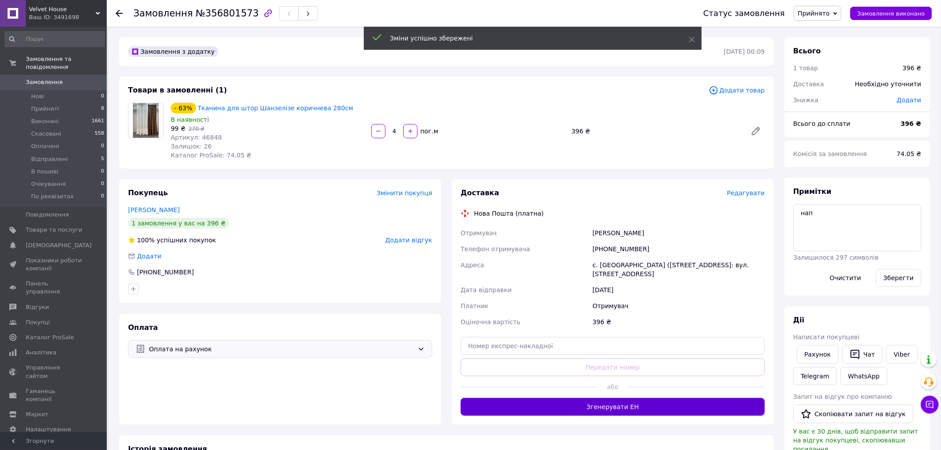
click at [588, 398] on button "Згенерувати ЕН" at bounding box center [613, 407] width 304 height 18
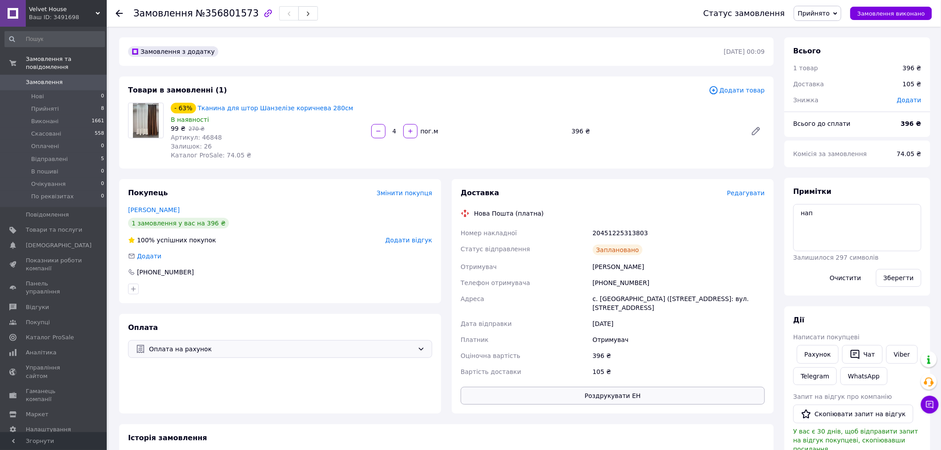
click at [590, 387] on button "Роздрукувати ЕН" at bounding box center [613, 396] width 304 height 18
click at [932, 408] on icon at bounding box center [930, 404] width 9 height 9
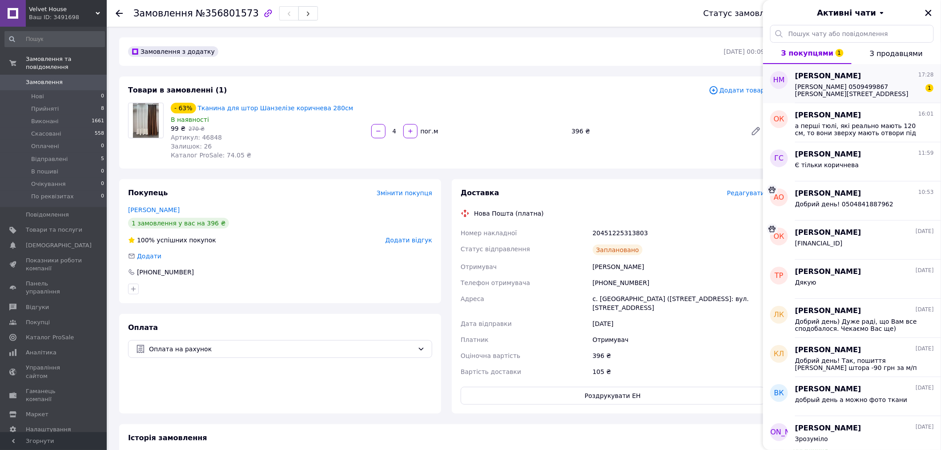
click at [849, 87] on span "Лисенко Наталія Миколаївна 0509499867 Черкаський район, черкаська область, село…" at bounding box center [858, 90] width 126 height 14
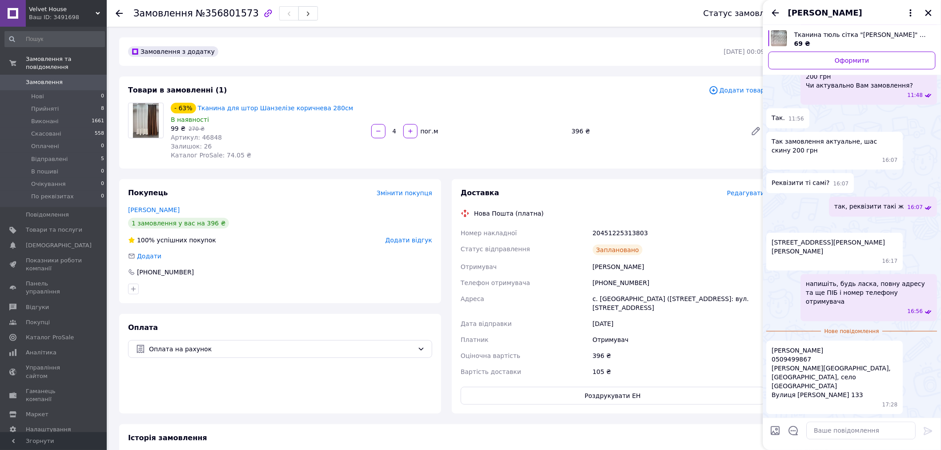
scroll to position [819, 0]
click at [857, 432] on textarea at bounding box center [861, 431] width 109 height 18
type textarea "п"
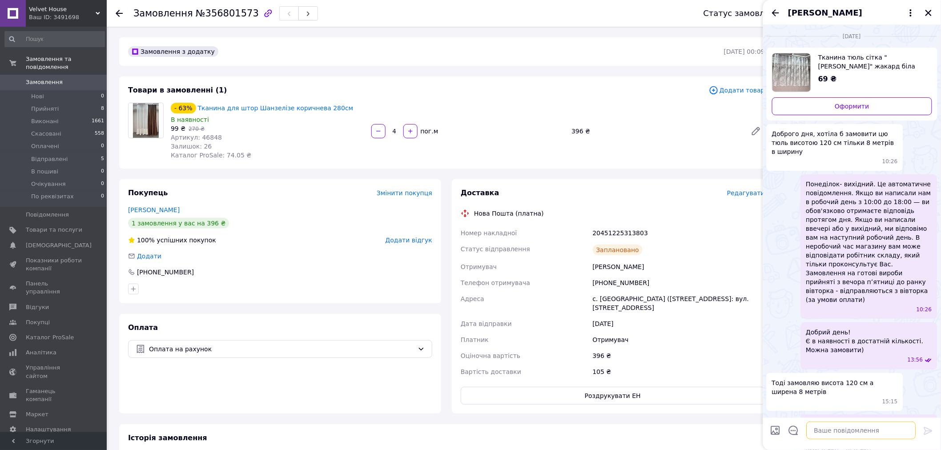
scroll to position [0, 0]
click at [839, 58] on span "Тканина тюль сітка "[PERSON_NAME]" жакард біла 120 см" at bounding box center [871, 62] width 107 height 18
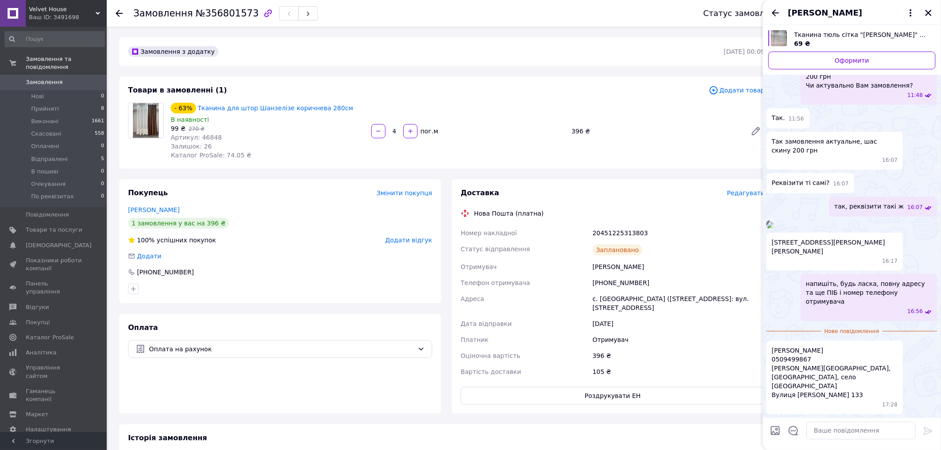
scroll to position [819, 0]
click at [774, 222] on img at bounding box center [770, 225] width 7 height 7
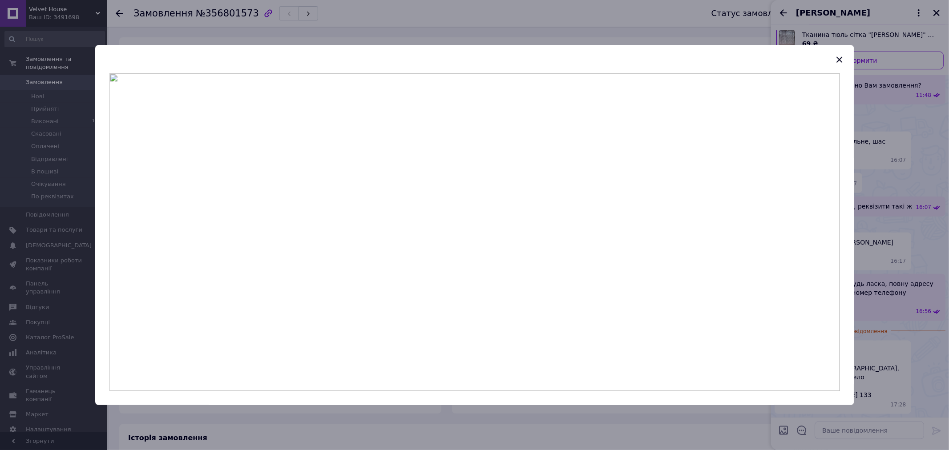
click at [448, 96] on img at bounding box center [474, 232] width 730 height 318
click at [842, 58] on icon "button" at bounding box center [839, 59] width 11 height 11
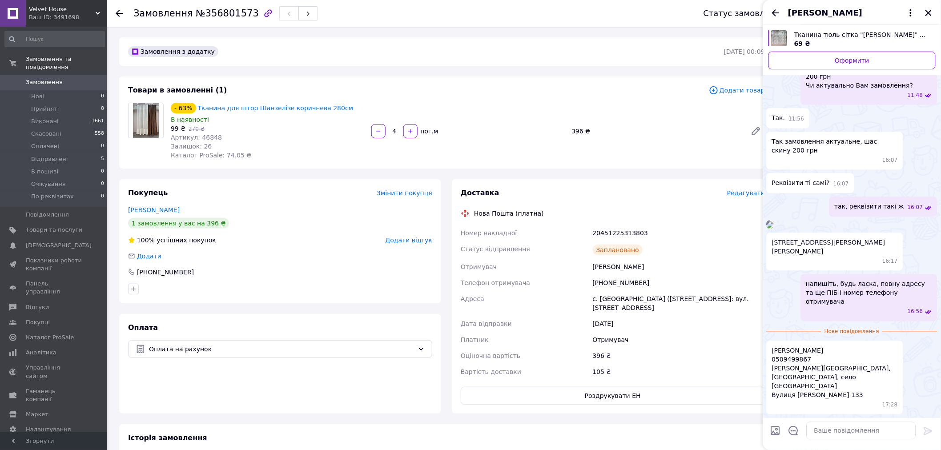
click at [825, 30] on span "Тканина тюль сітка "[PERSON_NAME]" жакард біла 120 см" at bounding box center [861, 34] width 134 height 9
click at [929, 12] on icon "Закрити" at bounding box center [929, 13] width 6 height 6
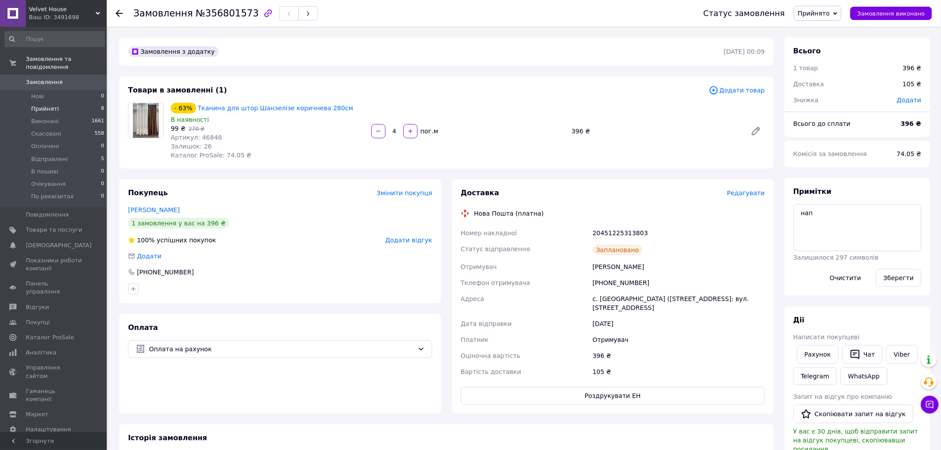
click at [73, 103] on li "Прийняті 8" at bounding box center [54, 109] width 109 height 12
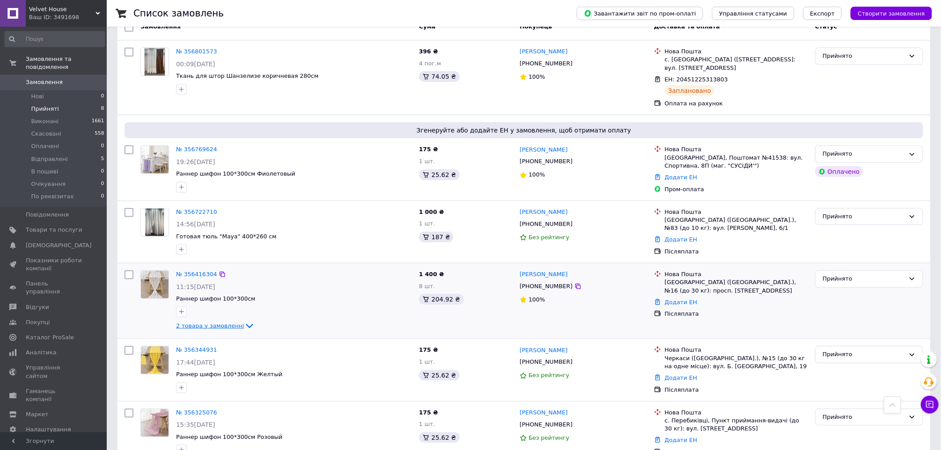
scroll to position [87, 0]
click at [226, 325] on span "2 товара у замовленні" at bounding box center [210, 326] width 68 height 7
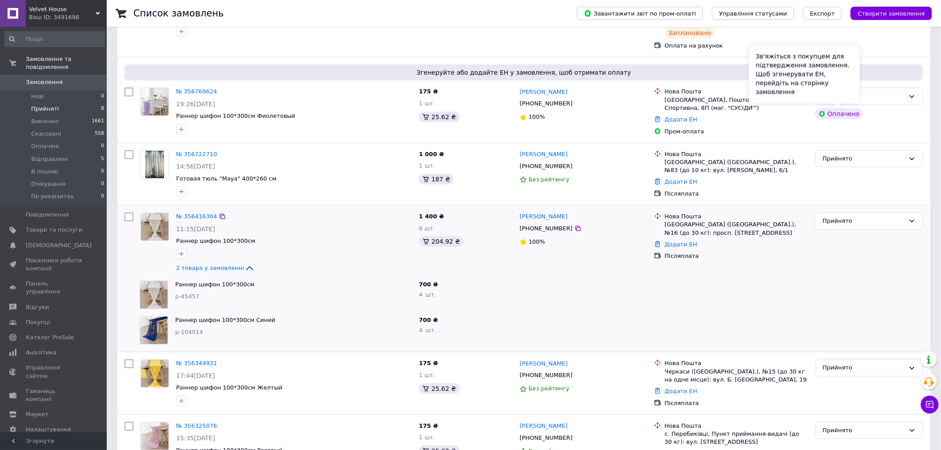
scroll to position [148, 0]
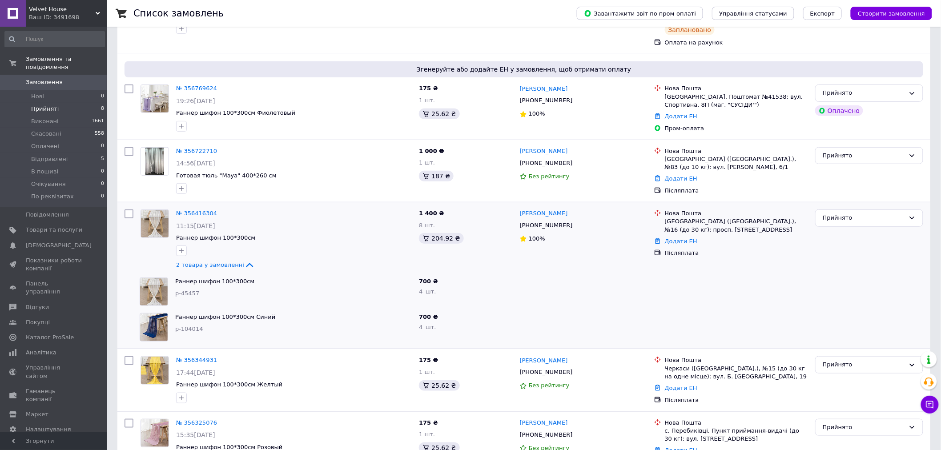
click at [113, 401] on div "Список замовлень Завантажити звіт по пром-оплаті Управління статусами Експорт С…" at bounding box center [524, 234] width 834 height 765
click at [115, 353] on div "Список замовлень Завантажити звіт по пром-оплаті Управління статусами Експорт С…" at bounding box center [524, 234] width 834 height 765
click at [114, 304] on div "Список замовлень Завантажити звіт по пром-оплаті Управління статусами Експорт С…" at bounding box center [524, 234] width 834 height 765
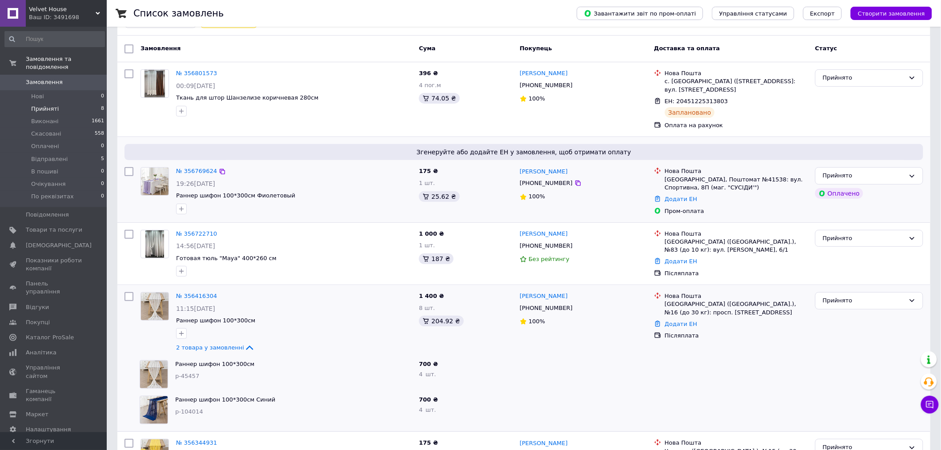
scroll to position [49, 0]
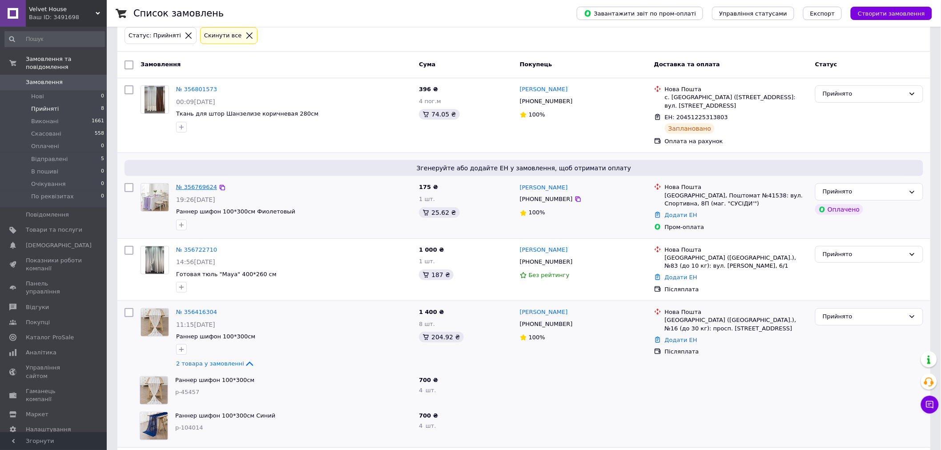
click at [202, 188] on link "№ 356769624" at bounding box center [196, 187] width 41 height 7
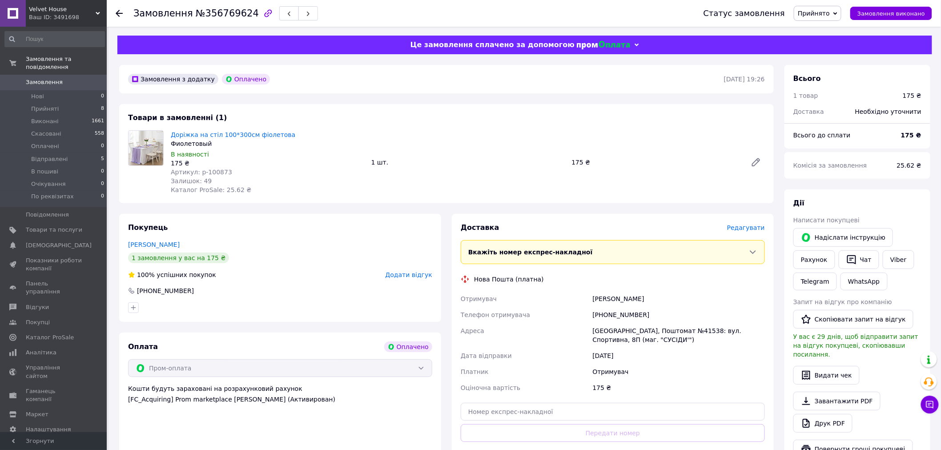
click at [118, 242] on div "Покупець Вашестюк Анна 1 замовлення у вас на 175 ₴ 100% успішних покупок Додати…" at bounding box center [280, 352] width 333 height 277
click at [115, 328] on div "Покупець Вашестюк Анна 1 замовлення у вас на 175 ₴ 100% успішних покупок Додати…" at bounding box center [280, 352] width 333 height 277
click at [118, 14] on icon at bounding box center [119, 13] width 7 height 7
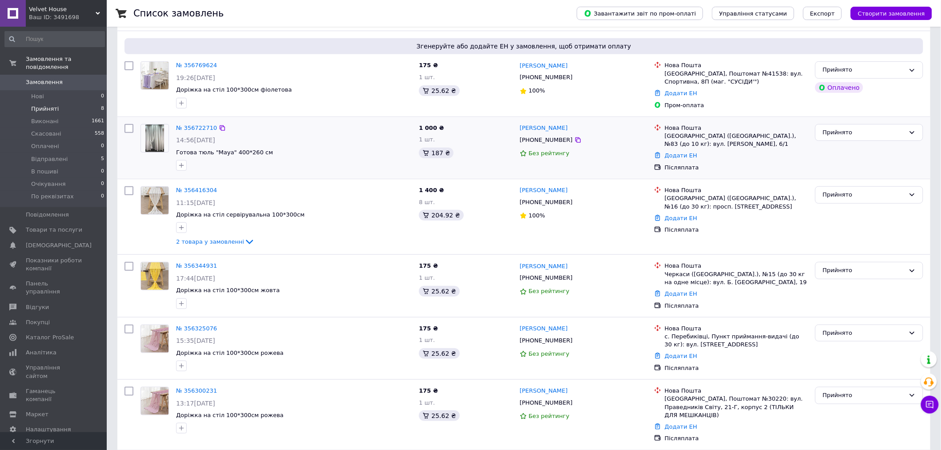
scroll to position [197, 0]
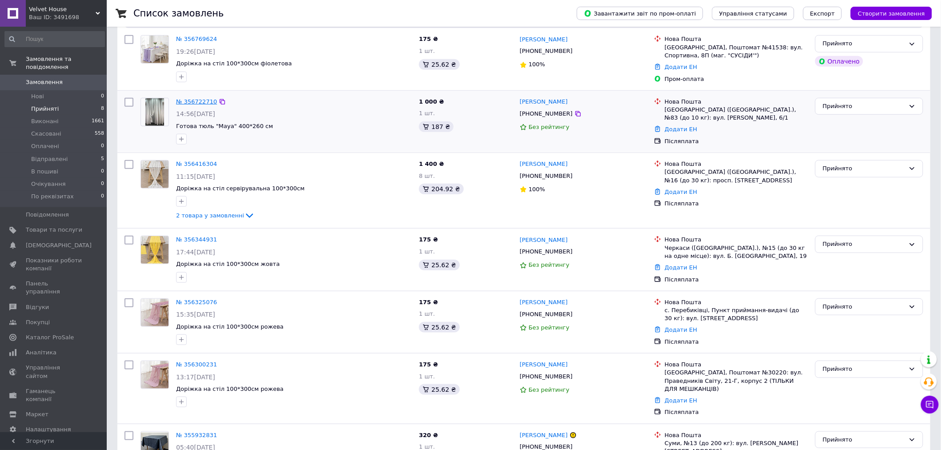
click at [194, 102] on link "№ 356722710" at bounding box center [196, 101] width 41 height 7
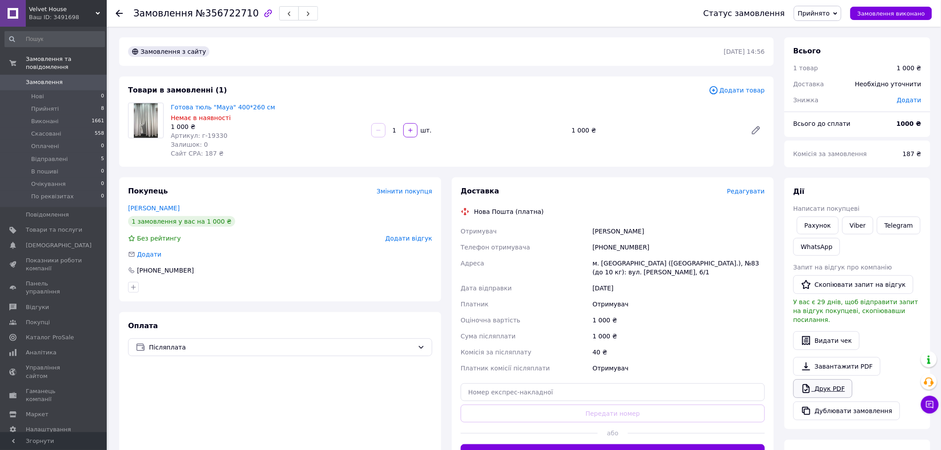
click at [837, 382] on link "Друк PDF" at bounding box center [823, 388] width 59 height 19
click at [241, 105] on link "Готова тюль "Maya" 400*260 см" at bounding box center [223, 107] width 105 height 7
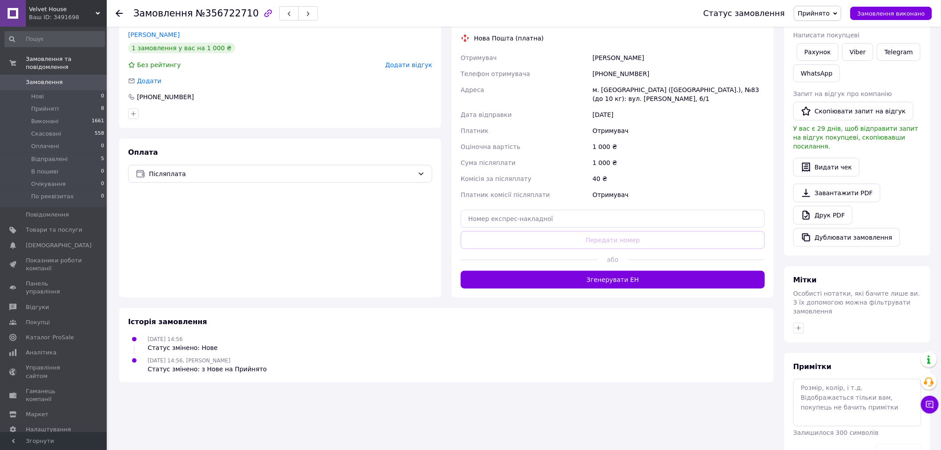
scroll to position [187, 0]
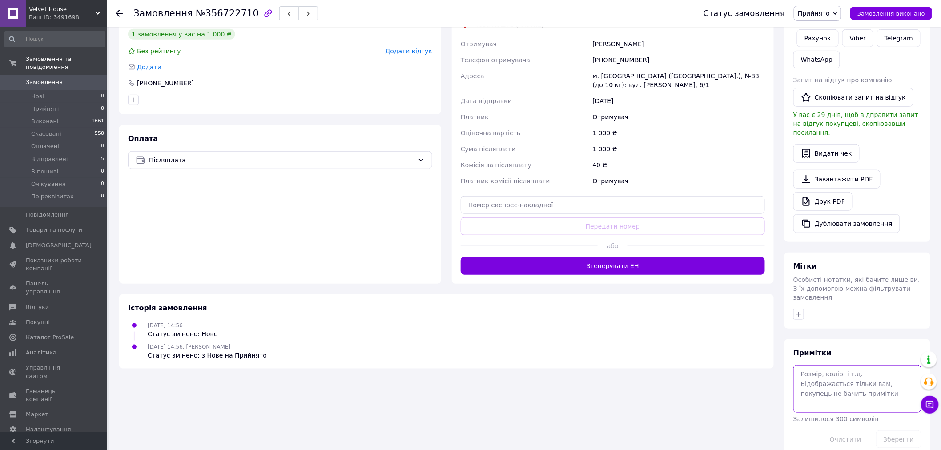
click at [829, 377] on textarea at bounding box center [858, 388] width 128 height 47
type textarea "опл 300"
click at [906, 431] on button "Зберегти" at bounding box center [898, 440] width 45 height 18
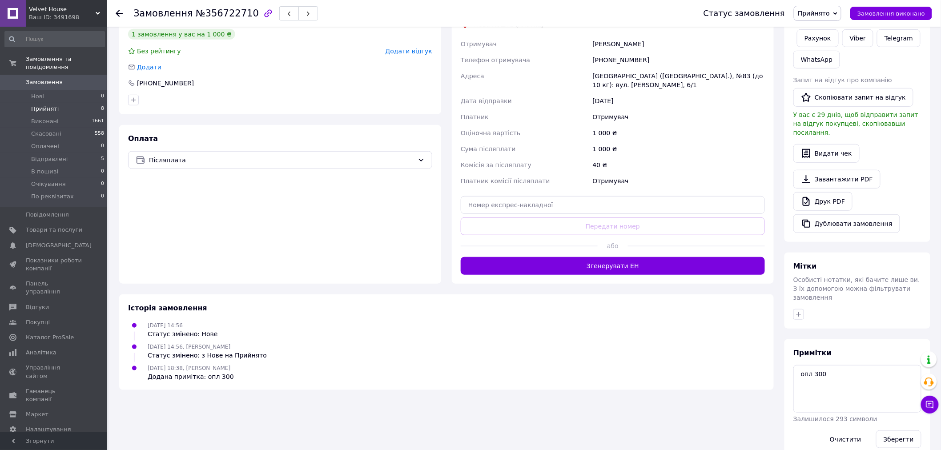
click at [47, 105] on span "Прийняті" at bounding box center [45, 109] width 28 height 8
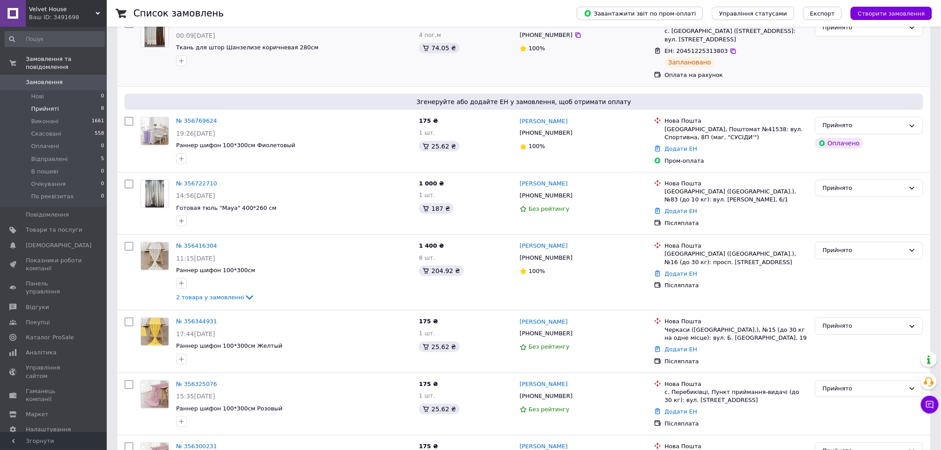
scroll to position [99, 0]
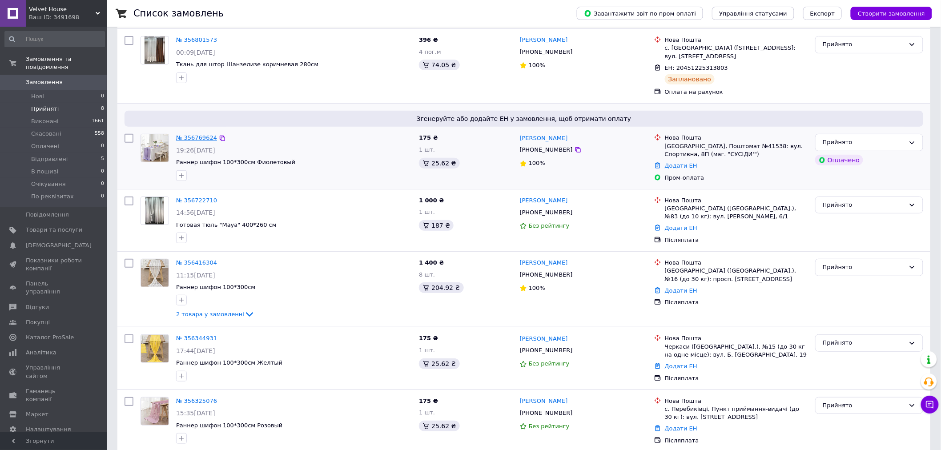
click at [194, 134] on link "№ 356769624" at bounding box center [196, 137] width 41 height 7
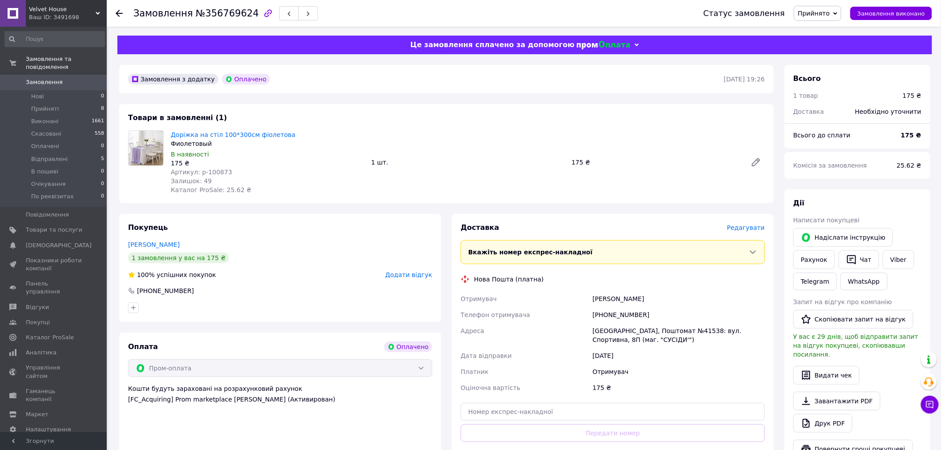
click at [443, 425] on div "Покупець Вашестюк Анна 1 замовлення у вас на 175 ₴ 100% успішних покупок Додати…" at bounding box center [280, 352] width 333 height 277
click at [752, 227] on span "Редагувати" at bounding box center [746, 227] width 38 height 7
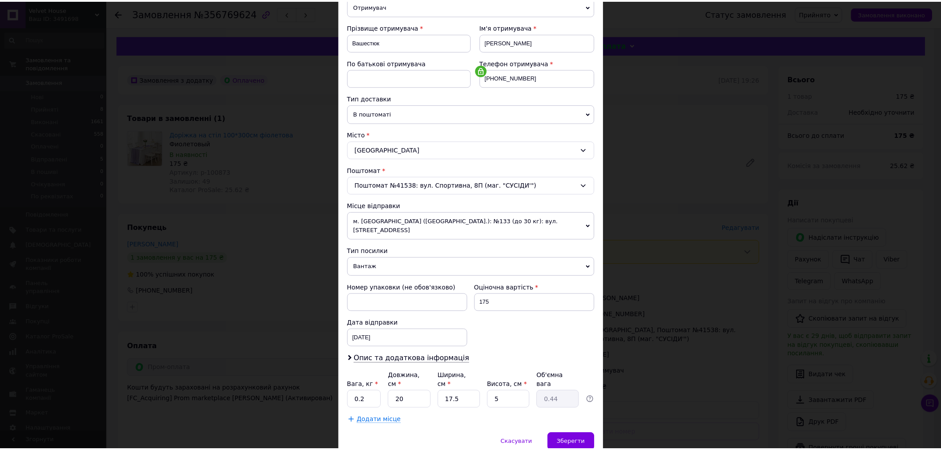
scroll to position [141, 0]
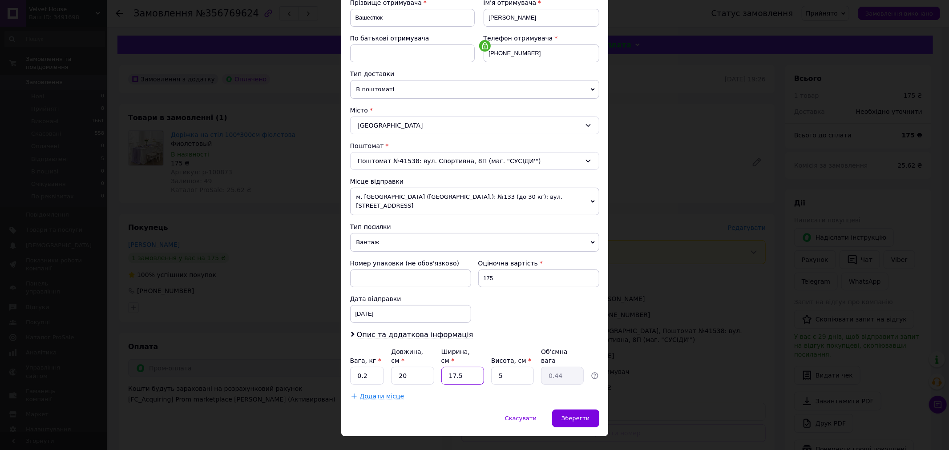
click at [461, 367] on input "17.5" at bounding box center [462, 376] width 43 height 18
type input "1"
type input "0.1"
type input "10"
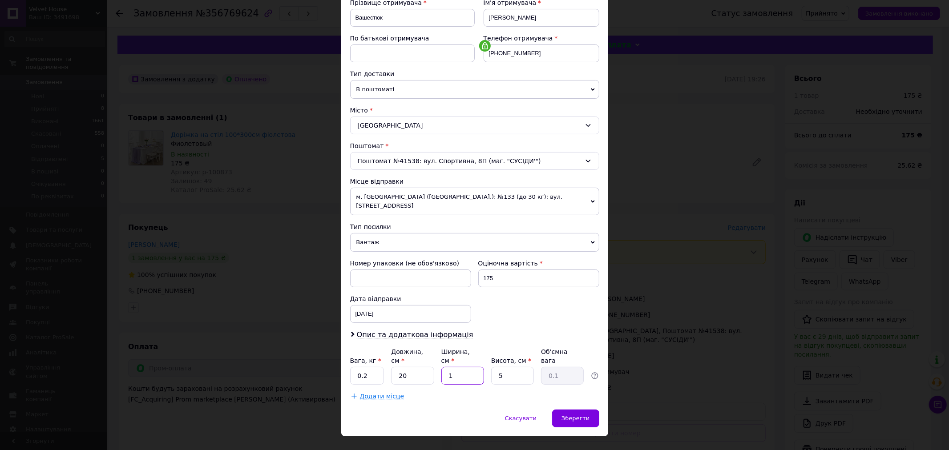
type input "0.25"
type input "10"
click at [566, 415] on span "Зберегти" at bounding box center [575, 418] width 28 height 7
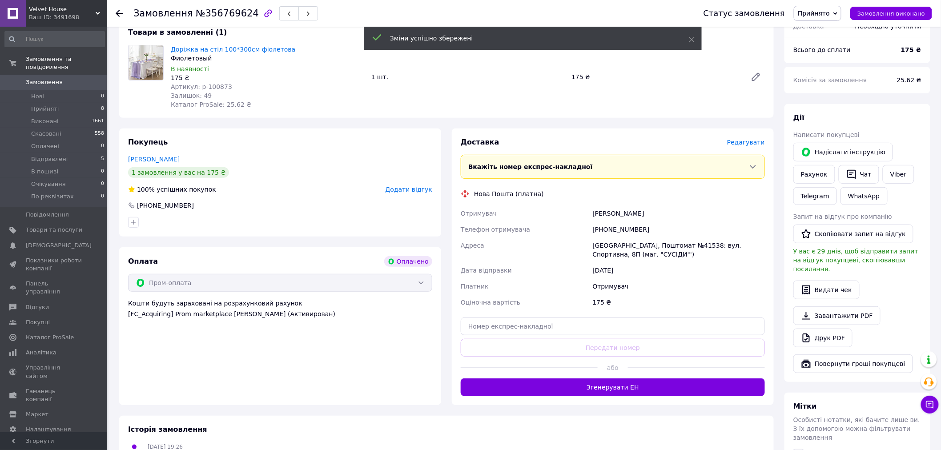
scroll to position [99, 0]
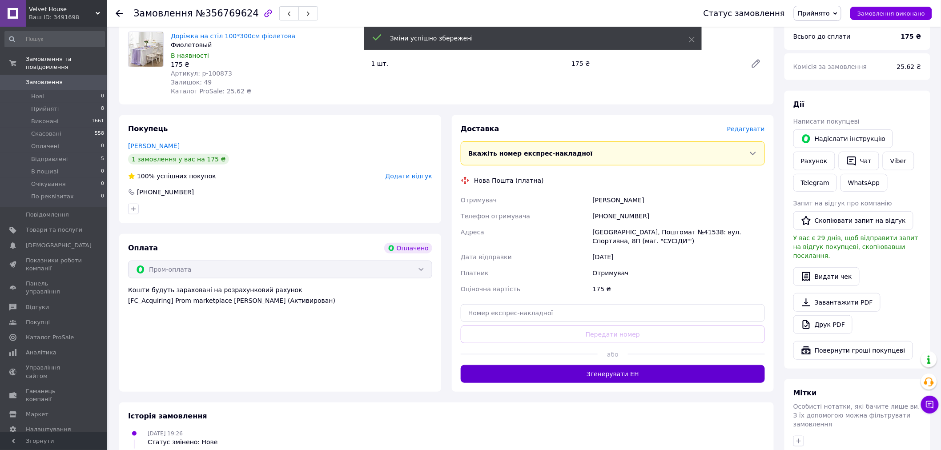
click at [620, 375] on button "Згенерувати ЕН" at bounding box center [613, 374] width 304 height 18
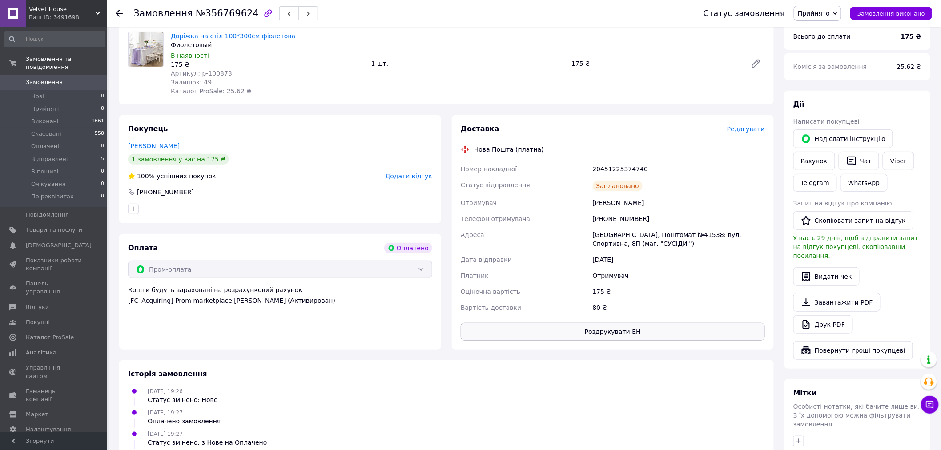
click at [579, 334] on button "Роздрукувати ЕН" at bounding box center [613, 332] width 304 height 18
click at [44, 105] on span "Прийняті" at bounding box center [45, 109] width 28 height 8
